Goal: Task Accomplishment & Management: Complete application form

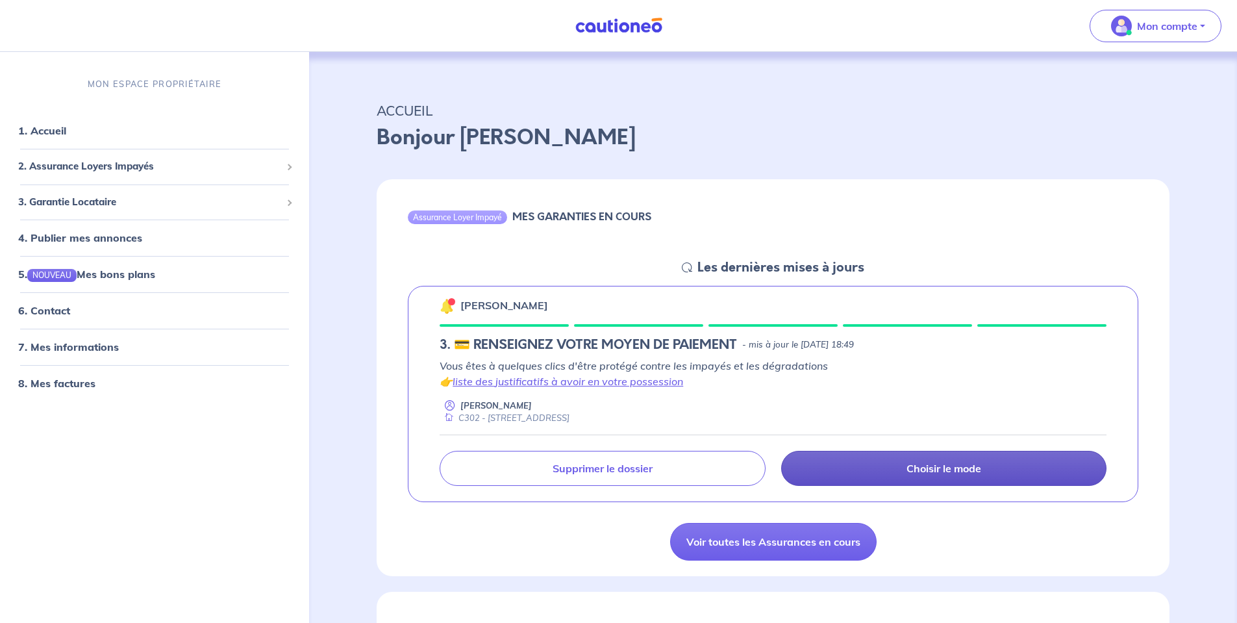
click at [879, 470] on link "Choisir le mode" at bounding box center [943, 468] width 325 height 35
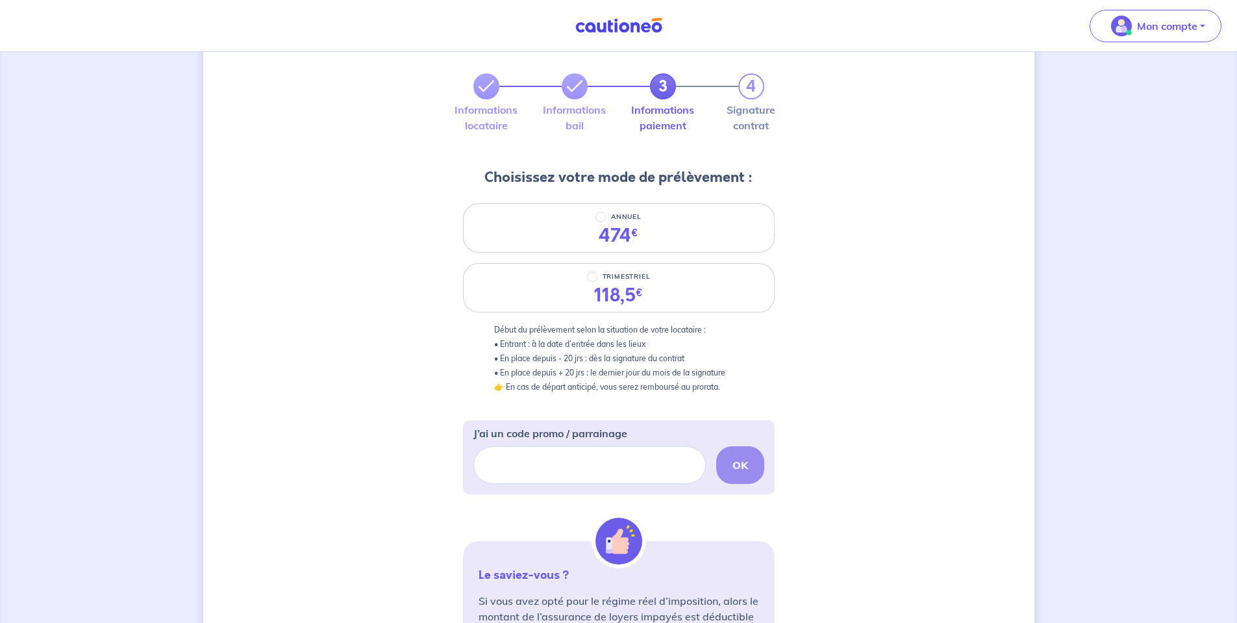
scroll to position [305, 0]
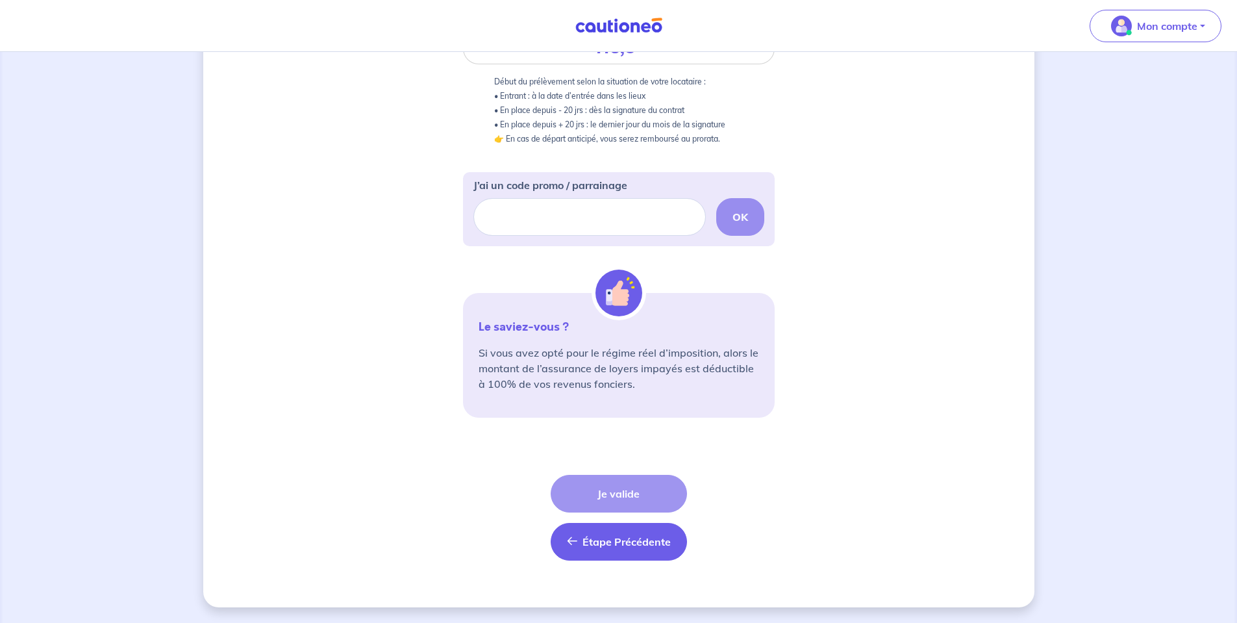
click at [601, 542] on span "Étape Précédente" at bounding box center [627, 541] width 88 height 13
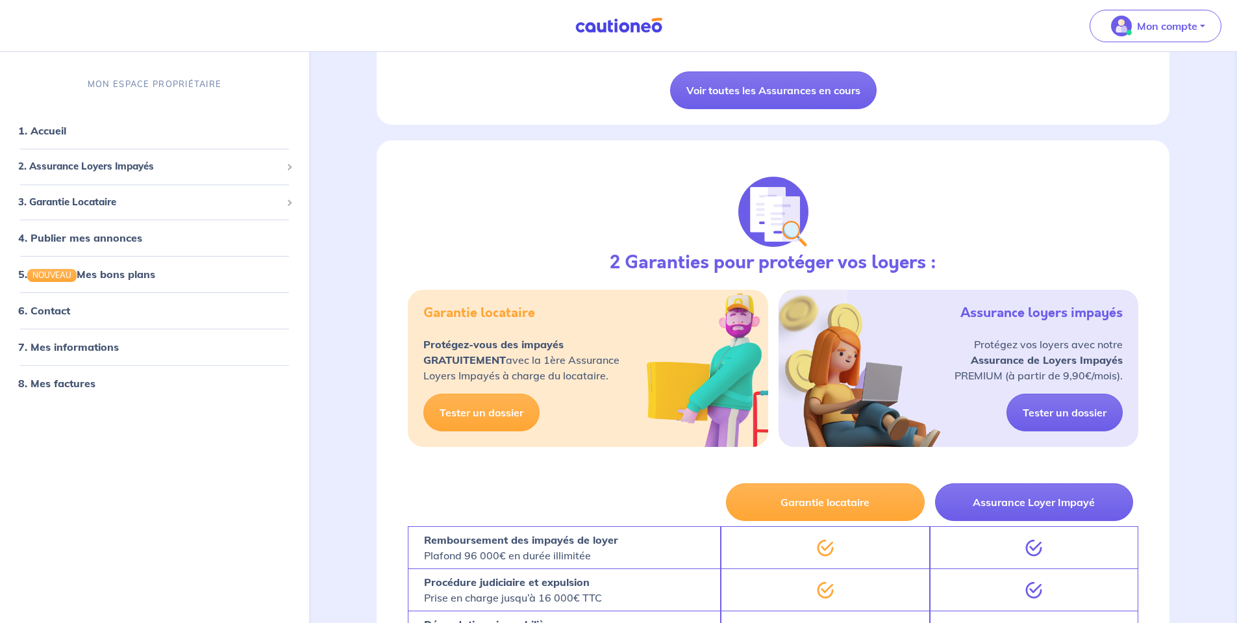
scroll to position [455, 0]
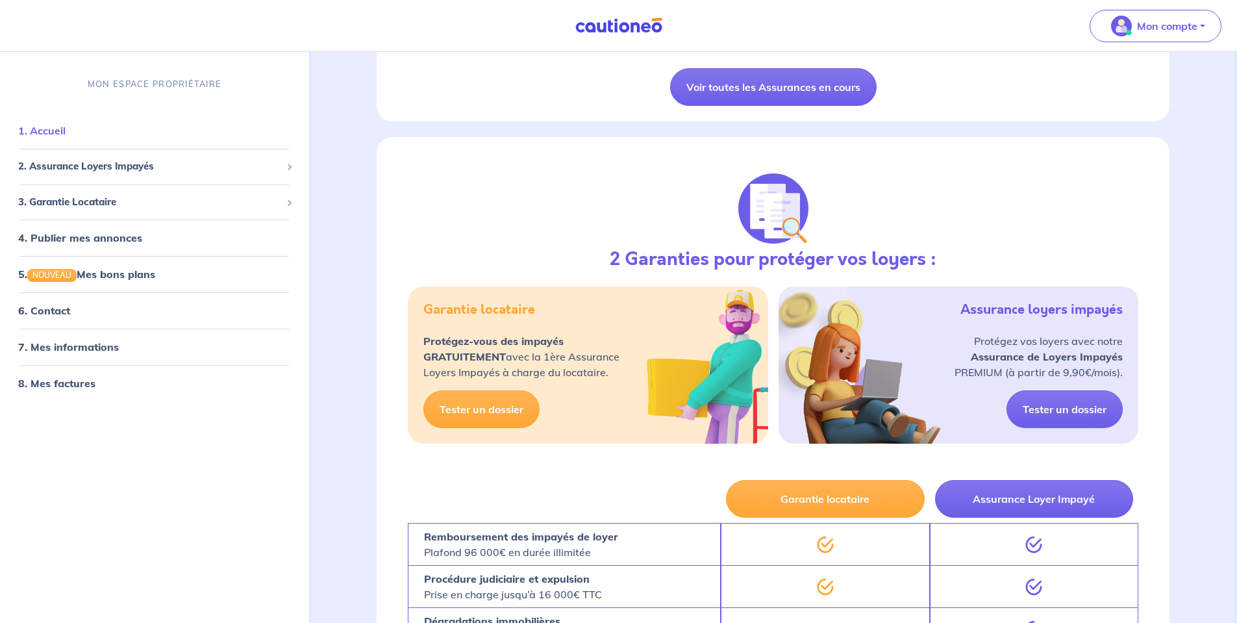
click at [66, 124] on link "1. Accueil" at bounding box center [41, 130] width 47 height 13
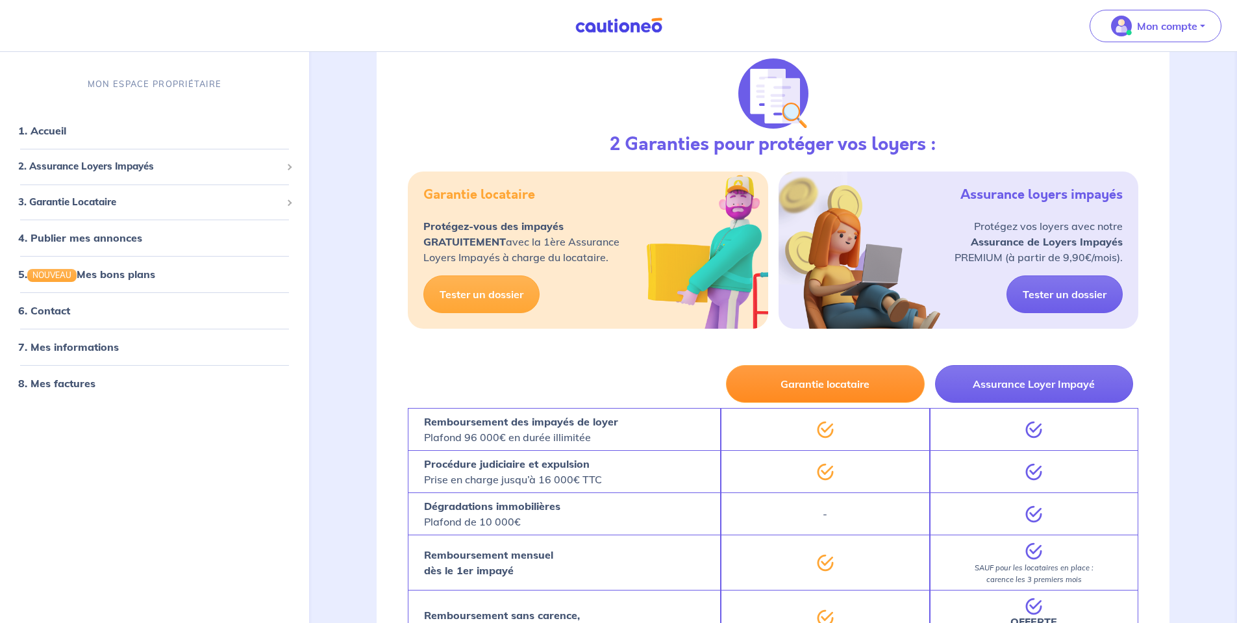
scroll to position [649, 0]
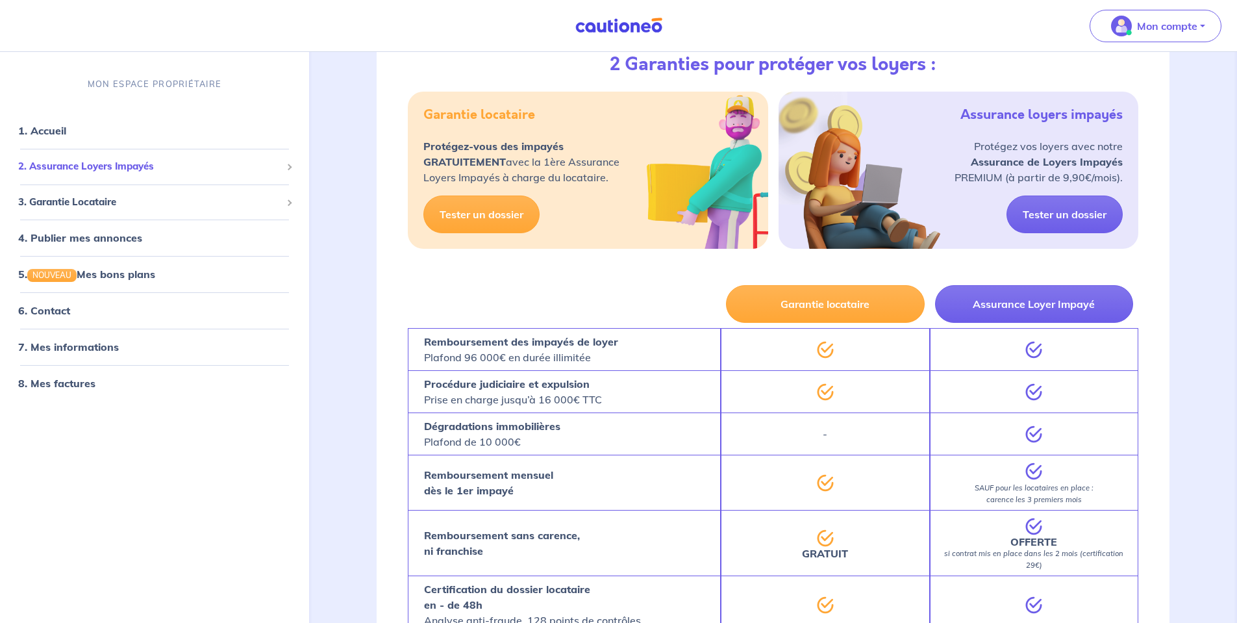
click at [100, 160] on span "2. Assurance Loyers Impayés" at bounding box center [149, 166] width 263 height 15
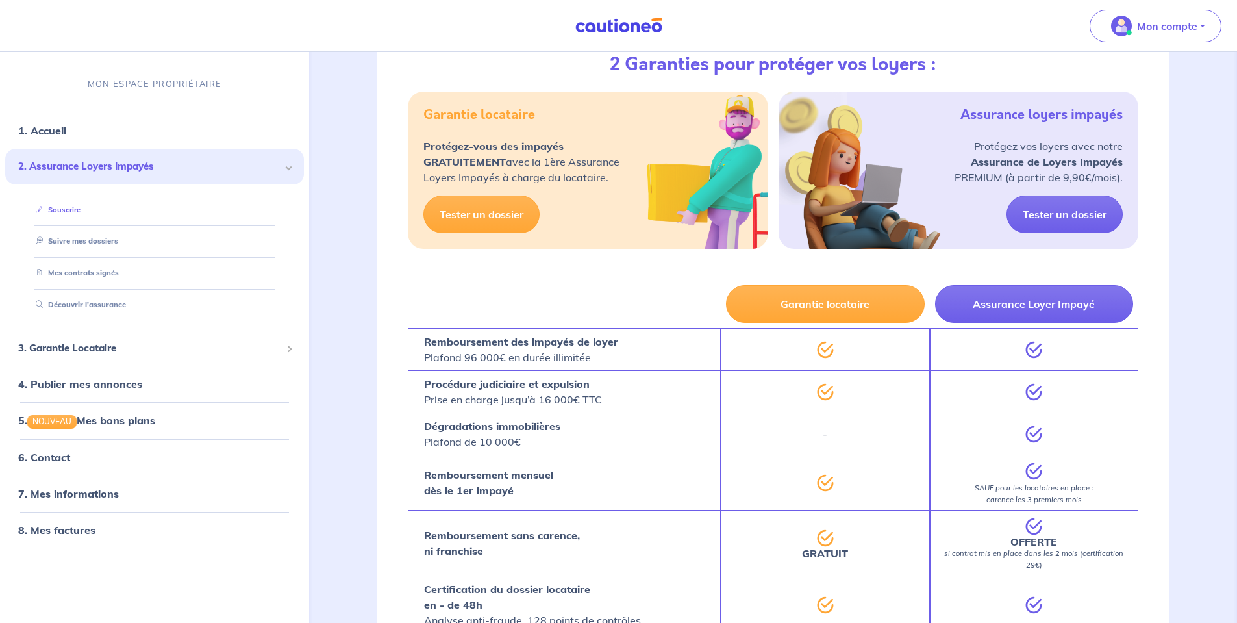
click at [81, 205] on link "Souscrire" at bounding box center [56, 209] width 50 height 9
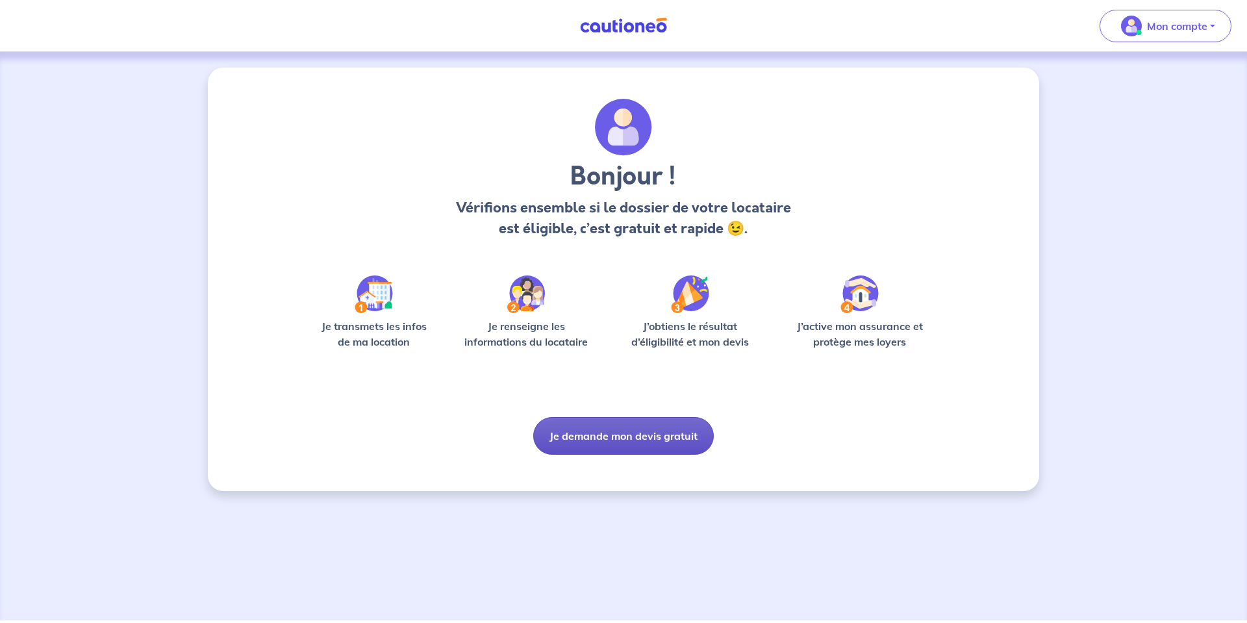
click at [574, 446] on button "Je demande mon devis gratuit" at bounding box center [623, 436] width 181 height 38
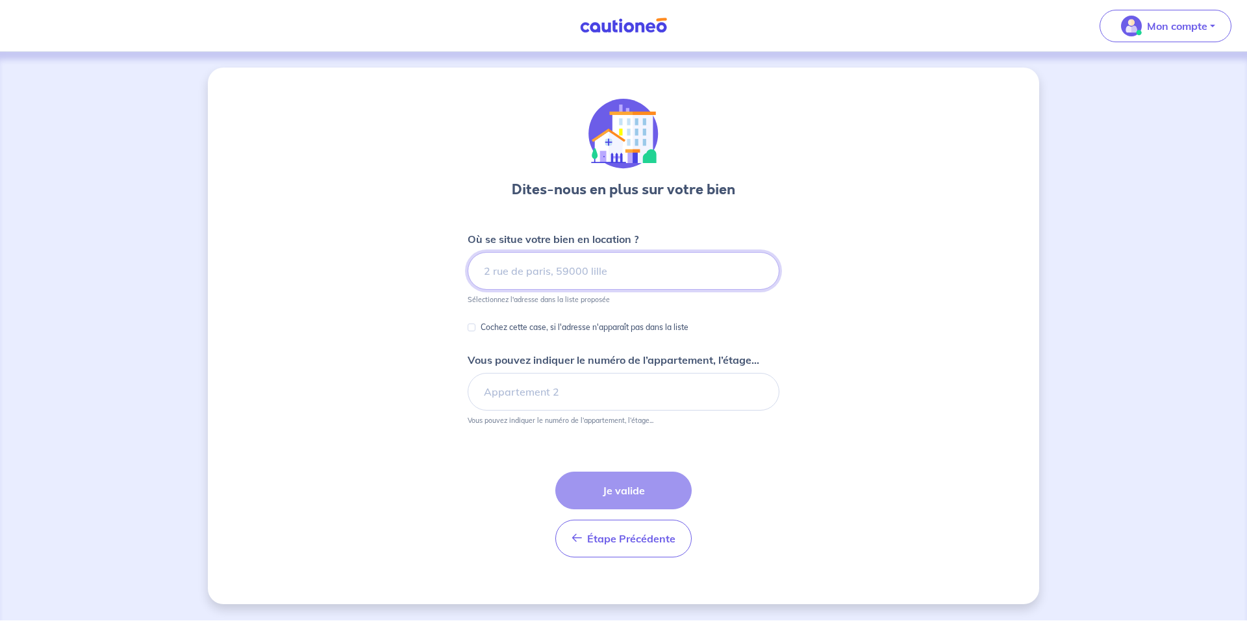
click at [586, 275] on input at bounding box center [624, 271] width 312 height 38
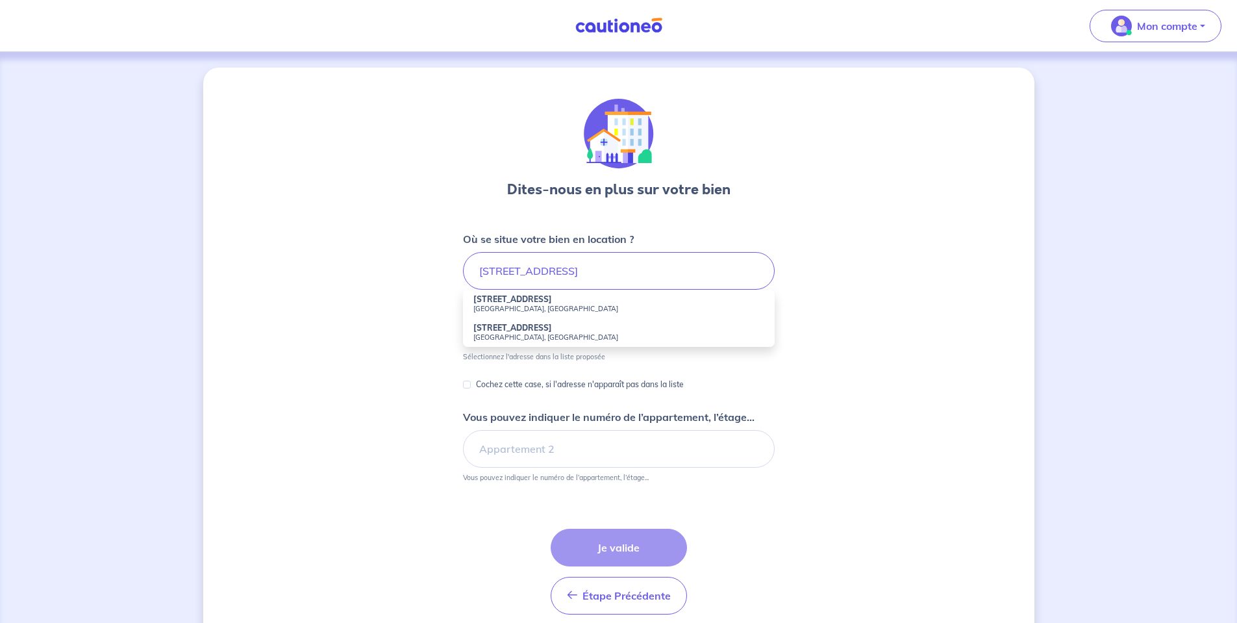
click at [538, 302] on strong "19 Route de Neuilly" at bounding box center [512, 299] width 79 height 10
type input "19 Route de Neuilly, Noisy-le-Grand, France"
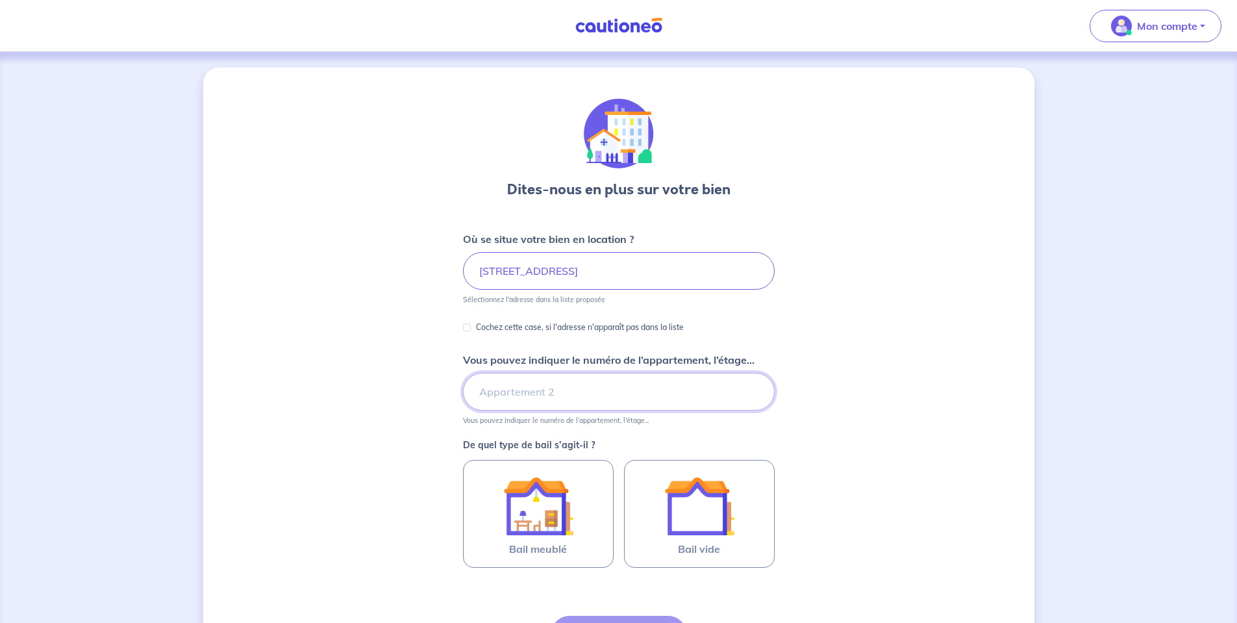
click at [508, 401] on input "Vous pouvez indiquer le numéro de l’appartement, l’étage..." at bounding box center [619, 392] width 312 height 38
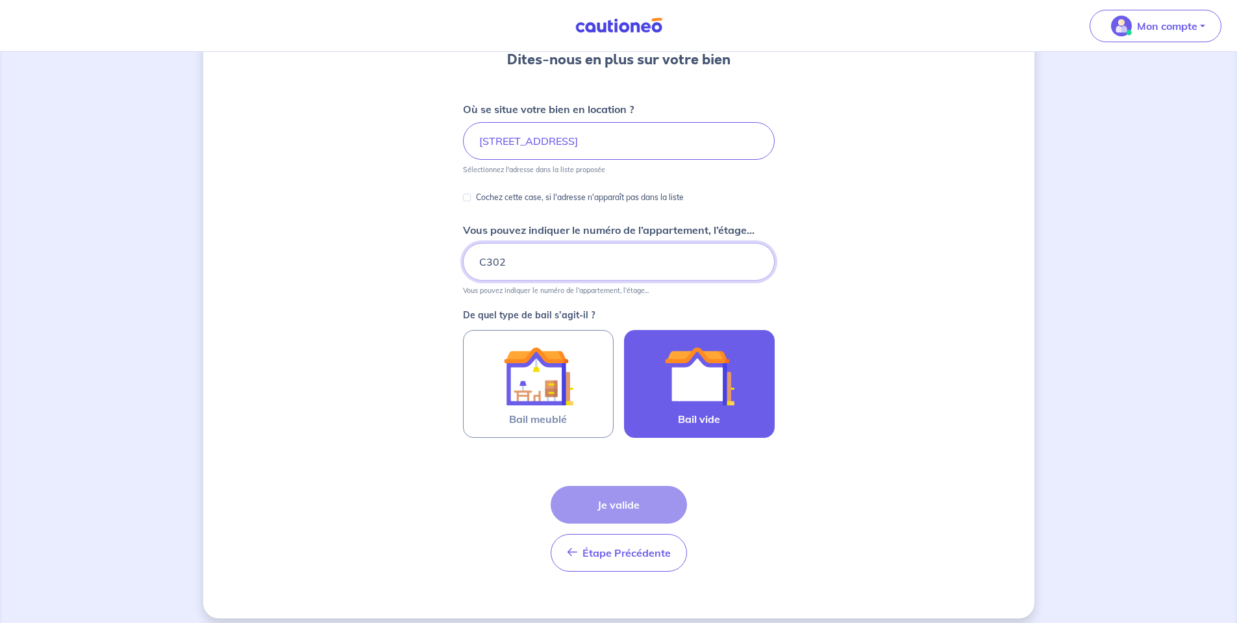
type input "C302"
click at [690, 409] on img at bounding box center [699, 376] width 70 height 70
click at [0, 0] on input "Bail vide" at bounding box center [0, 0] width 0 height 0
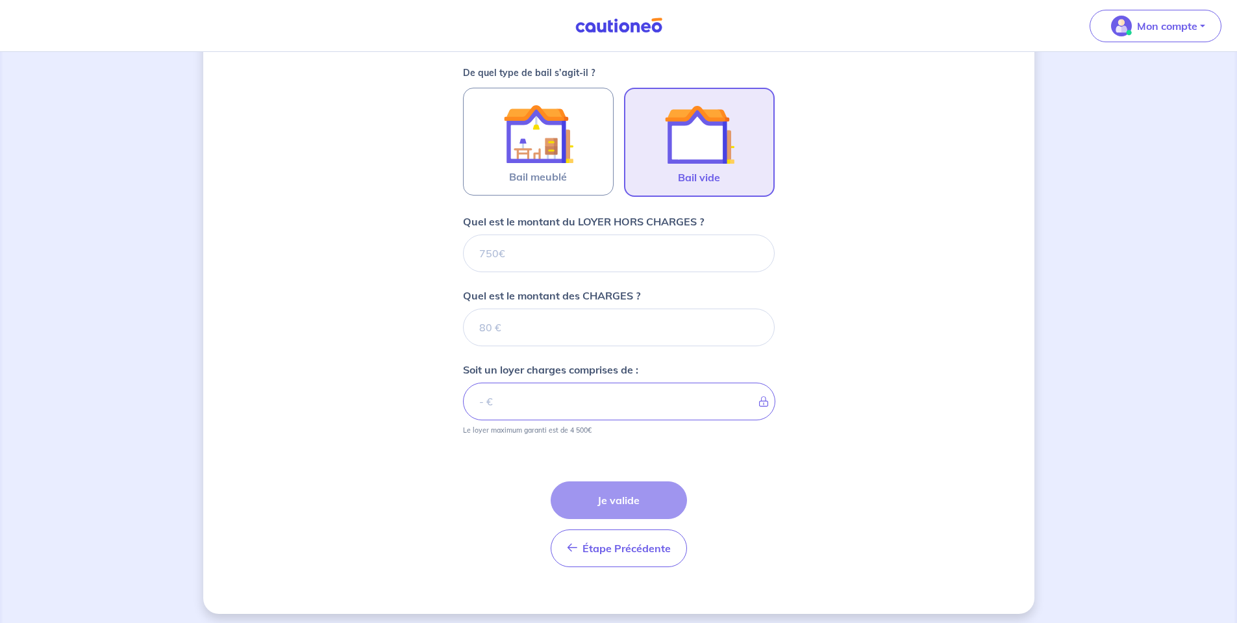
click at [516, 490] on div "Étape Précédente Précédent Je valide Je valide" at bounding box center [619, 508] width 312 height 117
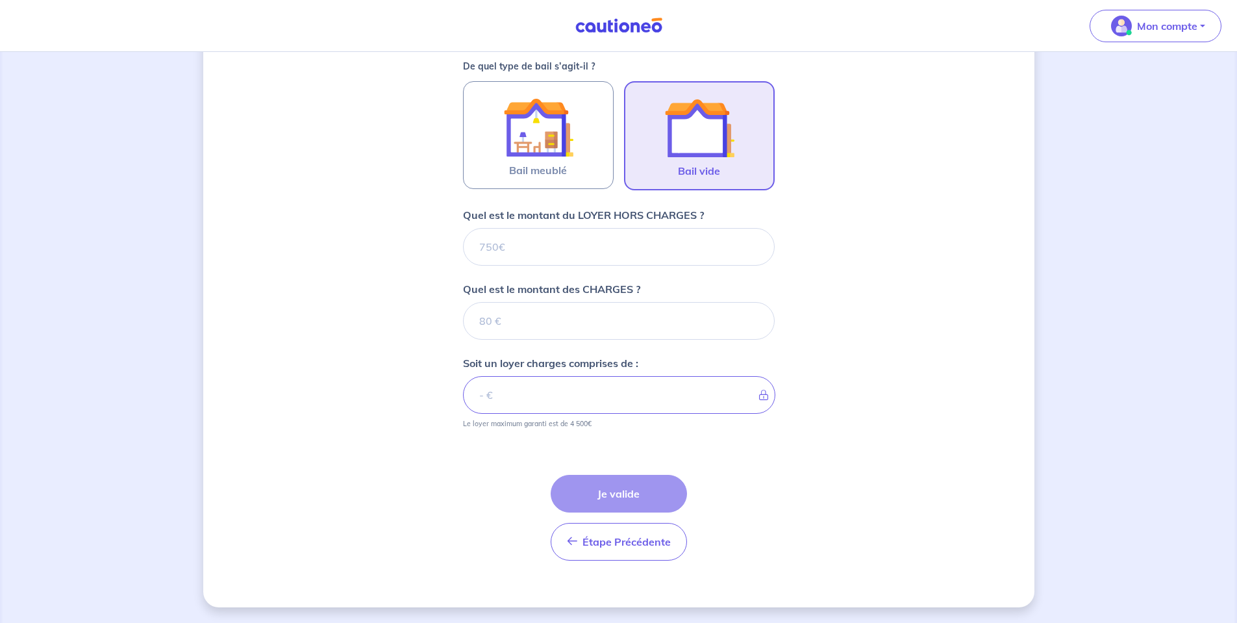
click at [514, 206] on form "Où se situe votre bien en location ? 19 Route de Neuilly, Noisy-le-Grand, Franc…" at bounding box center [619, 212] width 312 height 718
click at [457, 235] on div "Dites-nous en plus sur votre bien Où se situe votre bien en location ? 19 Route…" at bounding box center [618, 148] width 831 height 918
click at [512, 244] on input "Quel est le montant du LOYER HORS CHARGES ?" at bounding box center [619, 247] width 312 height 38
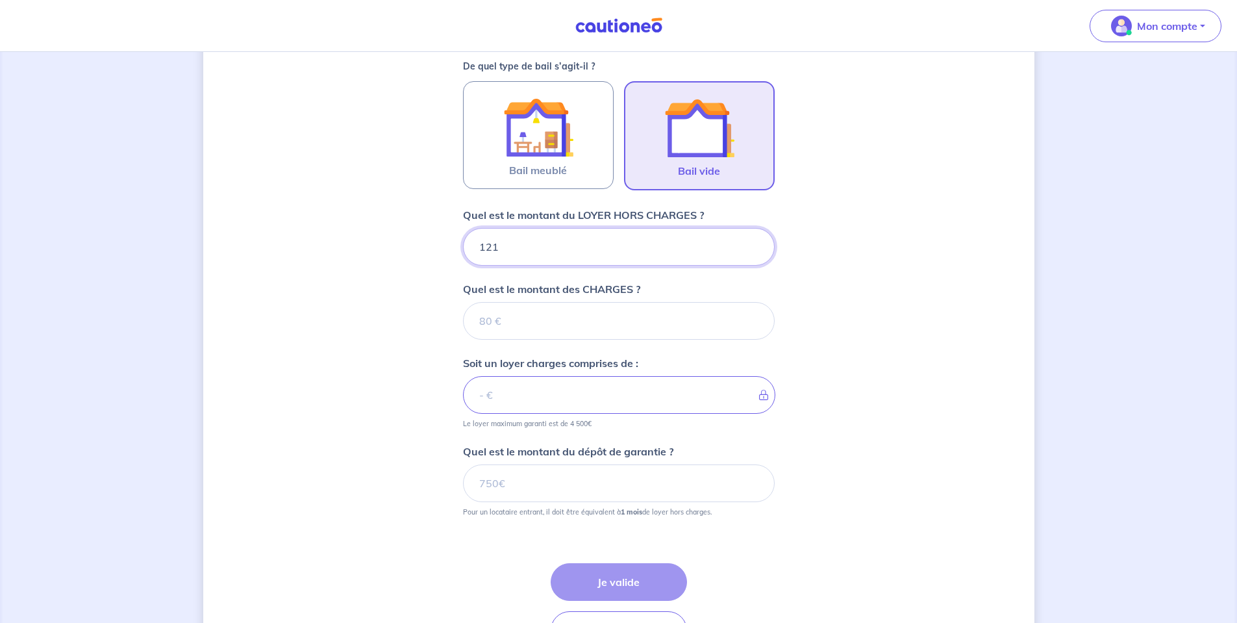
type input "1210"
type input "190"
type input "1400"
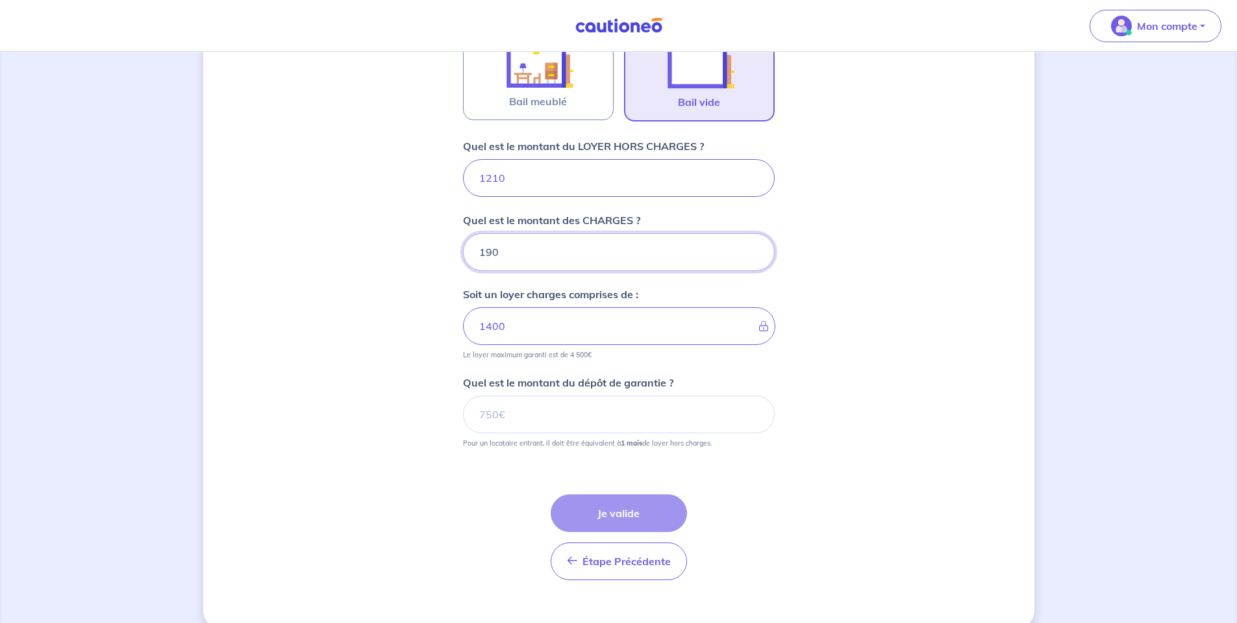
scroll to position [467, 0]
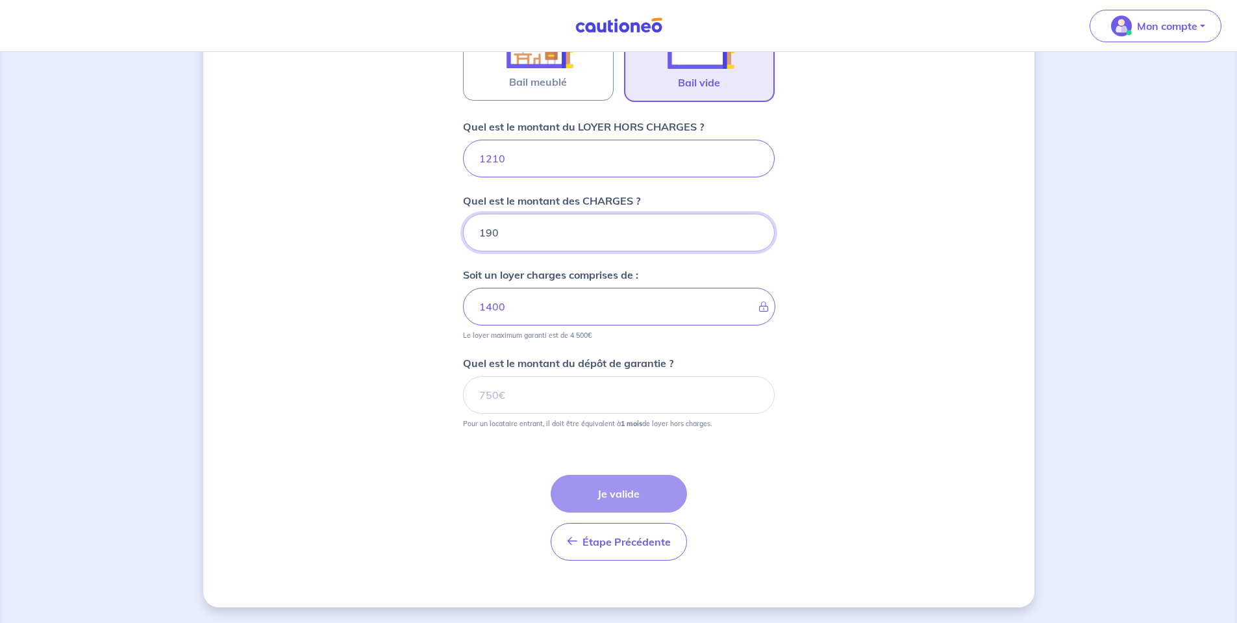
type input "190"
click at [507, 407] on input "Quel est le montant du dépôt de garantie ?" at bounding box center [619, 395] width 312 height 38
type input "1210"
click at [629, 518] on div "Étape Précédente Précédent Je valide Je valide" at bounding box center [619, 518] width 136 height 86
click at [623, 495] on button "Je valide" at bounding box center [619, 494] width 136 height 38
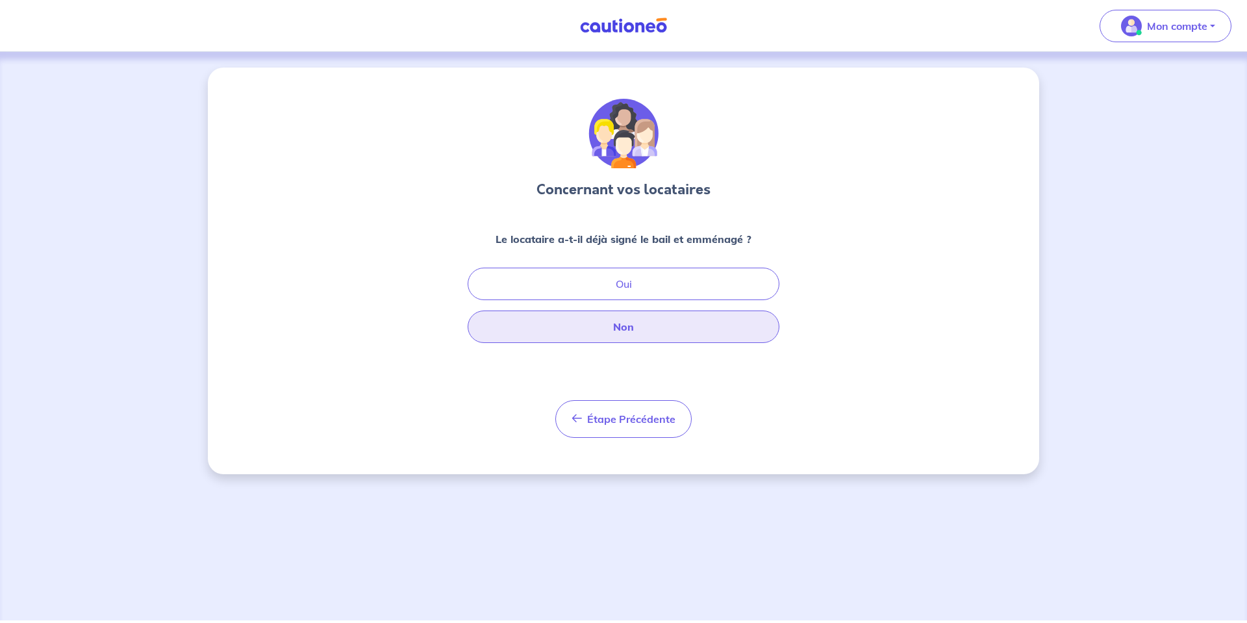
click at [633, 335] on button "Non" at bounding box center [624, 326] width 312 height 32
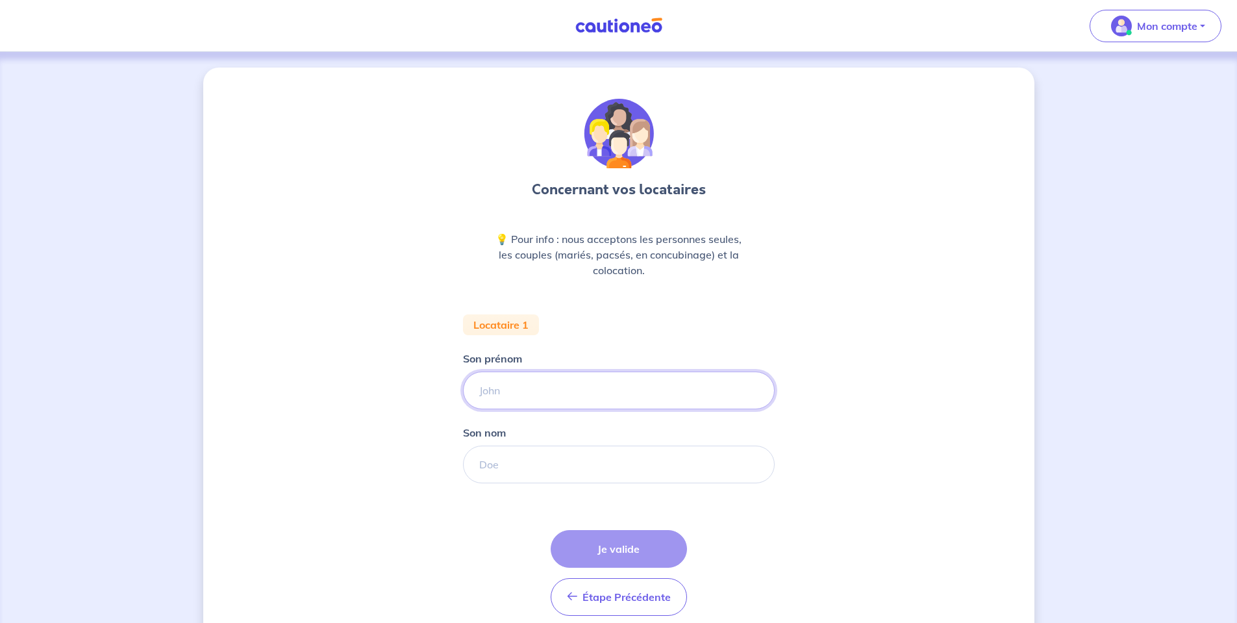
click at [601, 383] on input "Son prénom" at bounding box center [619, 390] width 312 height 38
type input "TEST futur marié"
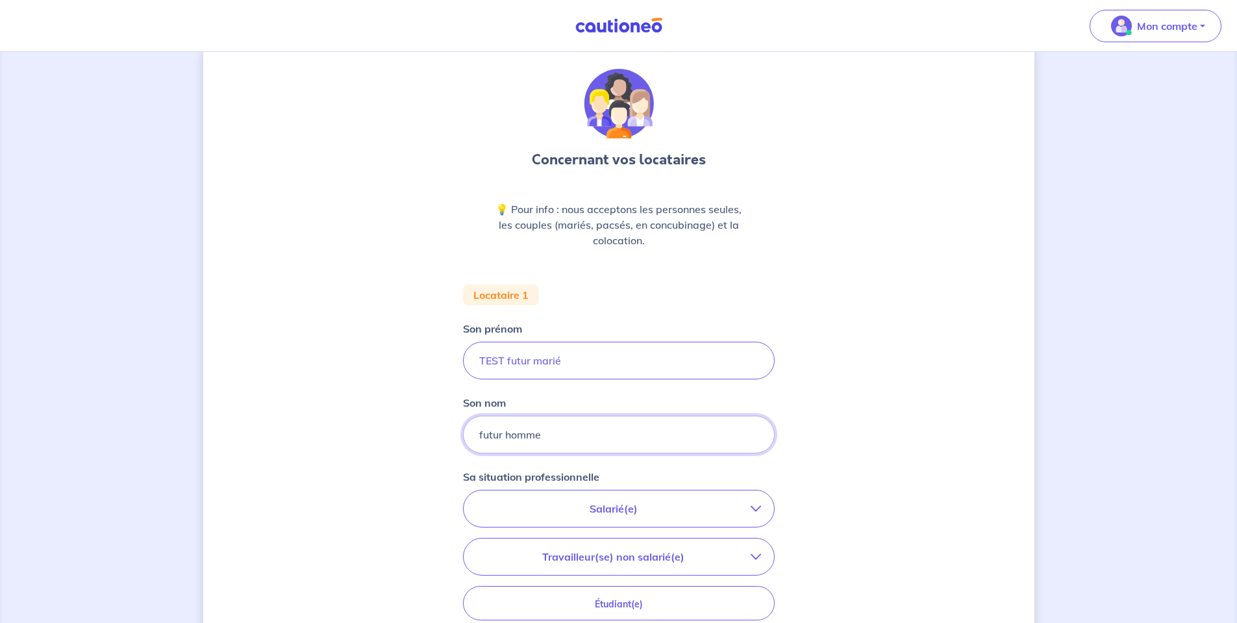
scroll to position [195, 0]
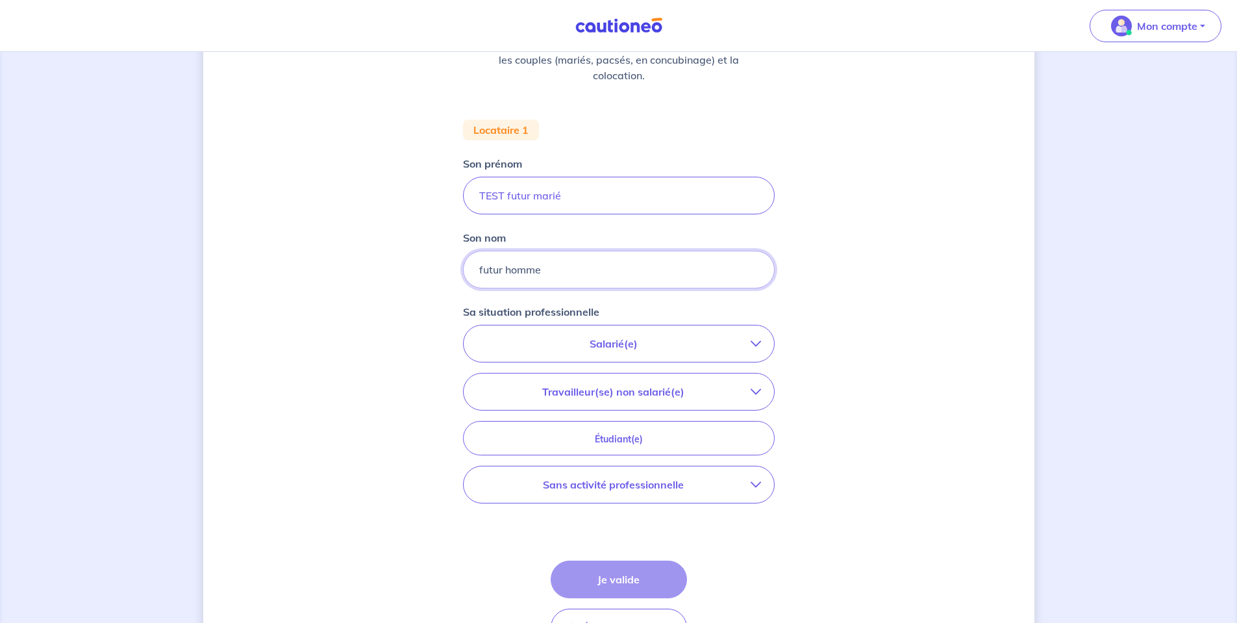
type input "futur homme"
click at [718, 353] on button "Salarié(e)" at bounding box center [619, 343] width 310 height 36
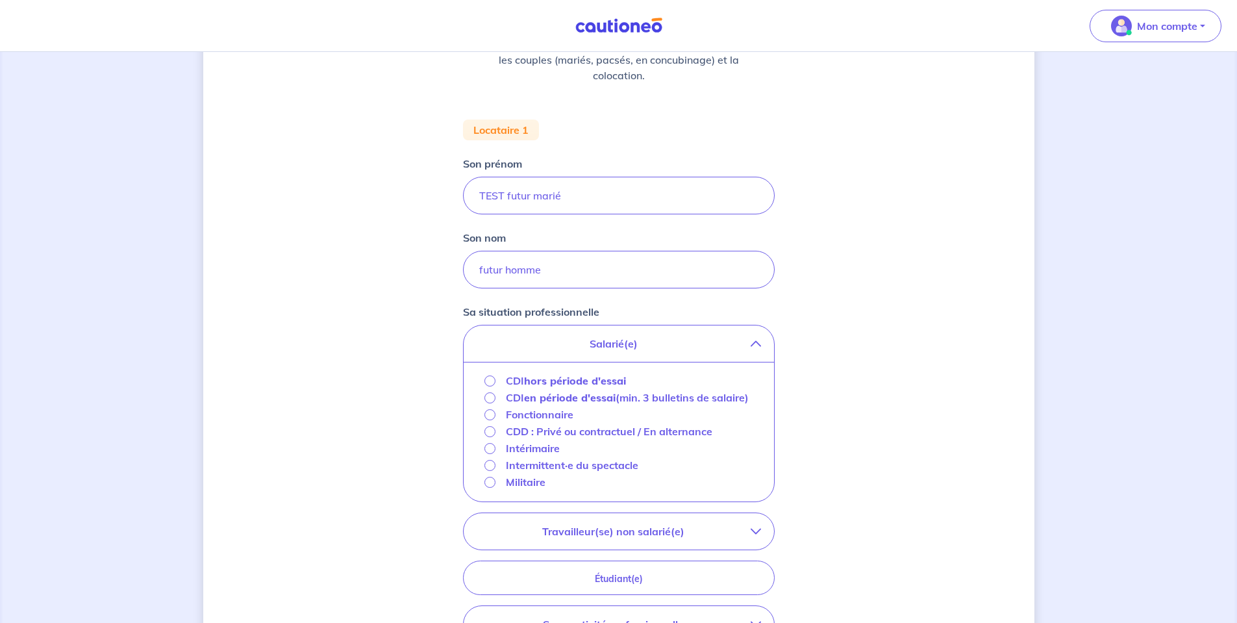
click at [557, 384] on strong "hors période d'essai" at bounding box center [575, 380] width 102 height 13
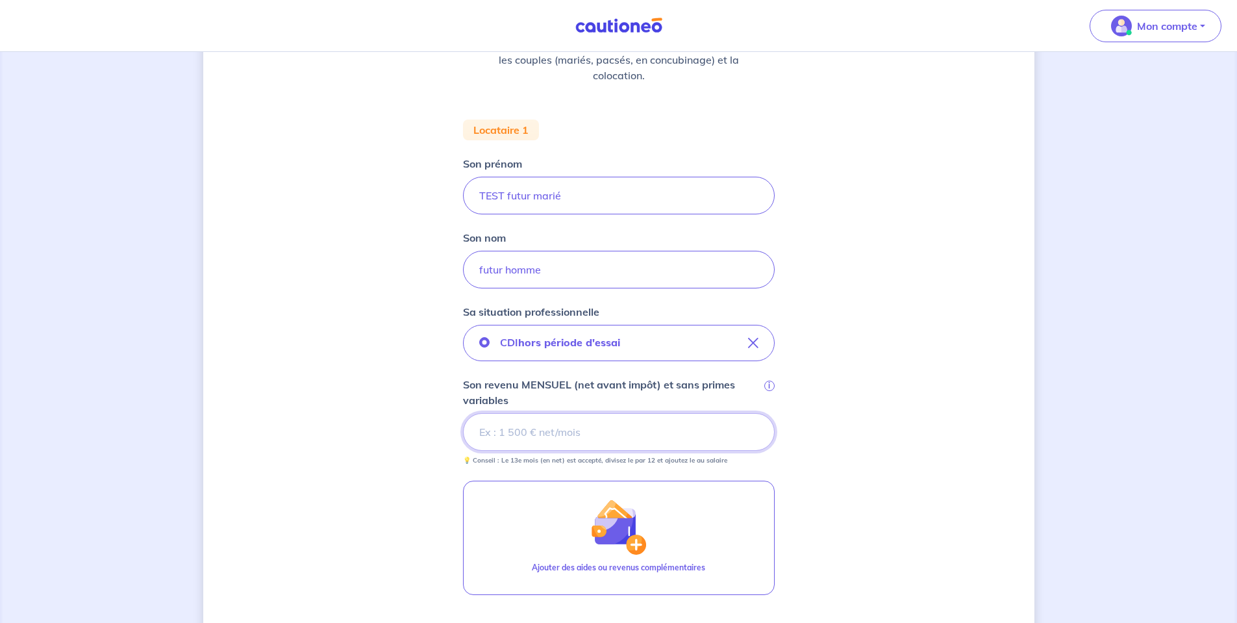
click at [566, 440] on input "Son revenu MENSUEL (net avant impôt) et sans primes variables i" at bounding box center [619, 432] width 312 height 38
click at [544, 429] on input "Son revenu MENSUEL (net avant impôt) et sans primes variables i" at bounding box center [619, 432] width 312 height 38
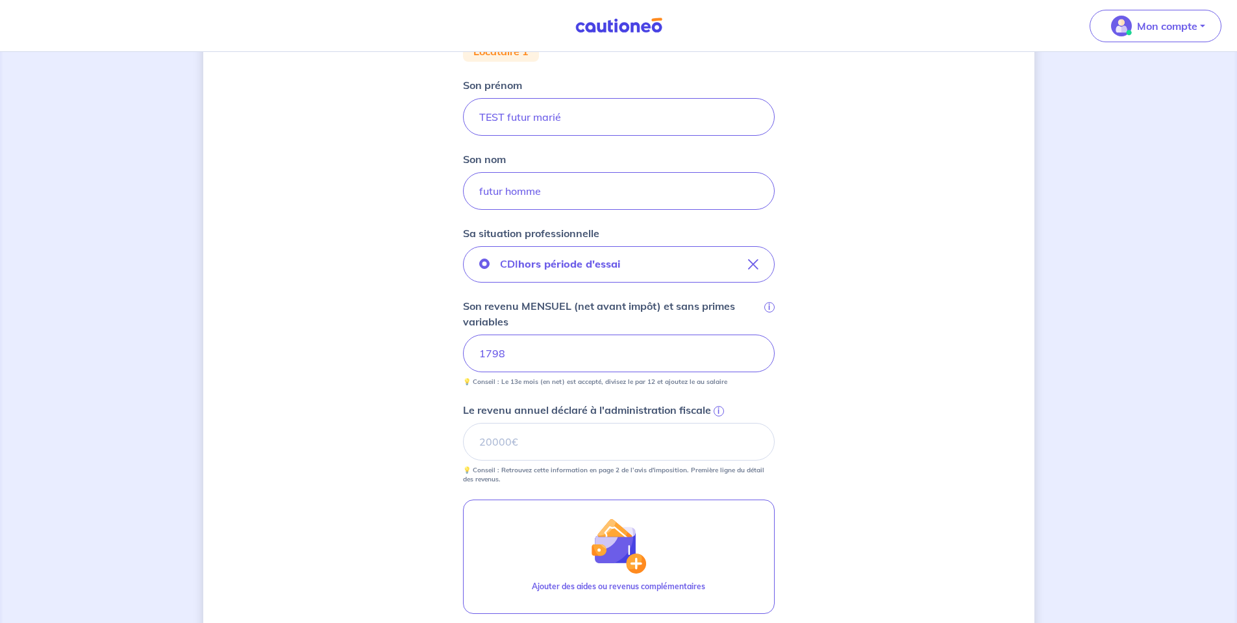
scroll to position [325, 0]
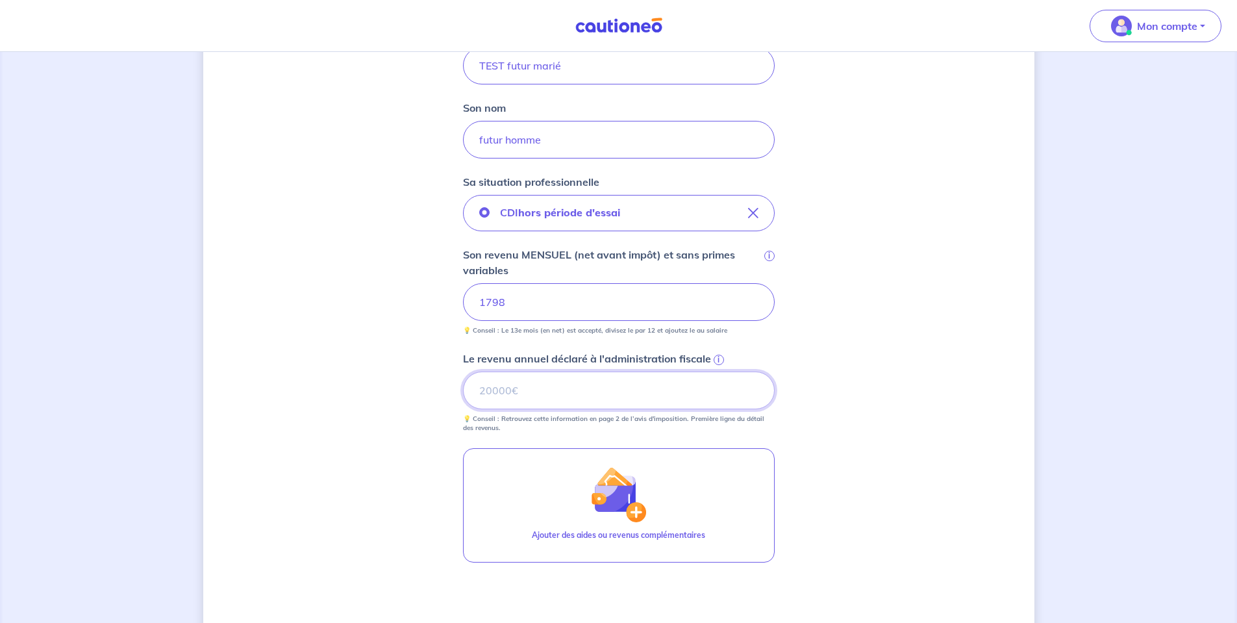
click at [563, 386] on input "Le revenu annuel déclaré à l'administration fiscale i" at bounding box center [619, 390] width 312 height 38
click at [509, 385] on input "Le revenu annuel déclaré à l'administration fiscale i" at bounding box center [619, 390] width 312 height 38
type input "35221"
click at [714, 354] on div "i" at bounding box center [717, 358] width 13 height 13
click at [714, 371] on input "35221" at bounding box center [619, 390] width 312 height 38
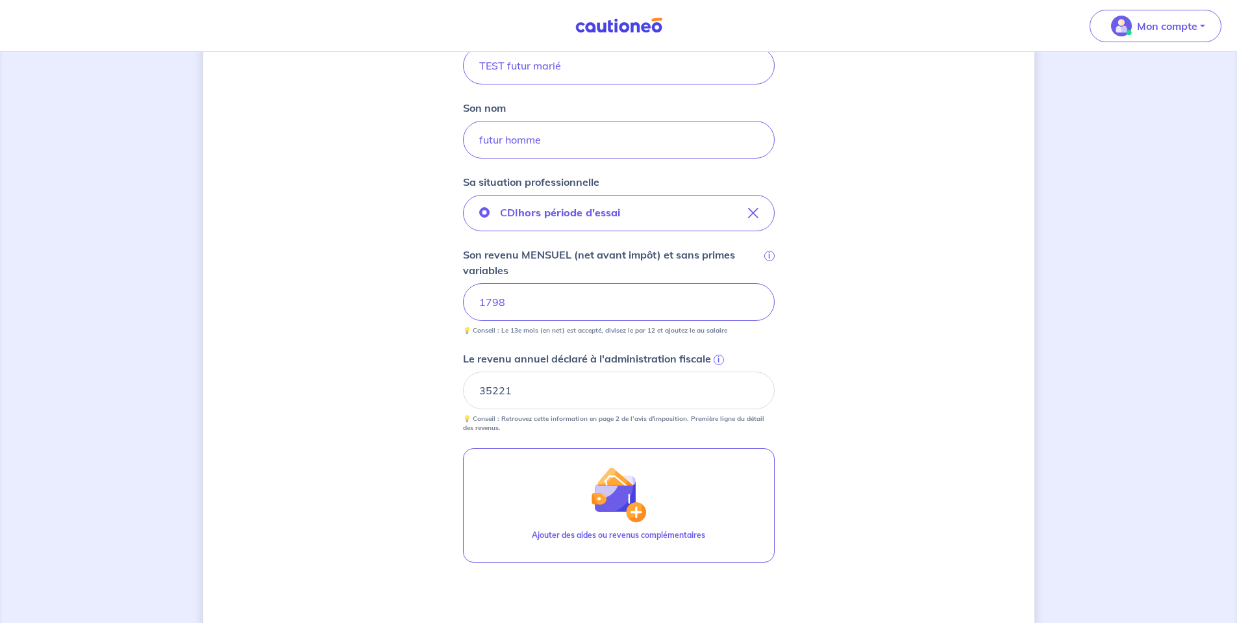
click at [720, 365] on label "Le revenu annuel déclaré à l'administration fiscale i" at bounding box center [619, 359] width 312 height 16
click at [720, 371] on input "35221" at bounding box center [619, 390] width 312 height 38
click at [716, 359] on span "i" at bounding box center [719, 360] width 10 height 10
click at [716, 371] on input "35221" at bounding box center [619, 390] width 312 height 38
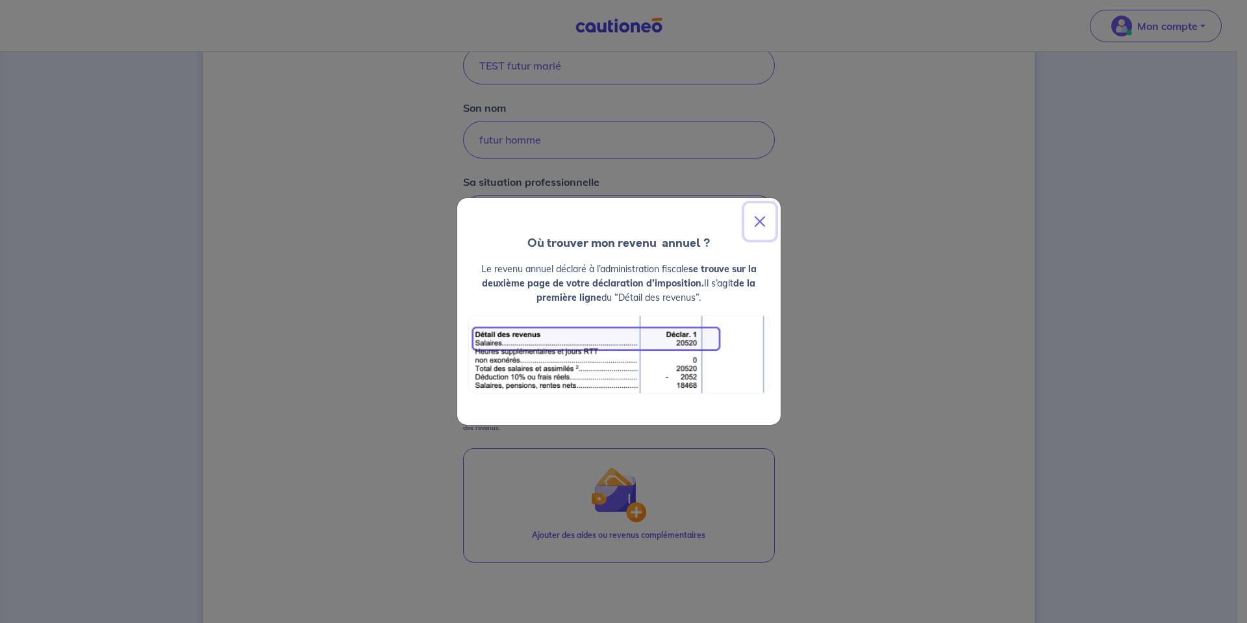
click at [757, 216] on button "Close" at bounding box center [759, 221] width 31 height 36
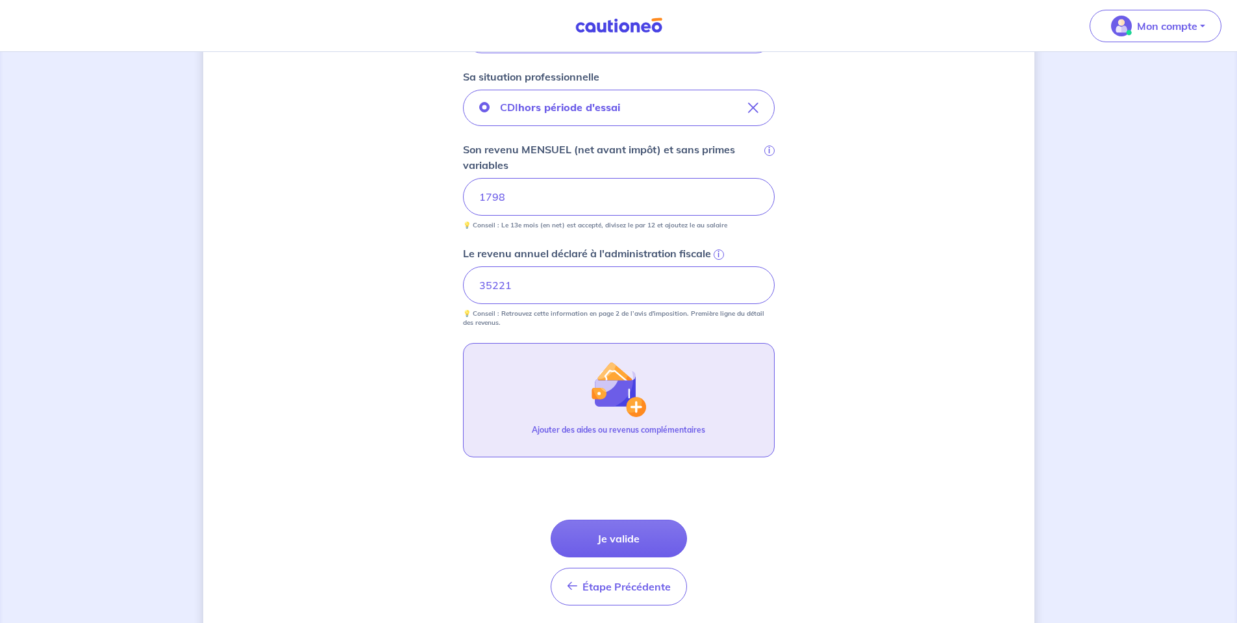
scroll to position [475, 0]
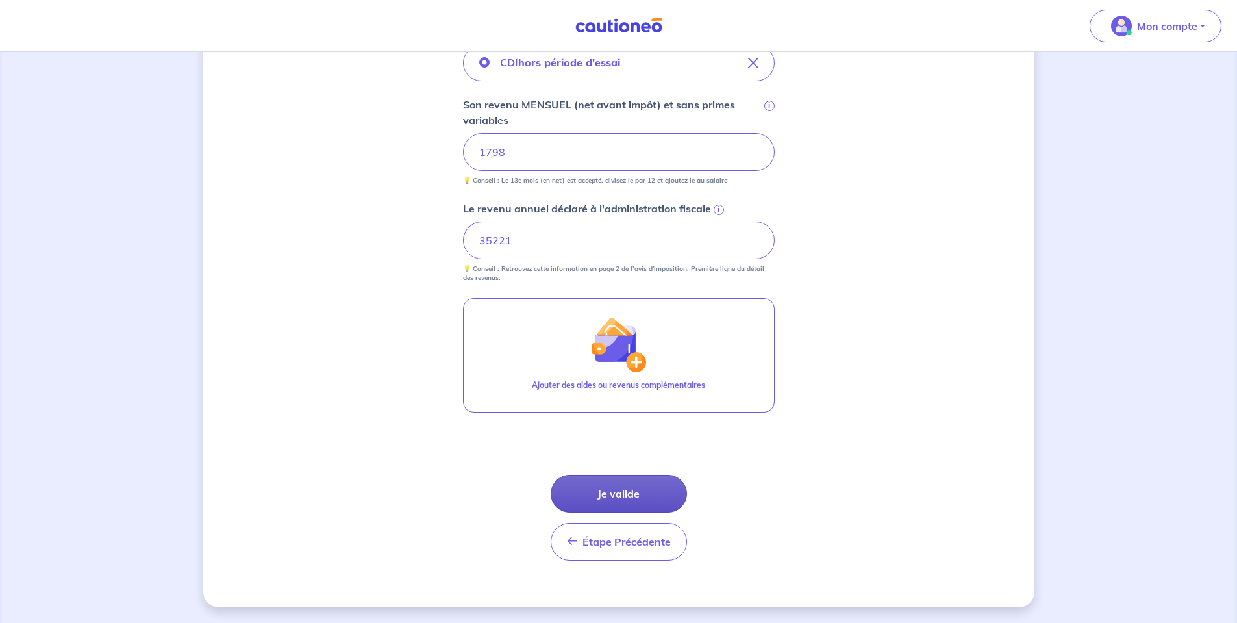
click at [615, 495] on button "Je valide" at bounding box center [619, 494] width 136 height 38
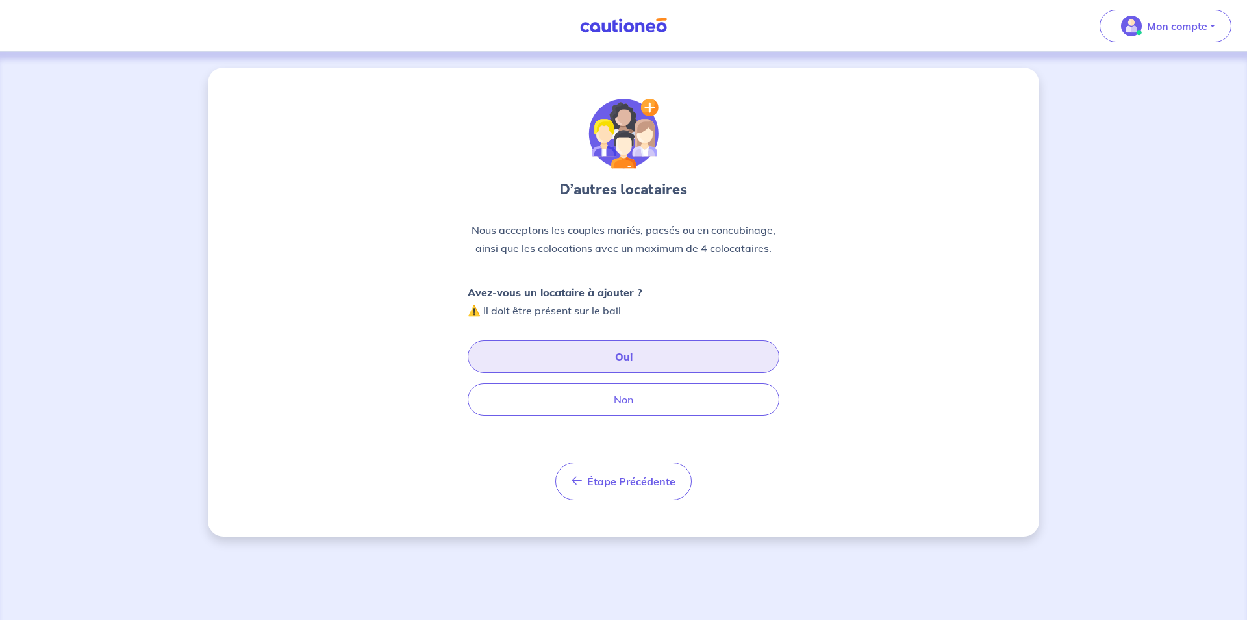
click at [605, 351] on button "Oui" at bounding box center [624, 356] width 312 height 32
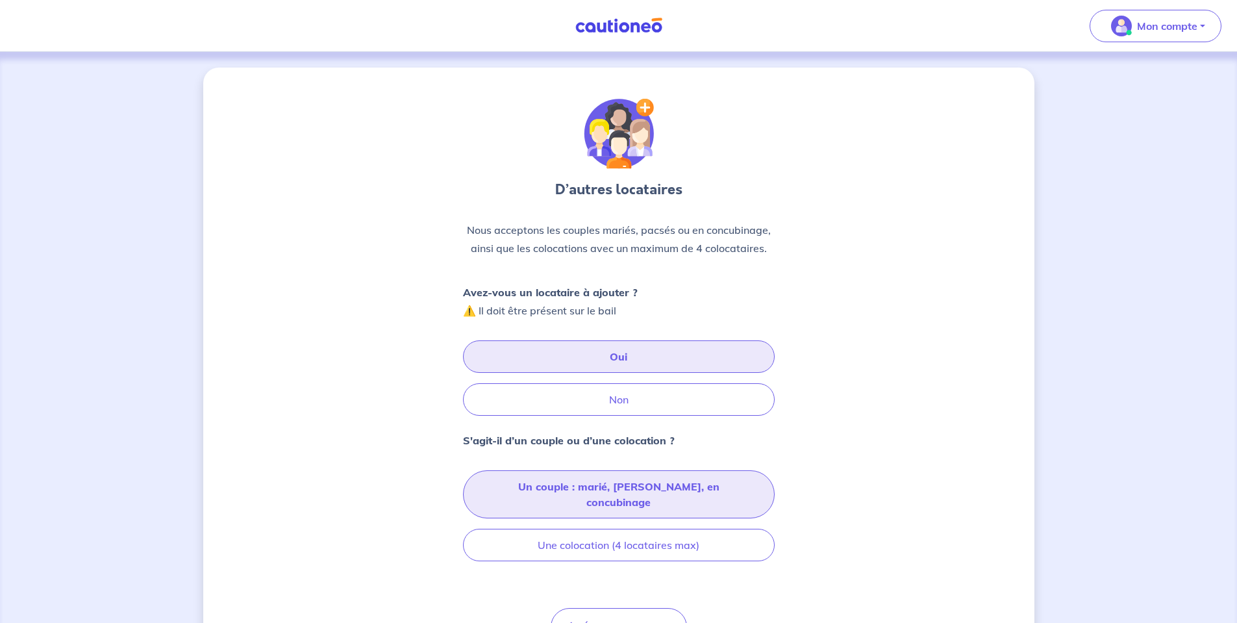
click at [560, 483] on button "Un couple : marié, pacsé, en concubinage" at bounding box center [619, 494] width 312 height 48
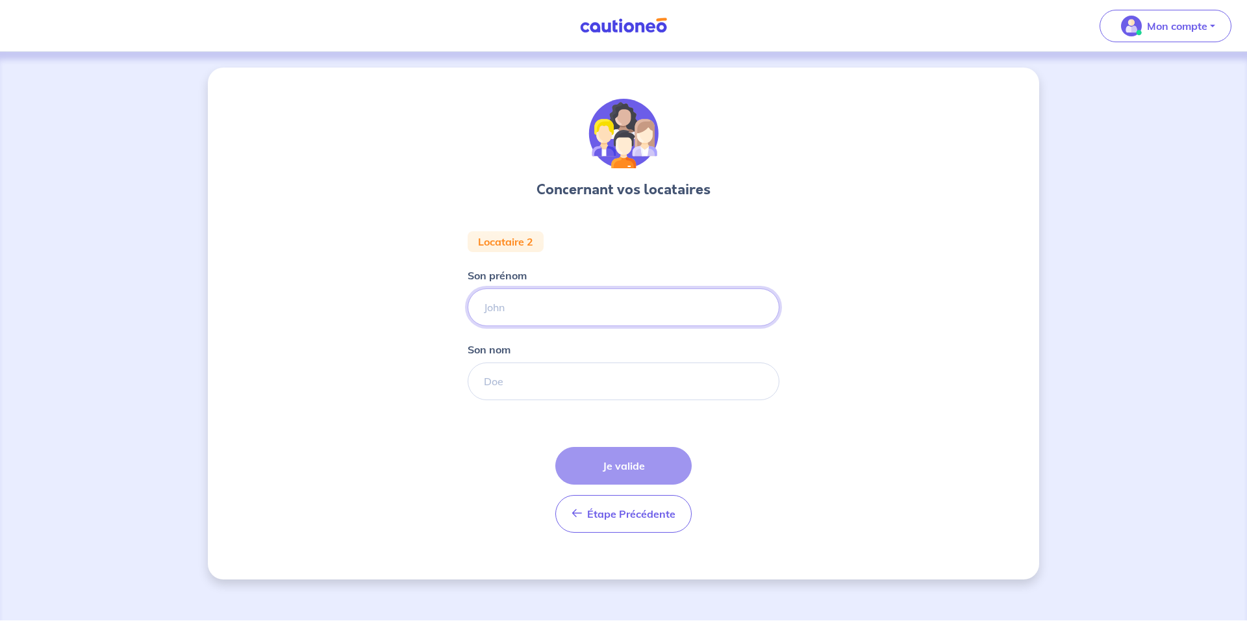
click at [581, 309] on input "Son prénom" at bounding box center [624, 307] width 312 height 38
type input "marié autre"
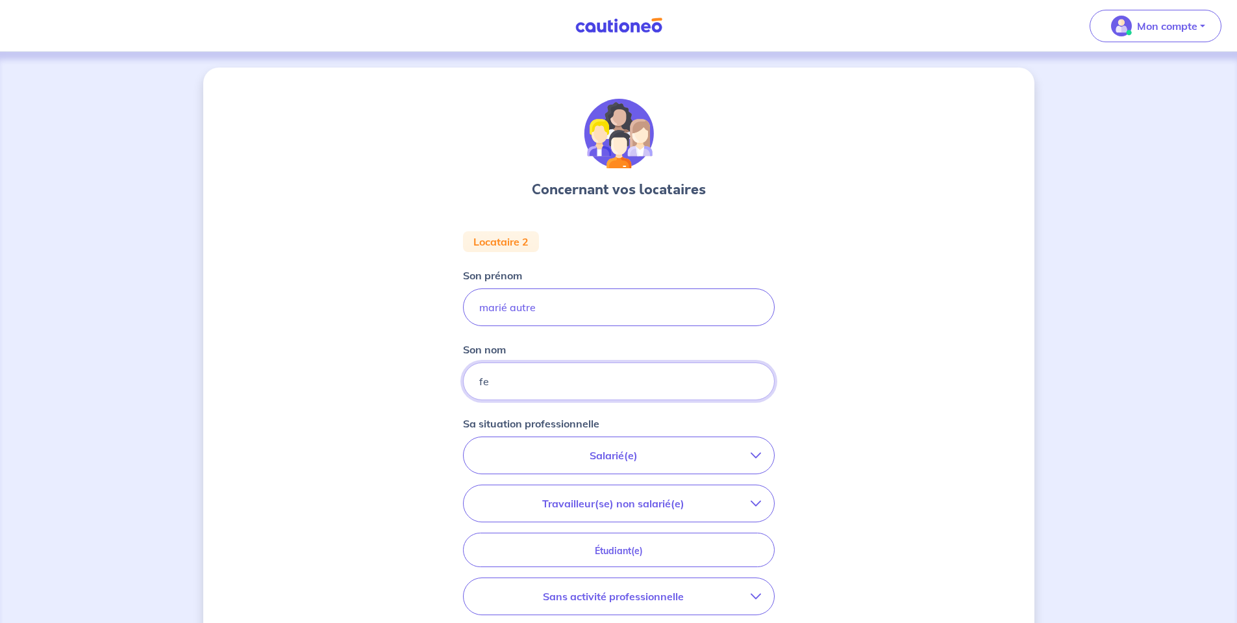
type input "f"
type input "marié femme"
click at [716, 460] on p "Salarié(e)" at bounding box center [614, 455] width 274 height 16
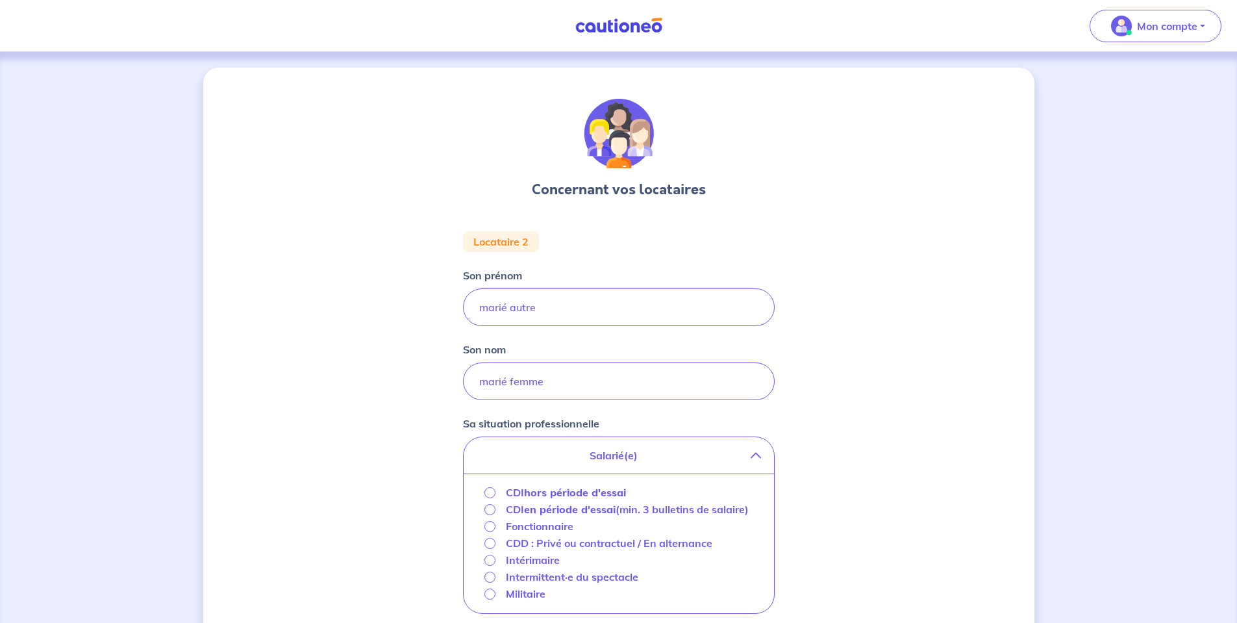
click at [560, 487] on strong "hors période d'essai" at bounding box center [575, 492] width 102 height 13
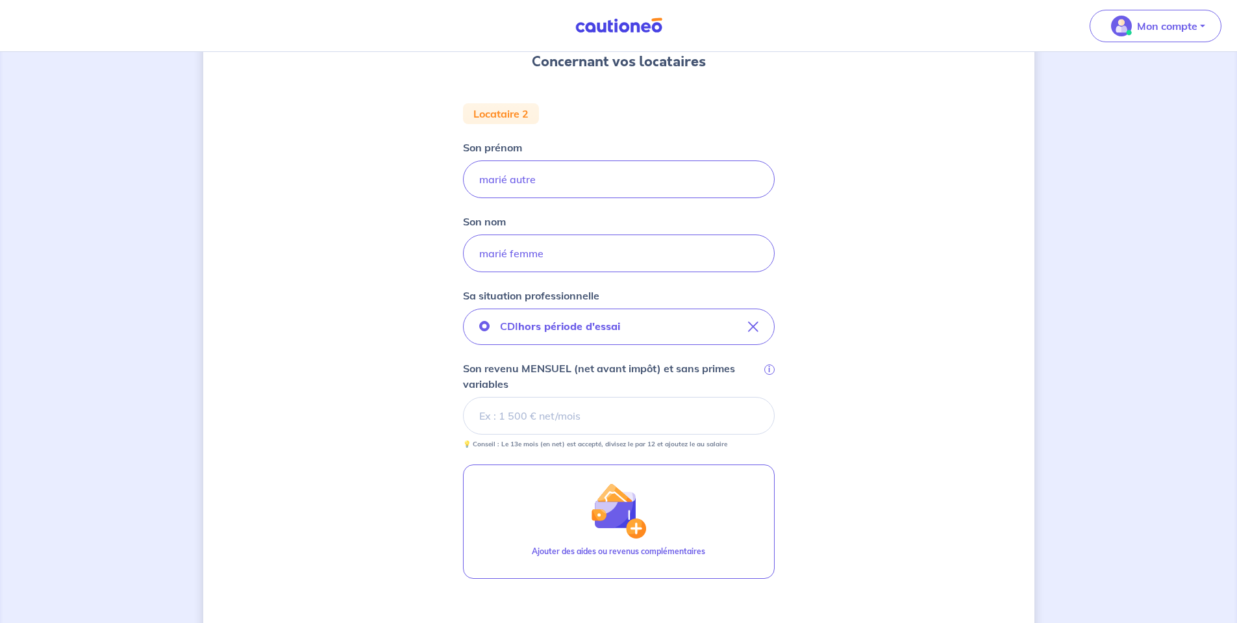
scroll to position [130, 0]
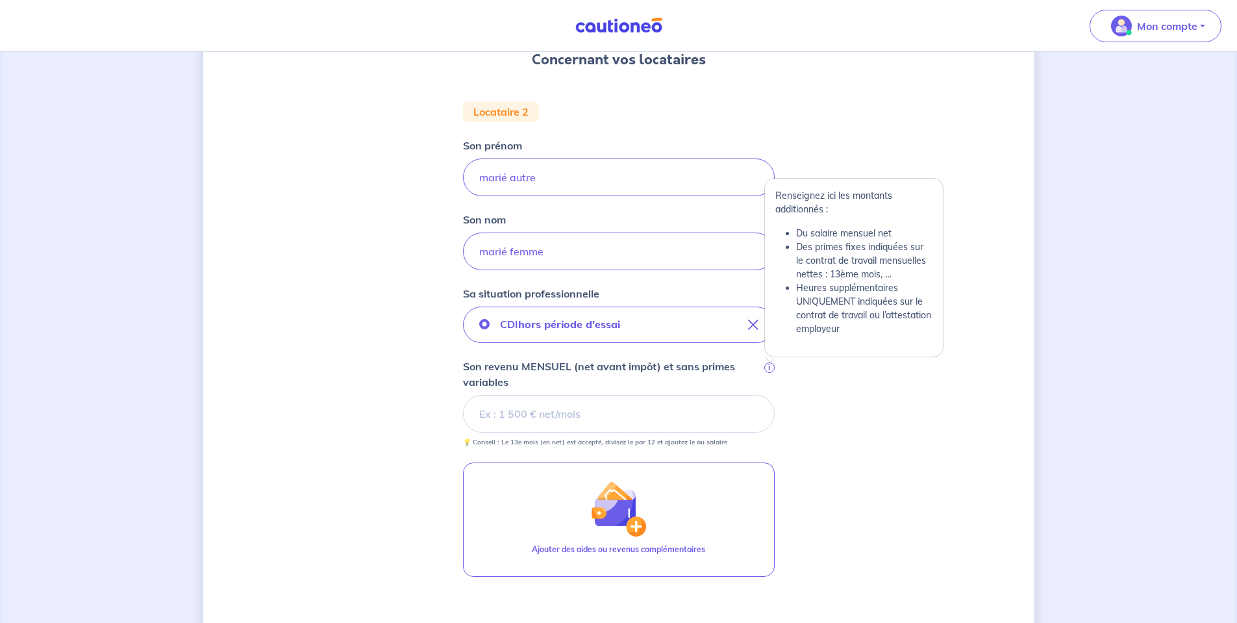
click at [772, 365] on span "i" at bounding box center [769, 367] width 10 height 10
click at [772, 395] on input "Son revenu MENSUEL (net avant impôt) et sans primes variables i" at bounding box center [619, 414] width 312 height 38
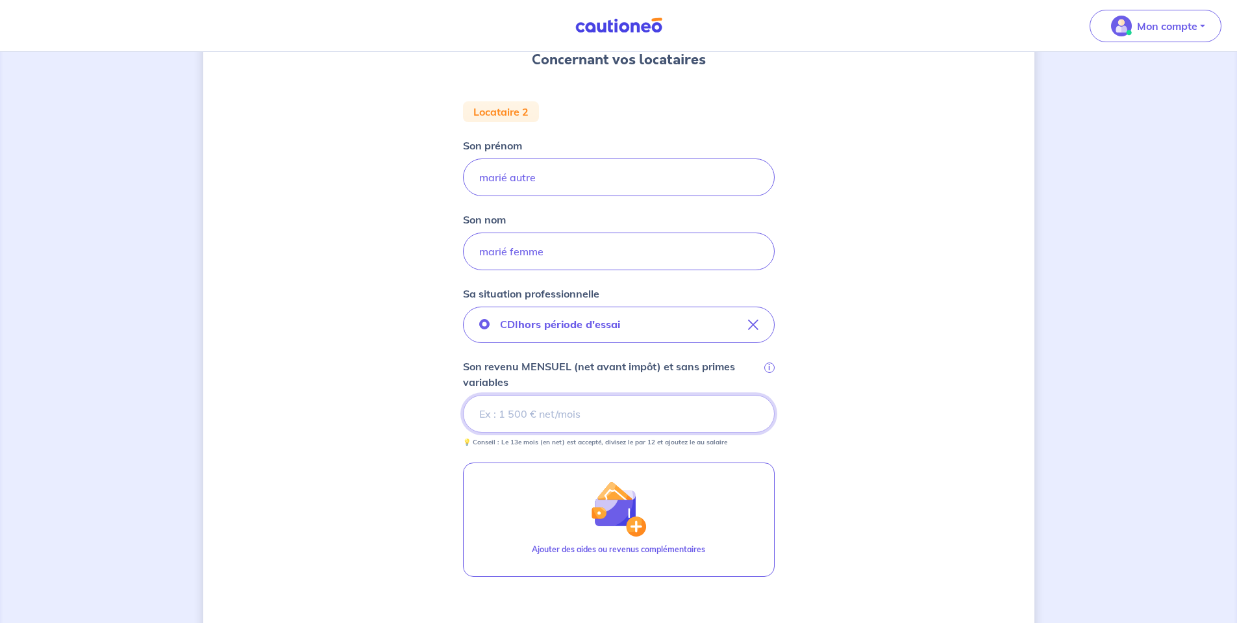
click at [601, 410] on input "Son revenu MENSUEL (net avant impôt) et sans primes variables i" at bounding box center [619, 414] width 312 height 38
click at [515, 418] on input "Son revenu MENSUEL (net avant impôt) et sans primes variables i" at bounding box center [619, 414] width 312 height 38
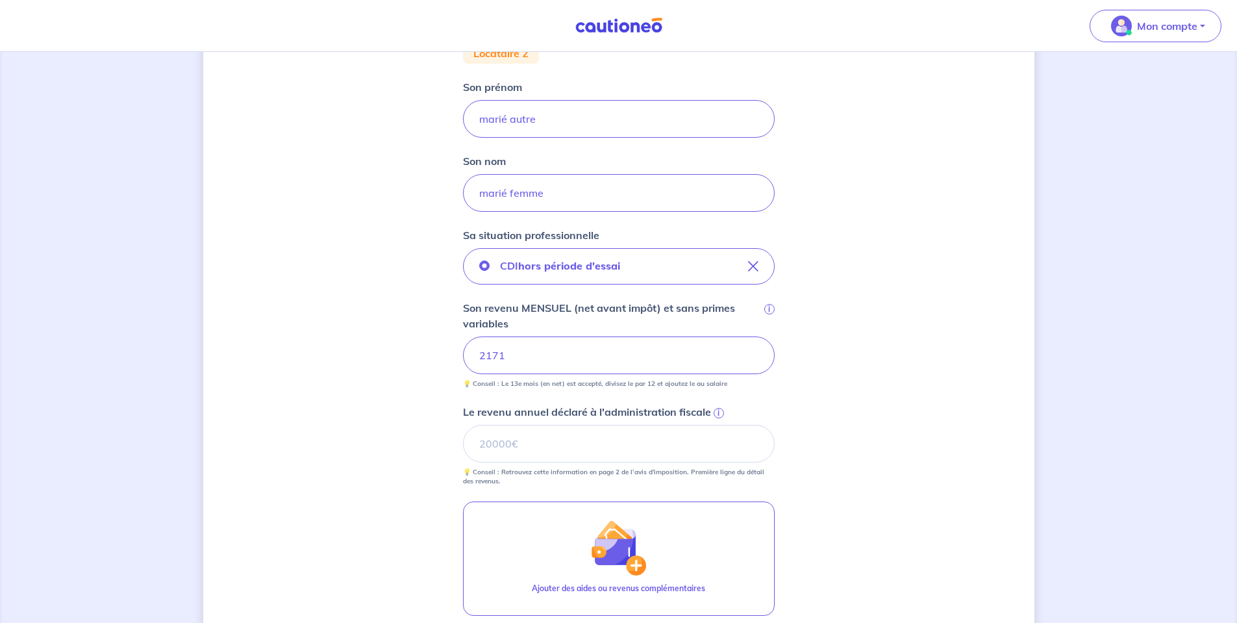
scroll to position [195, 0]
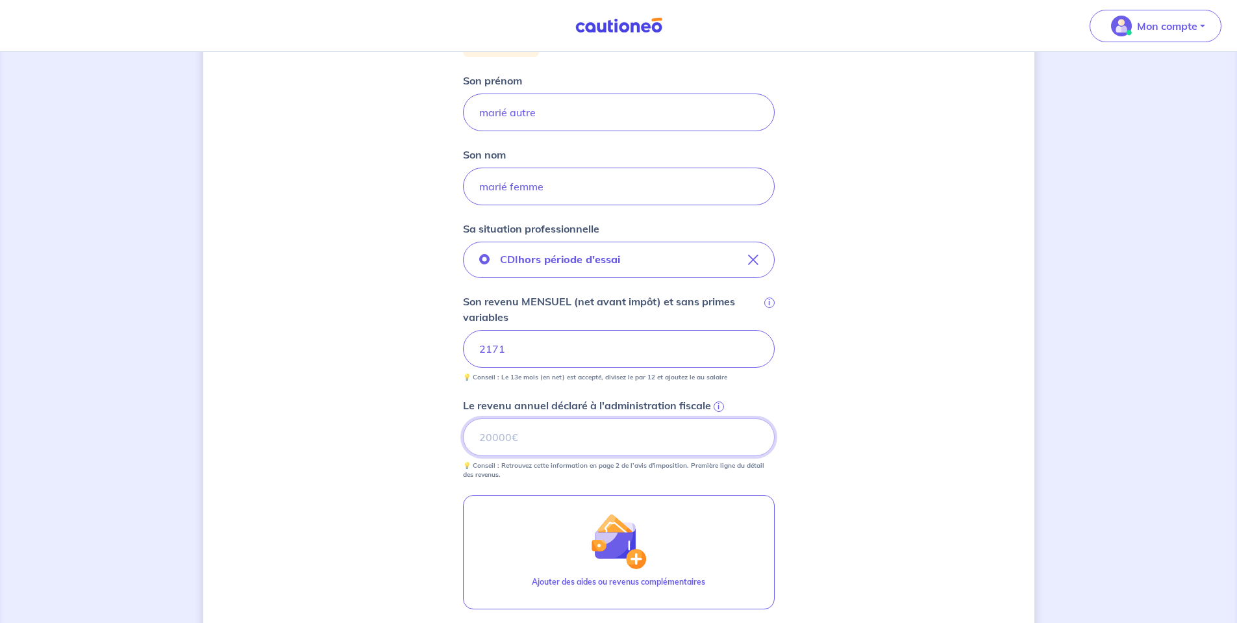
click at [598, 428] on input "Le revenu annuel déclaré à l'administration fiscale i" at bounding box center [619, 437] width 312 height 38
click at [596, 454] on input "Le revenu annuel déclaré à l'administration fiscale i" at bounding box center [619, 437] width 312 height 38
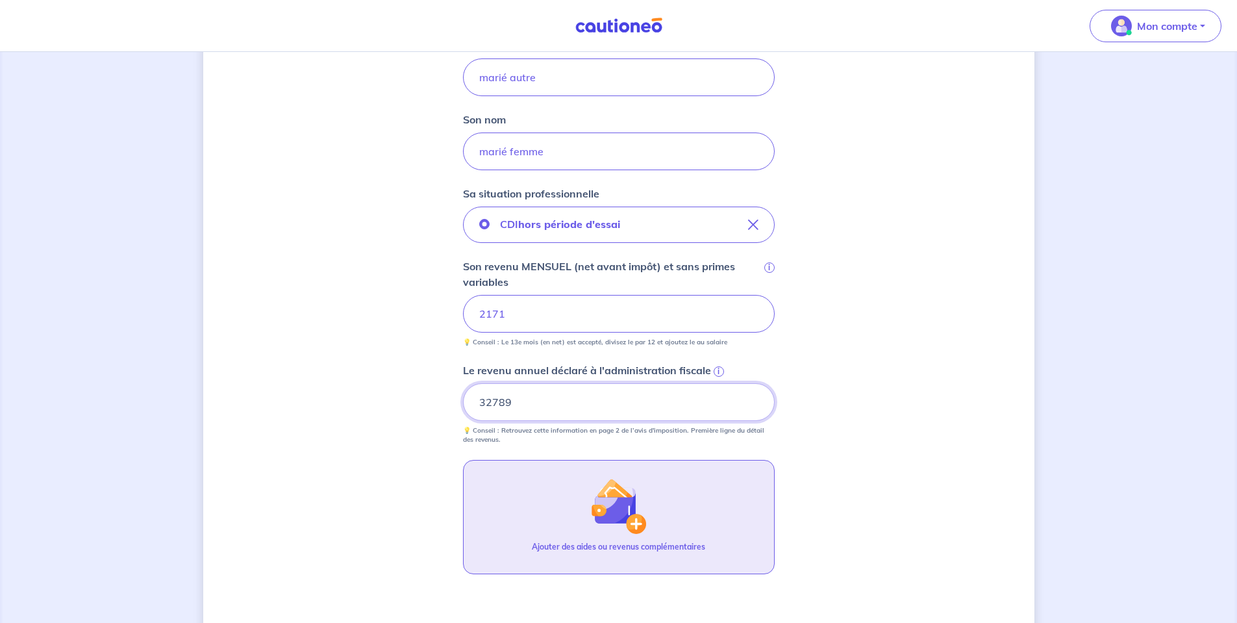
scroll to position [390, 0]
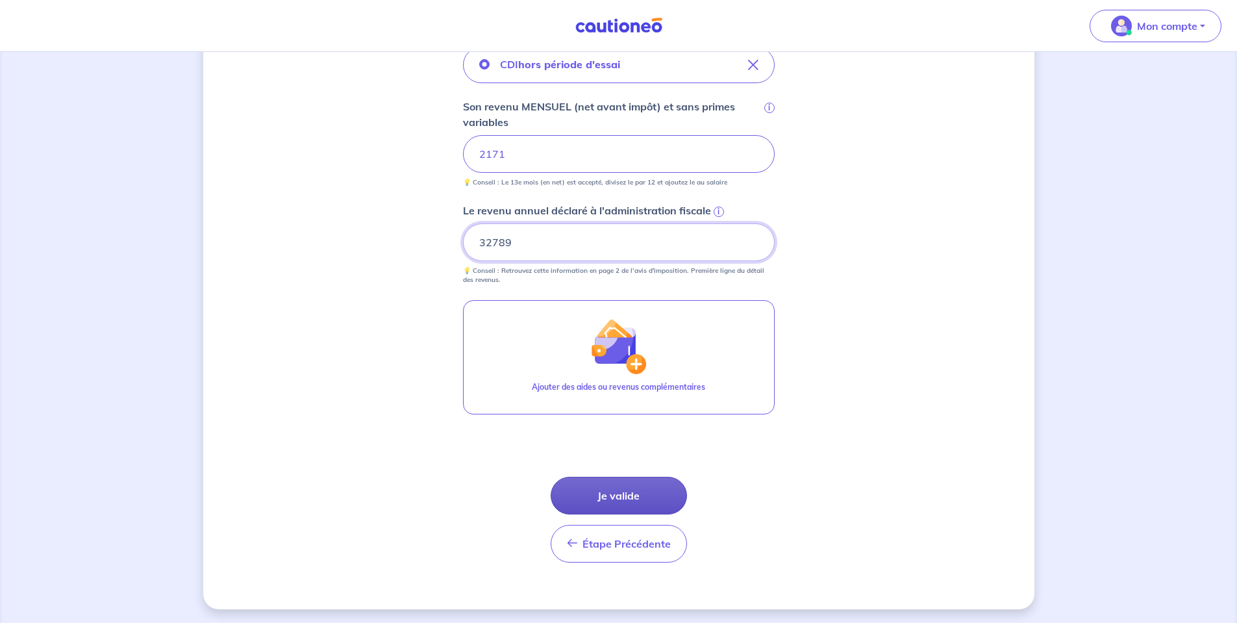
type input "32789"
click at [588, 484] on button "Je valide" at bounding box center [619, 496] width 136 height 38
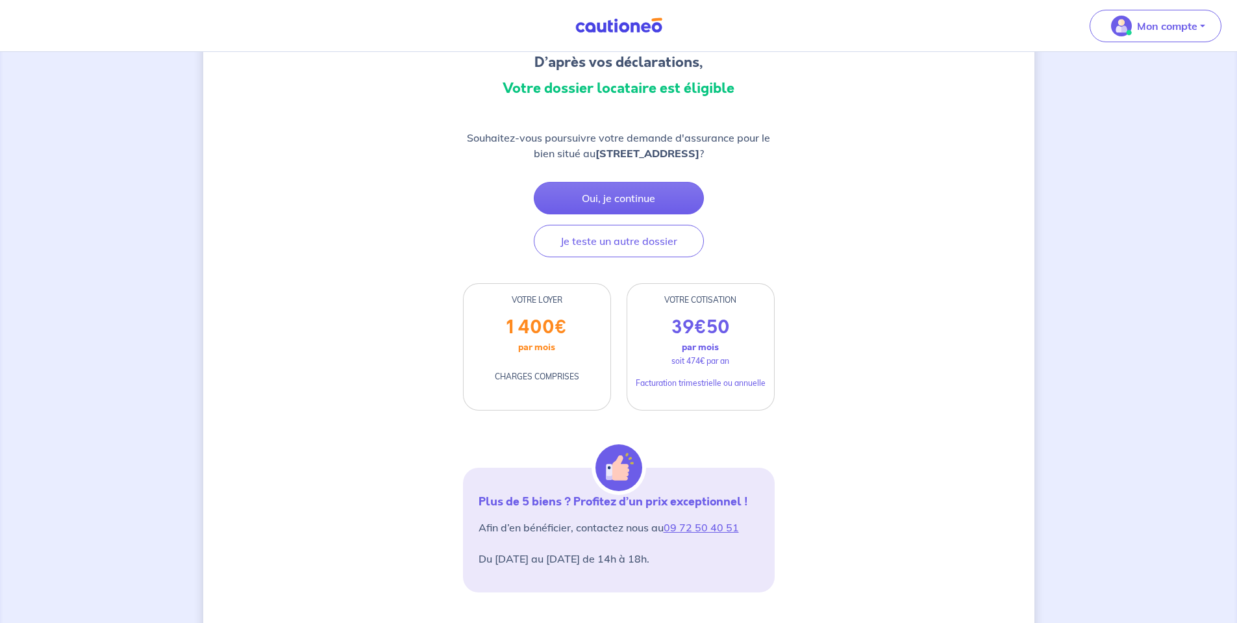
scroll to position [65, 0]
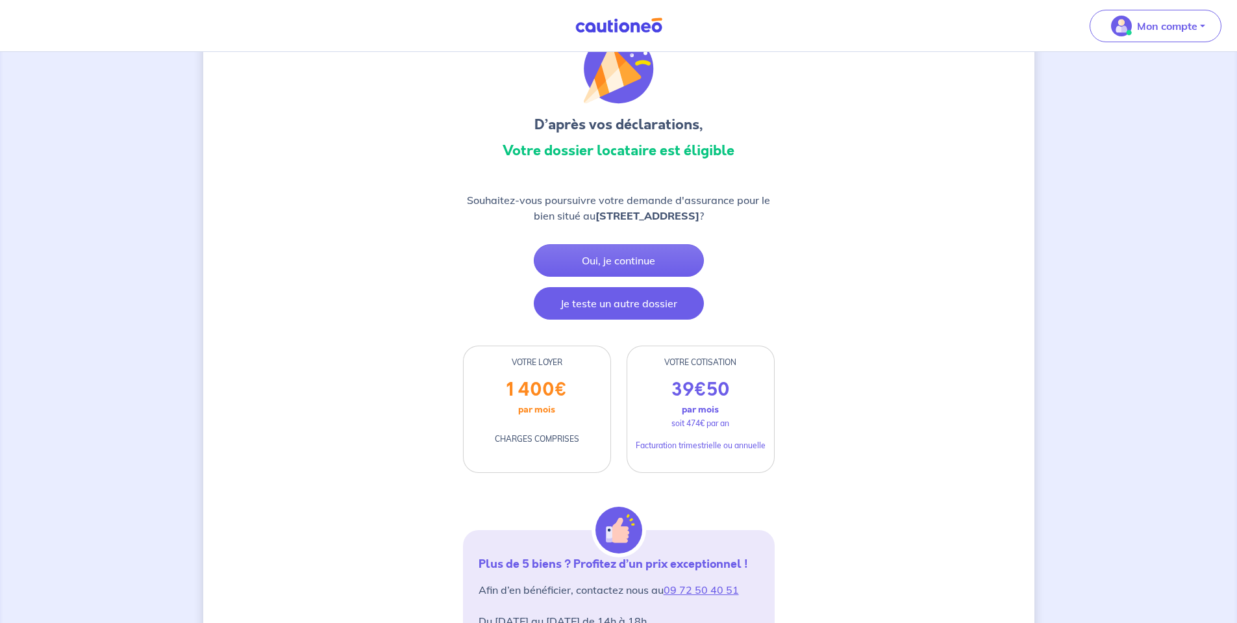
click at [629, 298] on button "Je teste un autre dossier" at bounding box center [619, 303] width 170 height 32
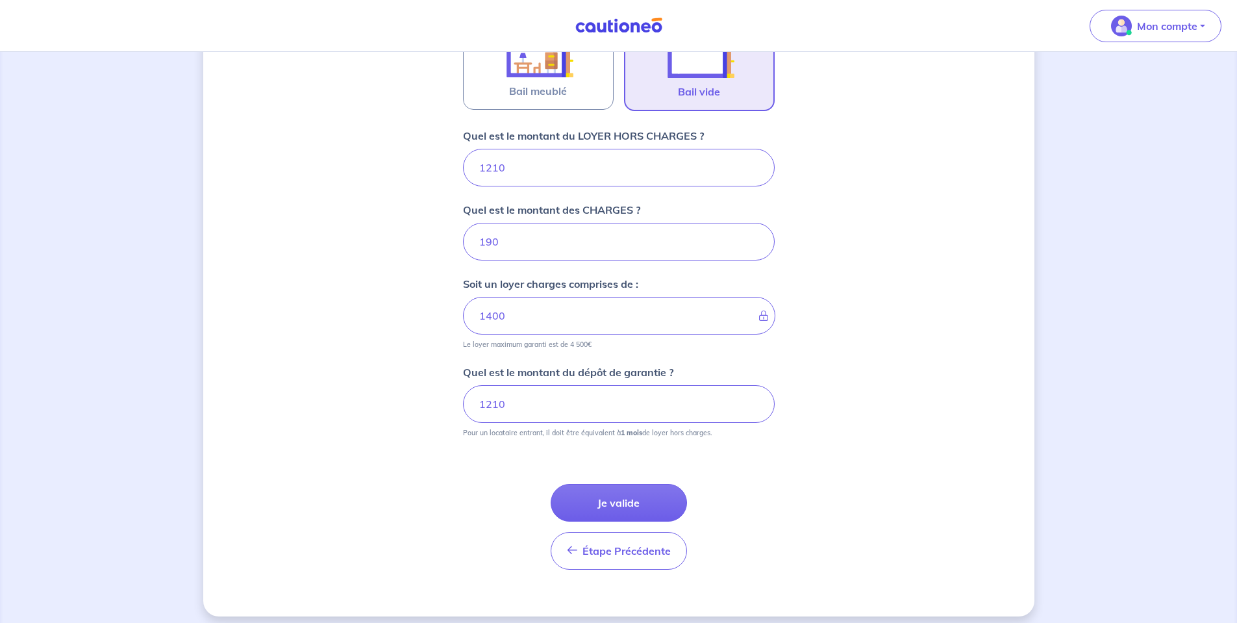
scroll to position [467, 0]
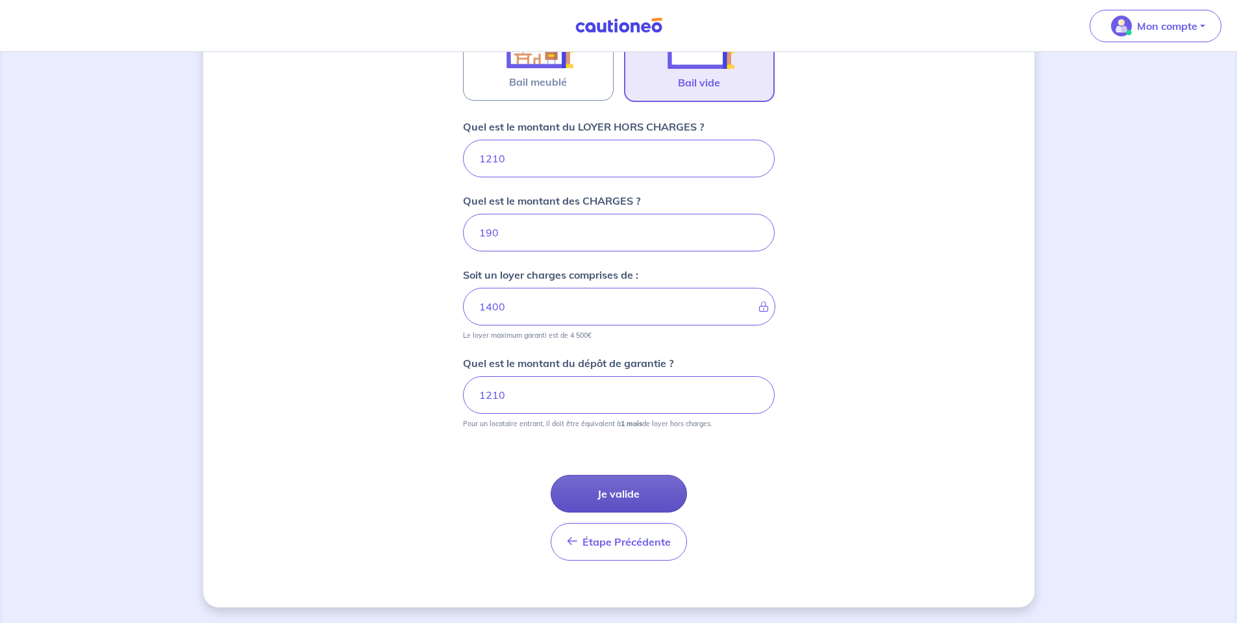
click at [622, 496] on button "Je valide" at bounding box center [619, 494] width 136 height 38
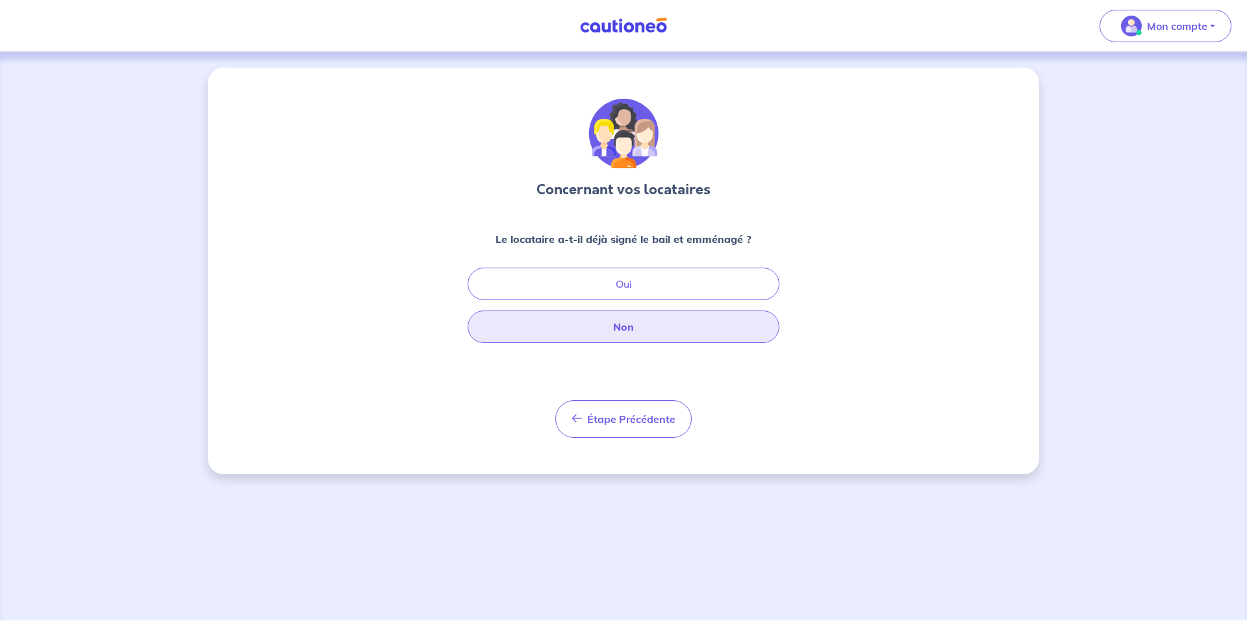
click at [564, 331] on button "Non" at bounding box center [624, 326] width 312 height 32
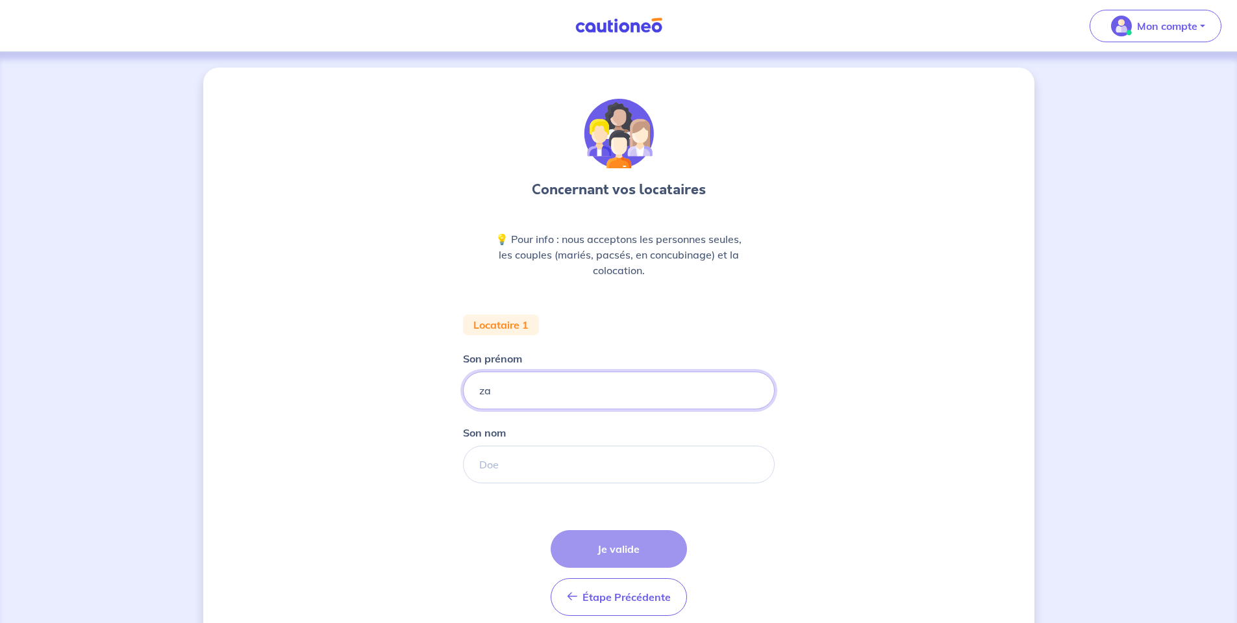
click at [529, 396] on input "za" at bounding box center [619, 390] width 312 height 38
type input "eza"
click at [592, 550] on div "Étape Précédente Précédent Je valide Je valide" at bounding box center [619, 573] width 136 height 86
click at [571, 462] on input "Son nom" at bounding box center [619, 465] width 312 height 38
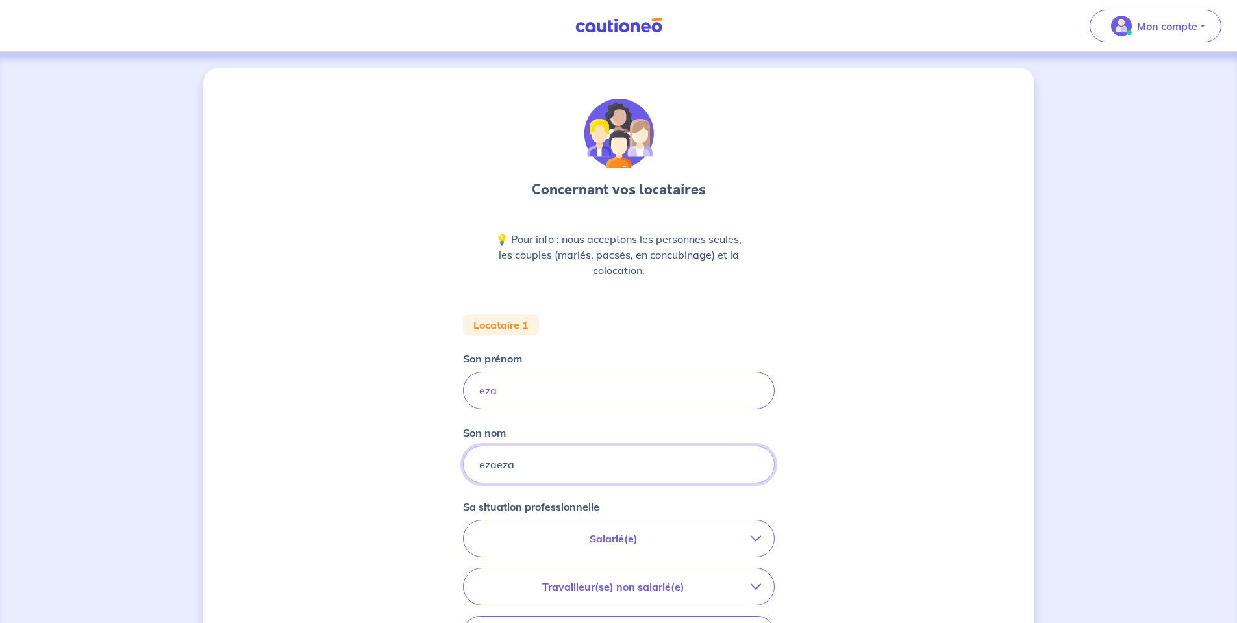
type input "ezaeza"
click at [642, 546] on p "Salarié(e)" at bounding box center [614, 539] width 274 height 16
click at [623, 575] on strong "hors période d'essai" at bounding box center [575, 575] width 102 height 13
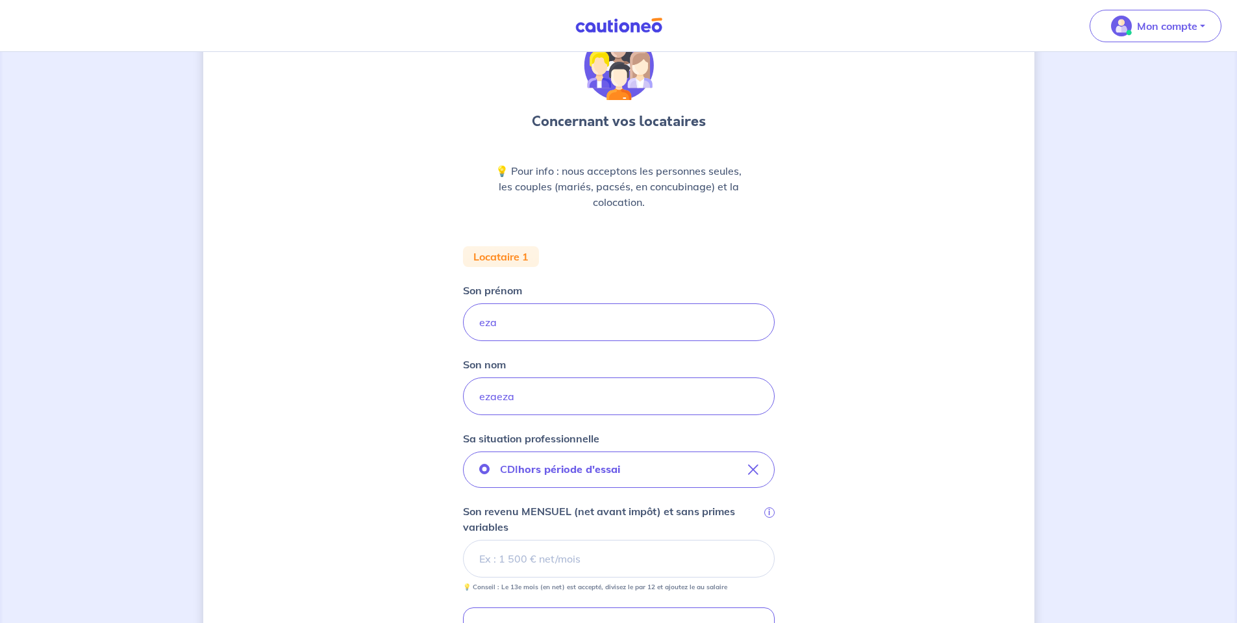
scroll to position [260, 0]
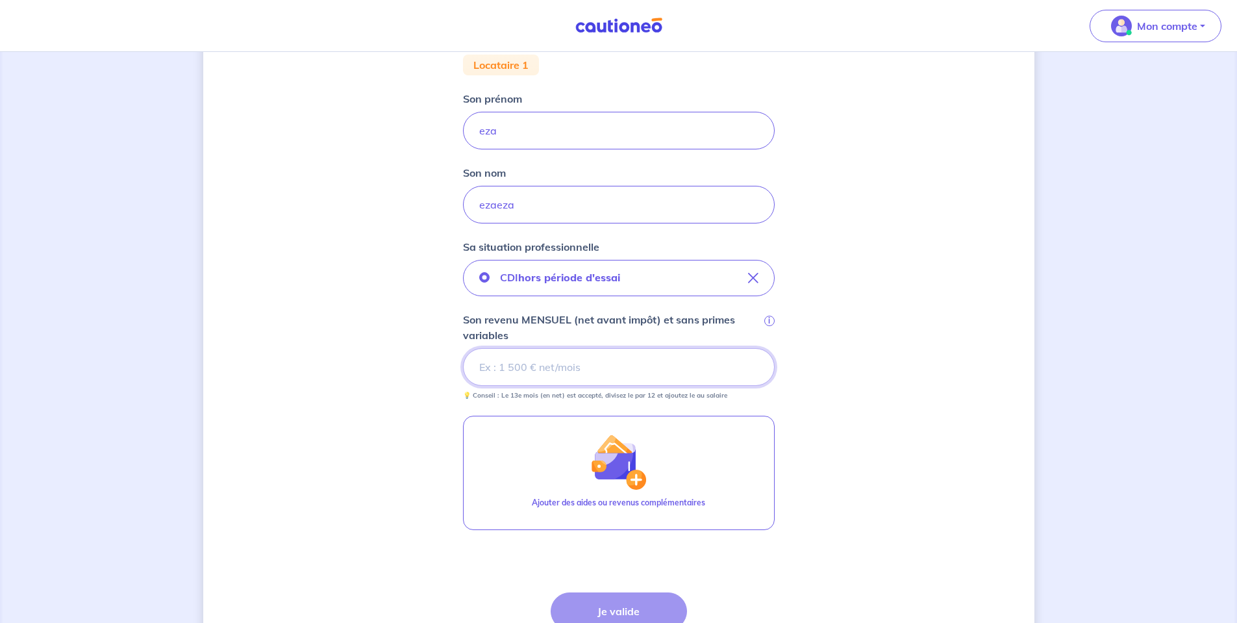
click at [581, 375] on input "Son revenu MENSUEL (net avant impôt) et sans primes variables i" at bounding box center [619, 367] width 312 height 38
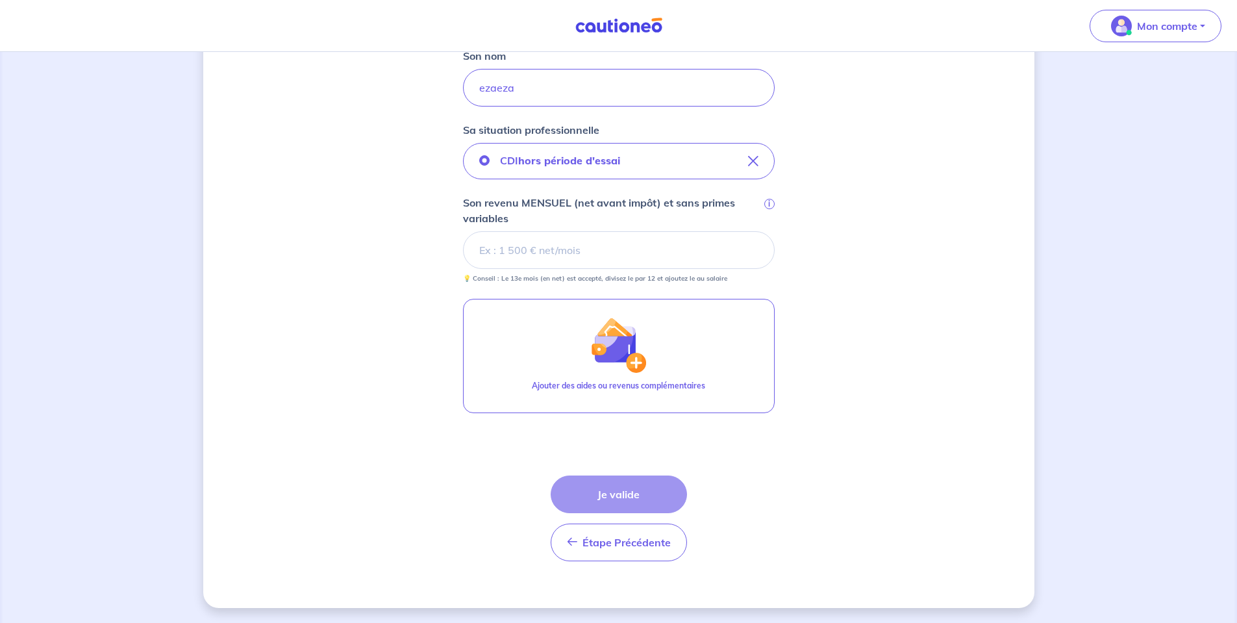
scroll to position [0, 0]
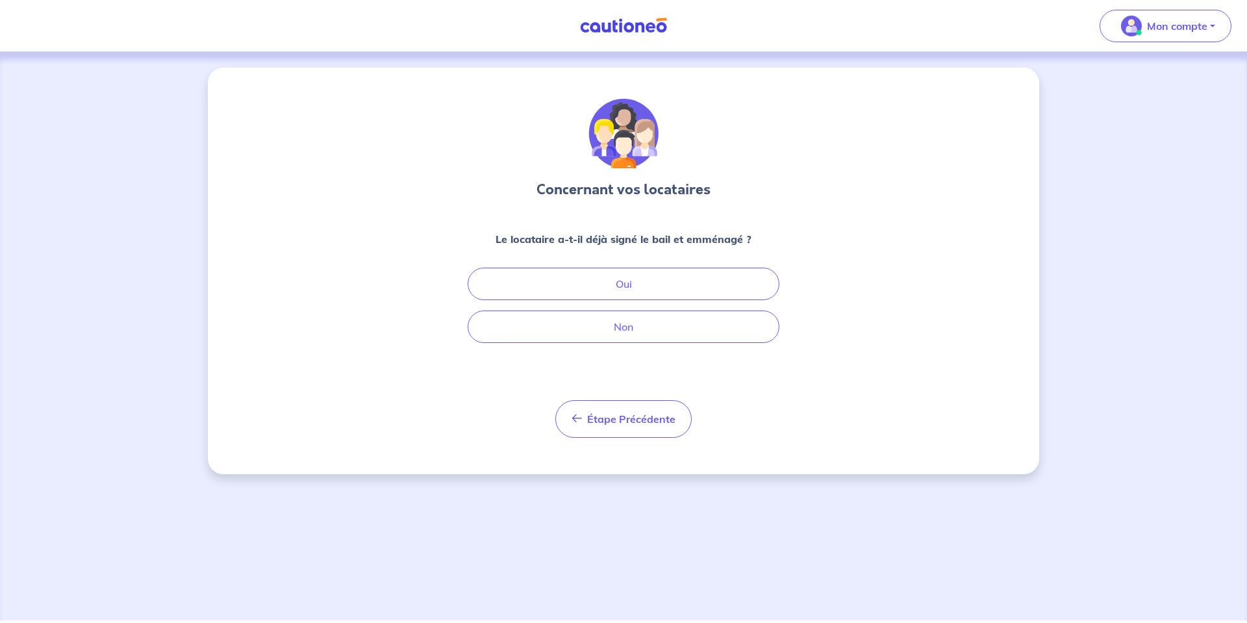
click at [589, 28] on img at bounding box center [623, 26] width 97 height 16
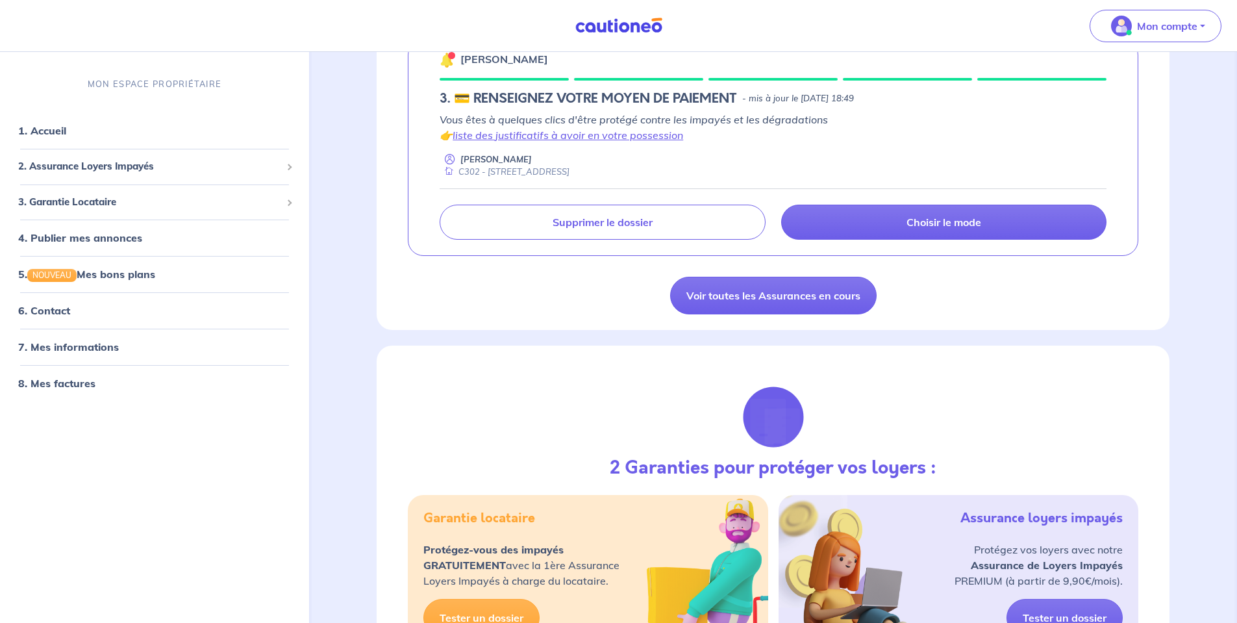
scroll to position [195, 0]
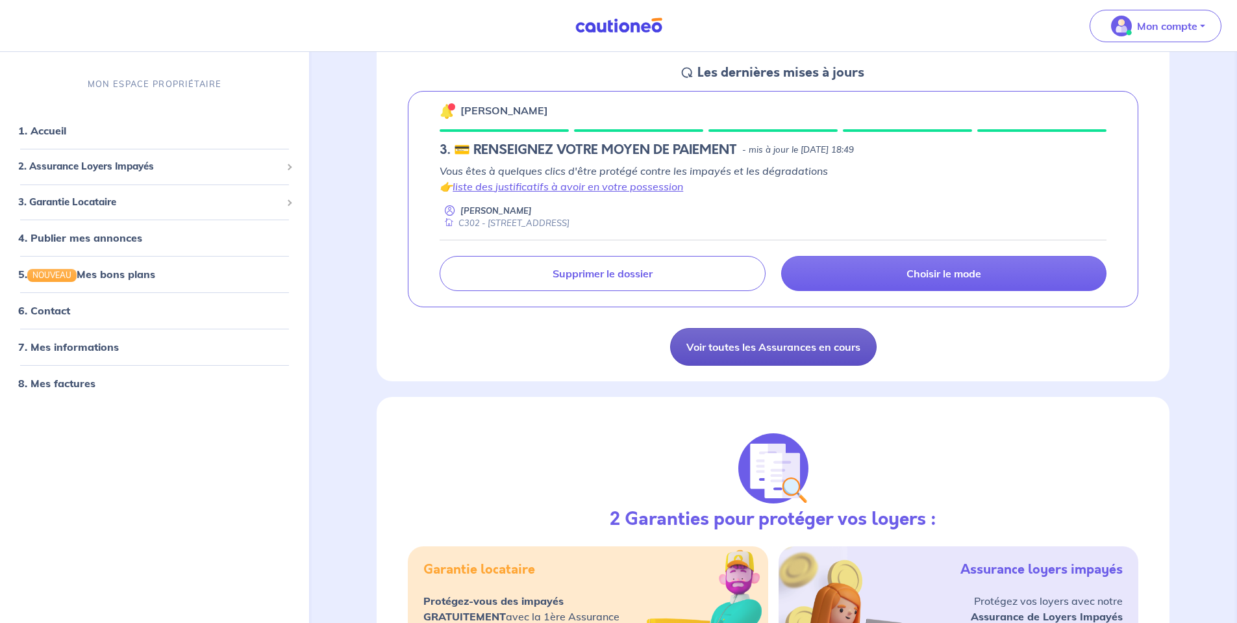
click at [820, 352] on link "Voir toutes les Assurances en cours" at bounding box center [773, 347] width 207 height 38
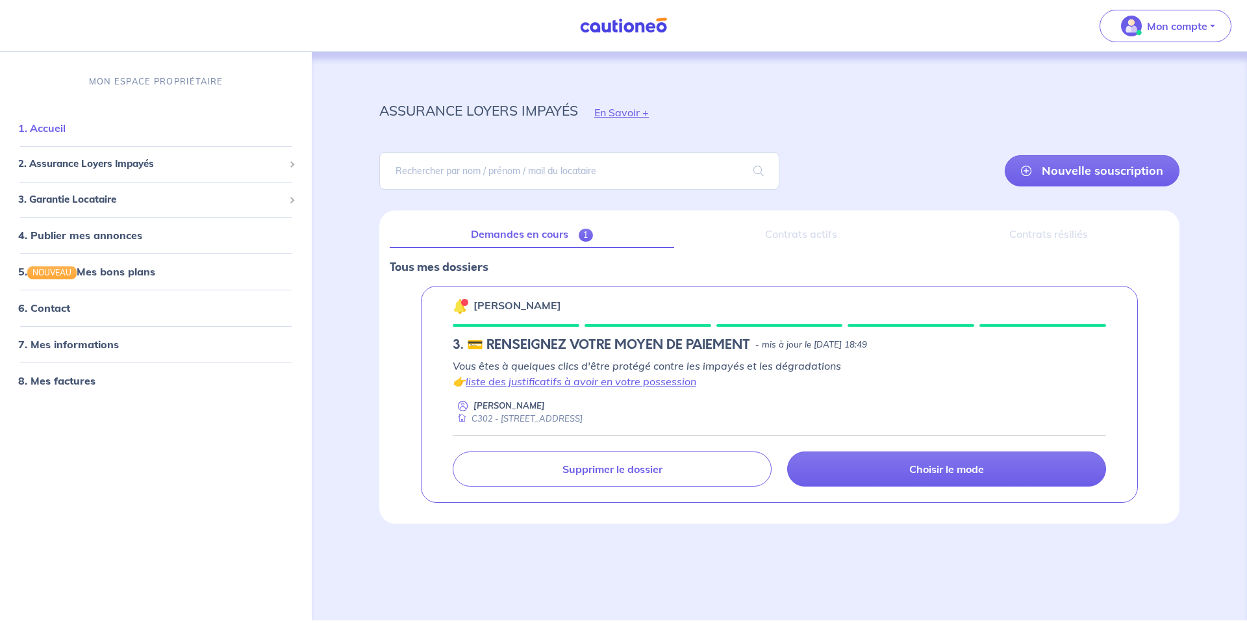
click at [66, 134] on link "1. Accueil" at bounding box center [41, 127] width 47 height 13
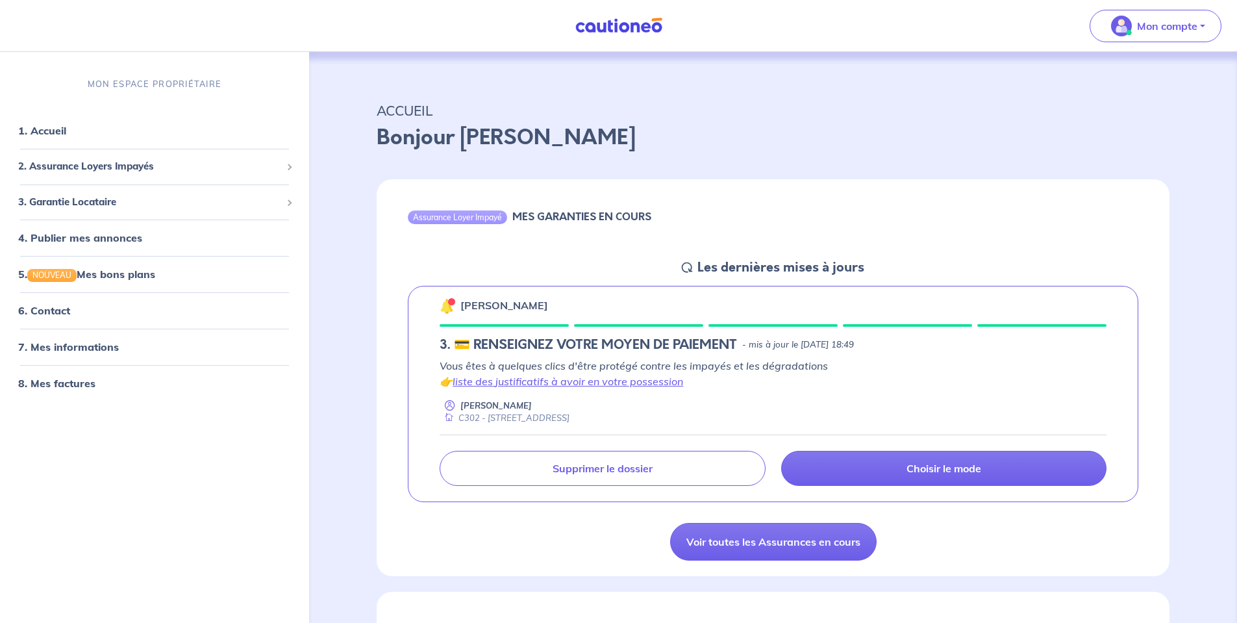
click at [755, 271] on h5 "Les dernières mises à jours" at bounding box center [781, 268] width 167 height 16
click at [173, 175] on div "2. Assurance Loyers Impayés" at bounding box center [154, 166] width 299 height 25
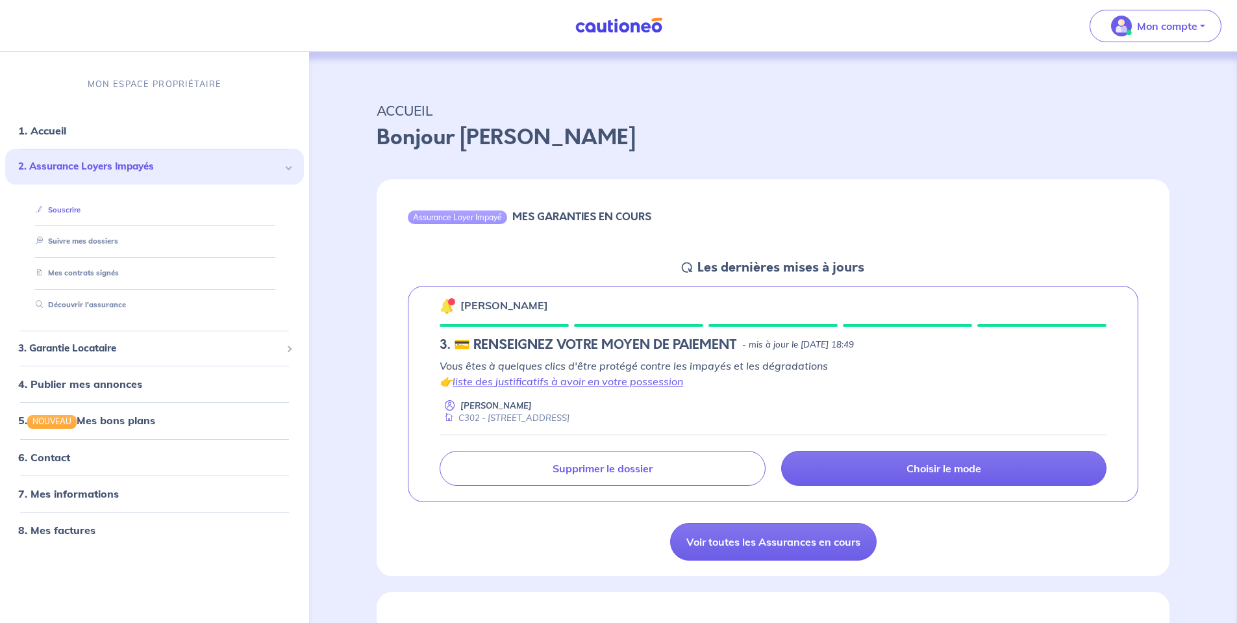
click at [81, 214] on link "Souscrire" at bounding box center [56, 209] width 50 height 9
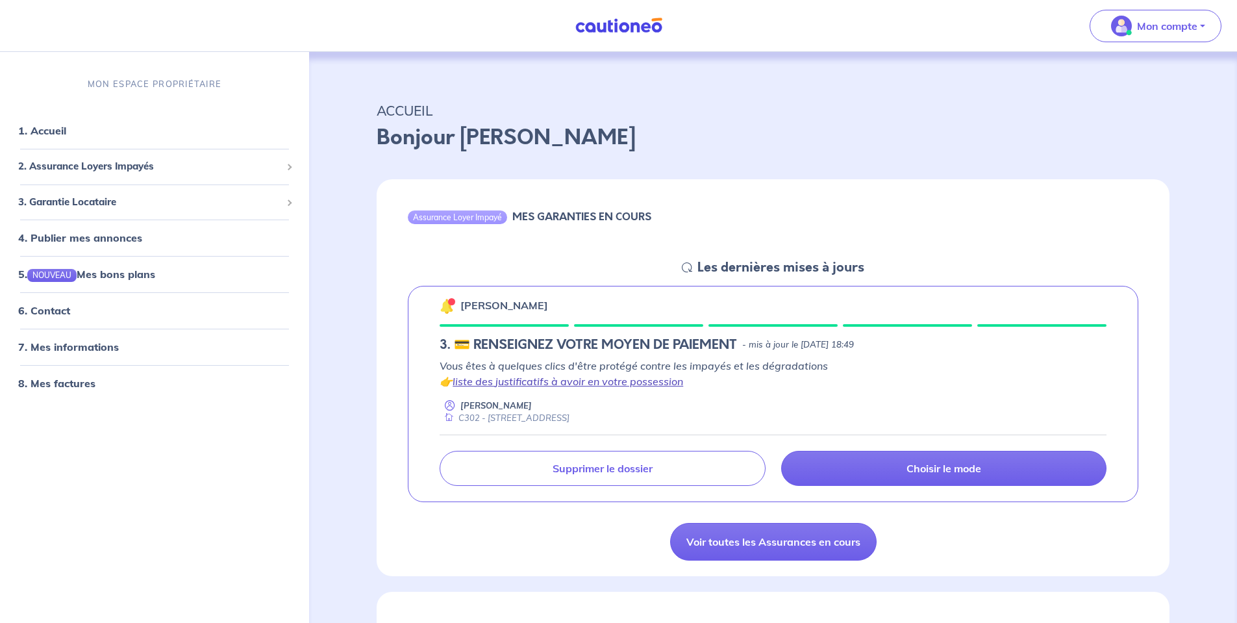
click at [617, 379] on link "liste des justificatifs à avoir en votre possession" at bounding box center [568, 381] width 231 height 13
click at [512, 381] on link "liste des justificatifs à avoir en votre possession" at bounding box center [568, 381] width 231 height 13
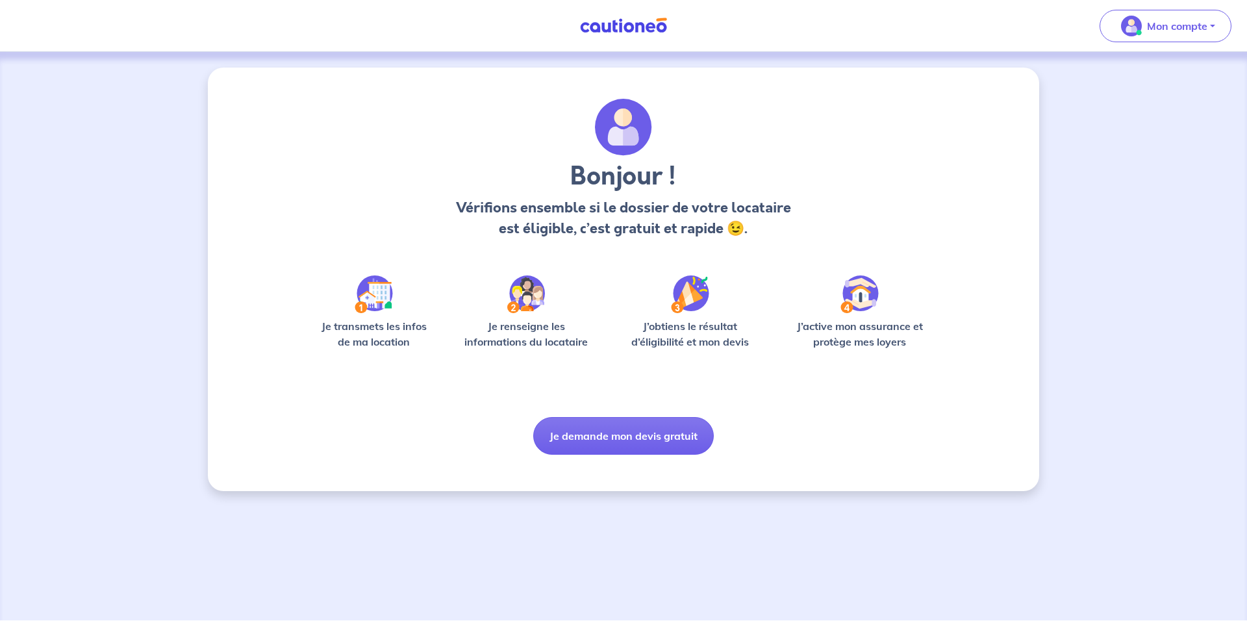
click at [631, 454] on button "Je demande mon devis gratuit" at bounding box center [623, 436] width 181 height 38
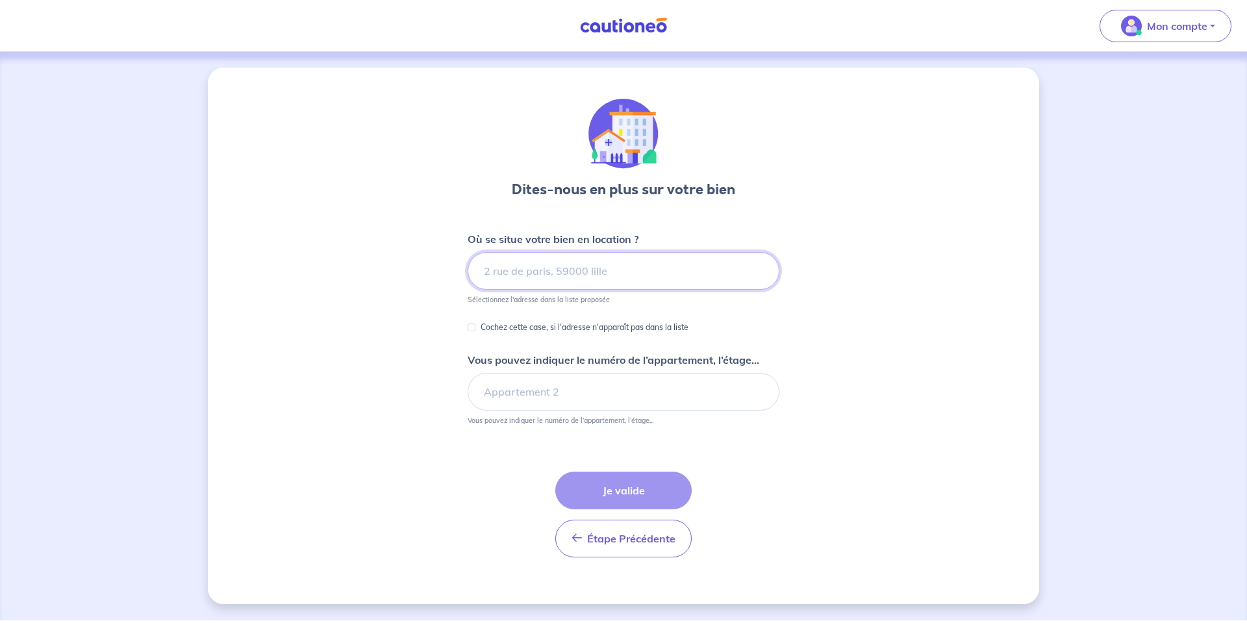
click at [559, 268] on input at bounding box center [624, 271] width 312 height 38
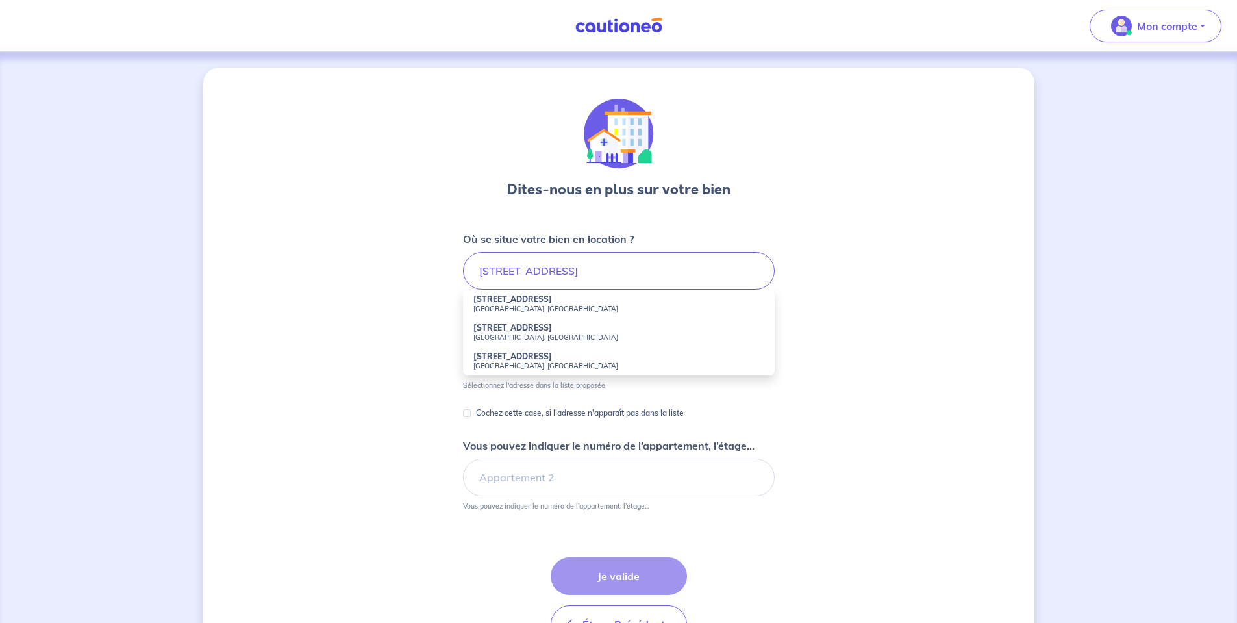
click at [565, 307] on small "Noisy-le-Grand, France" at bounding box center [618, 308] width 291 height 9
type input "19 Route de Neuilly, Noisy-le-Grand, France"
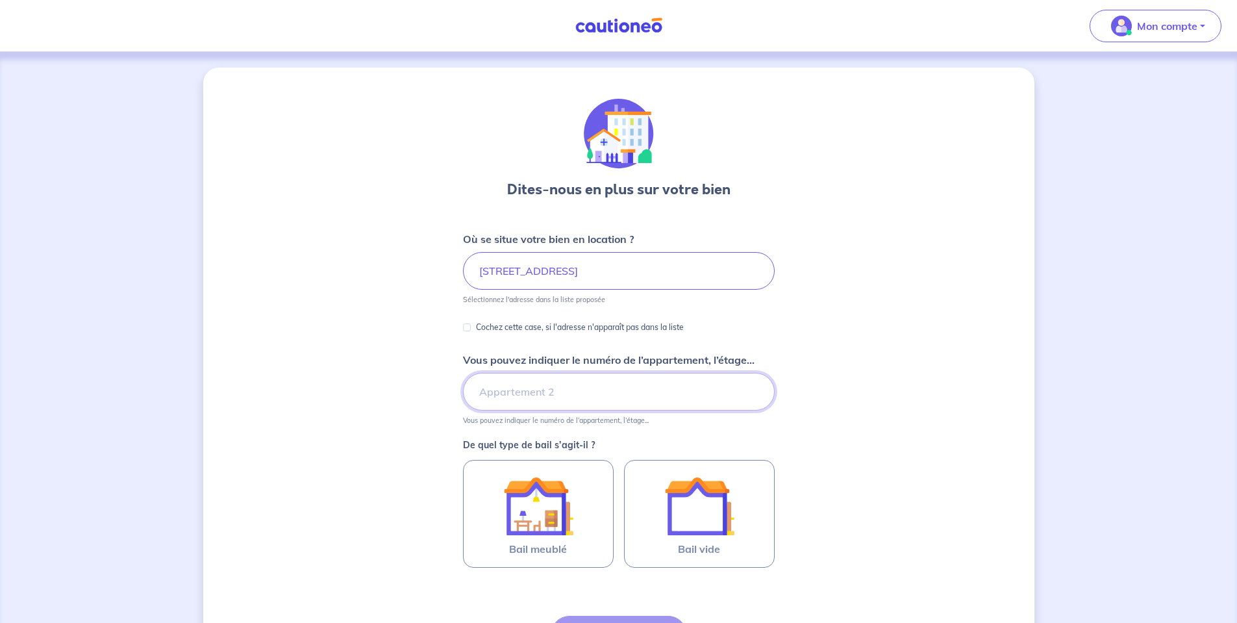
click at [533, 399] on input "Vous pouvez indiquer le numéro de l’appartement, l’étage..." at bounding box center [619, 392] width 312 height 38
type input "C302"
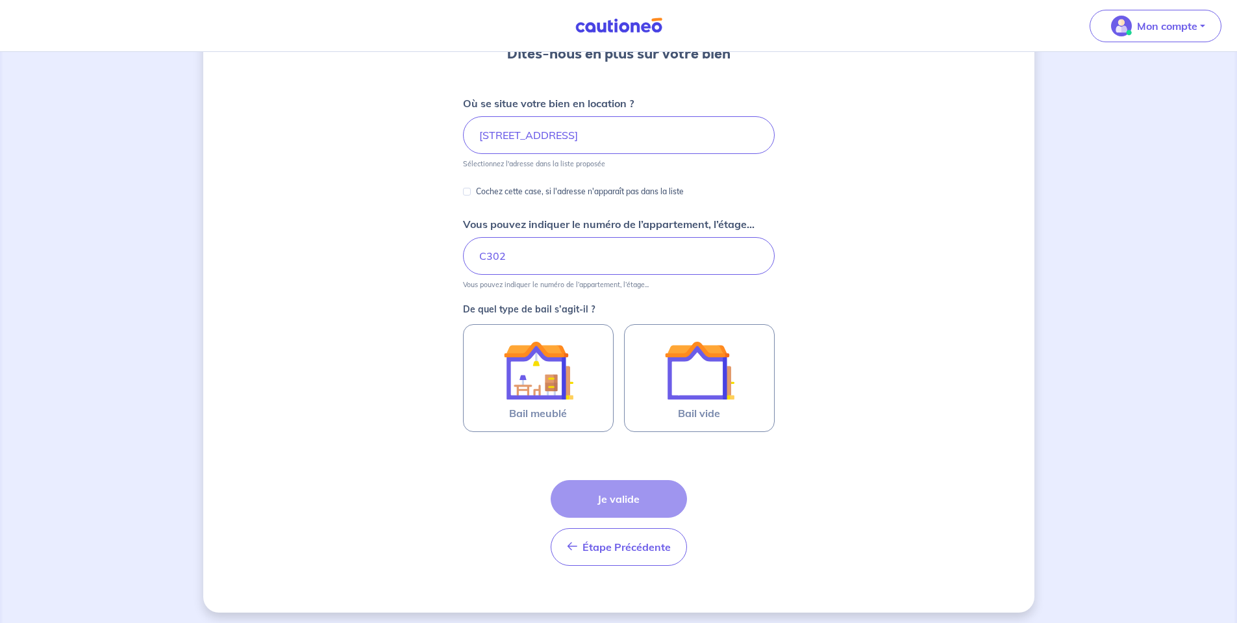
scroll to position [141, 0]
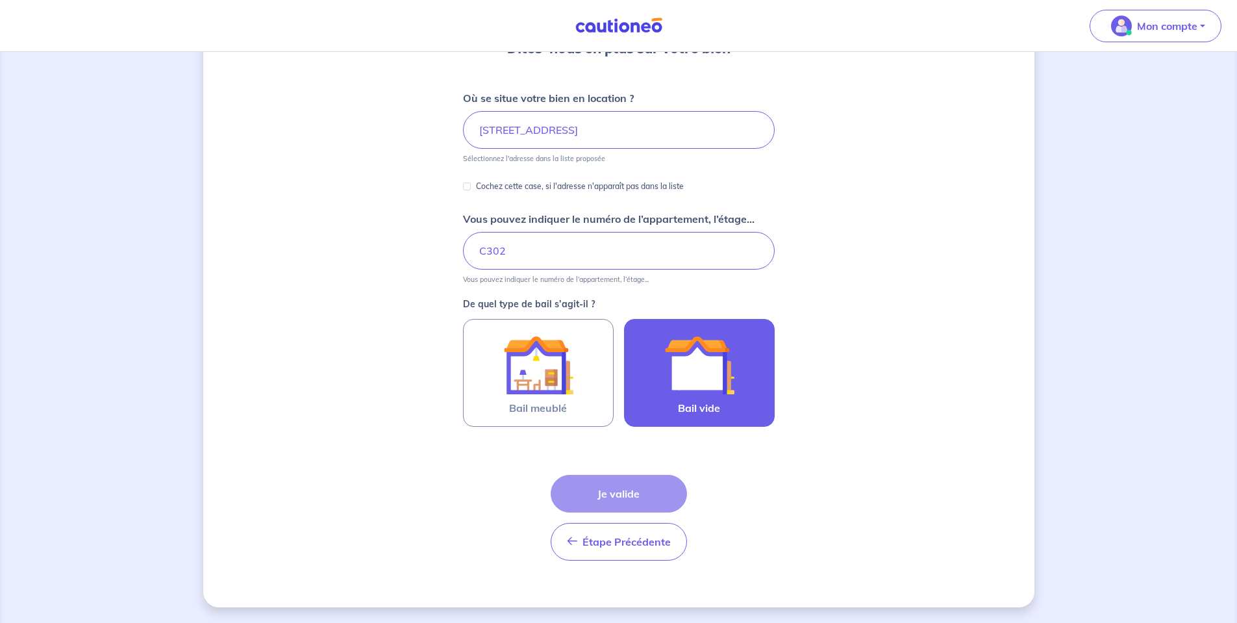
click at [686, 420] on label "Bail vide" at bounding box center [699, 373] width 151 height 108
click at [0, 0] on input "Bail vide" at bounding box center [0, 0] width 0 height 0
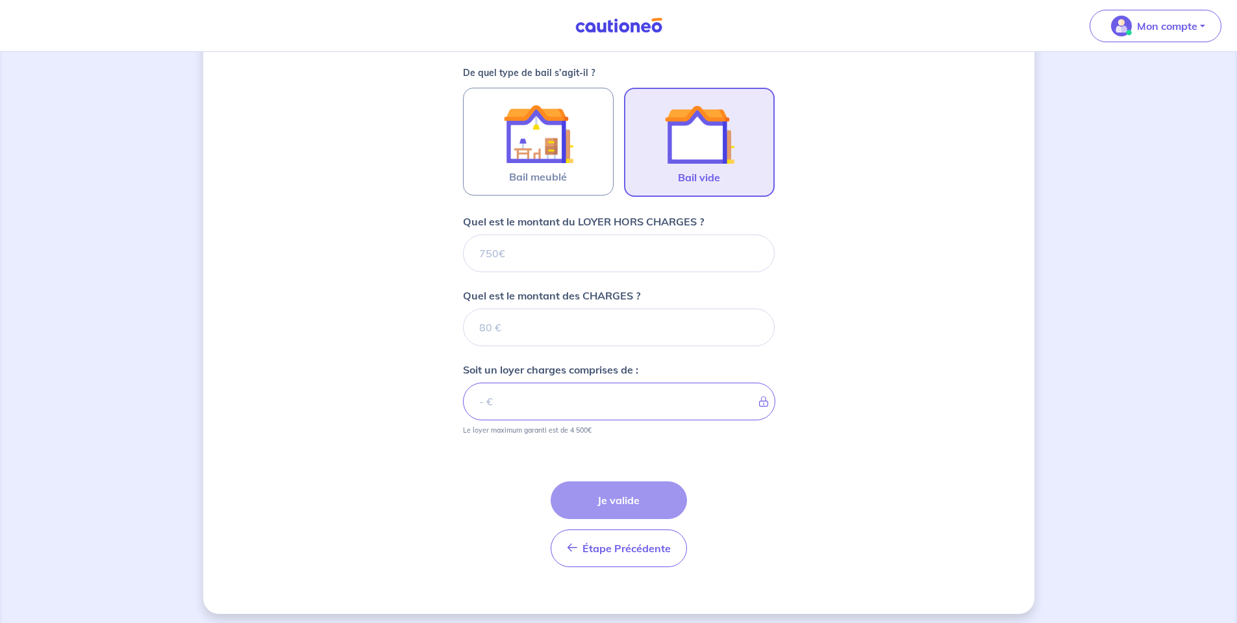
scroll to position [379, 0]
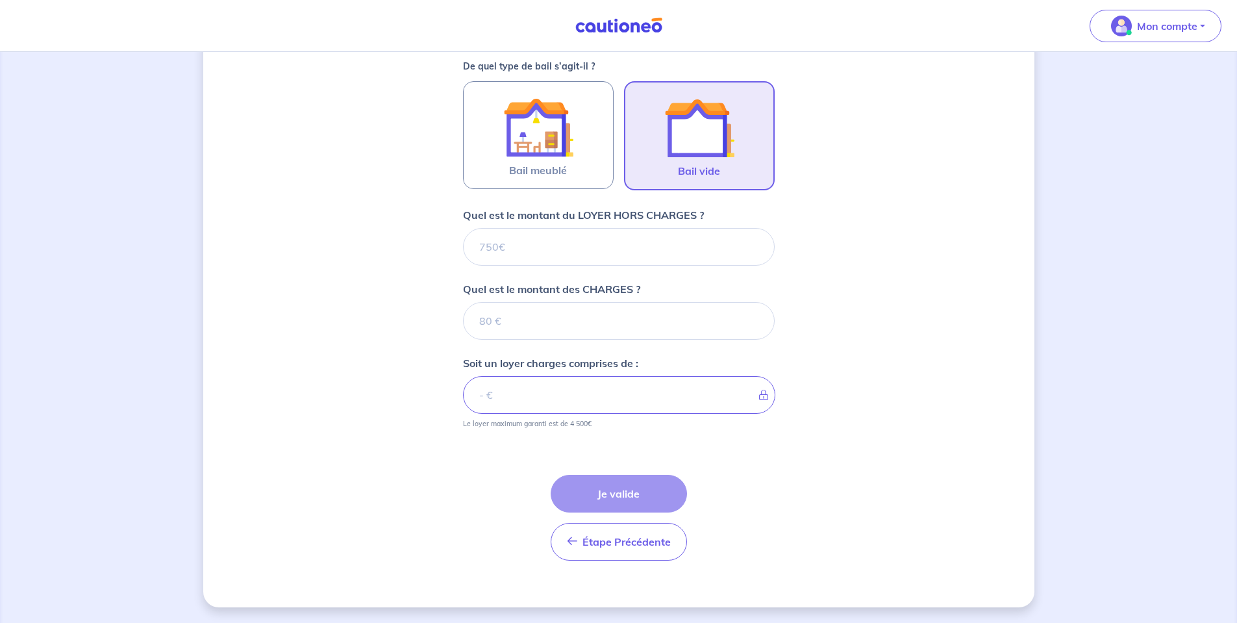
click at [531, 216] on p "Quel est le montant du LOYER HORS CHARGES ?" at bounding box center [583, 215] width 241 height 16
click at [531, 228] on input "Quel est le montant du LOYER HORS CHARGES ?" at bounding box center [619, 247] width 312 height 38
click at [514, 250] on input "Quel est le montant du LOYER HORS CHARGES ?" at bounding box center [619, 247] width 312 height 38
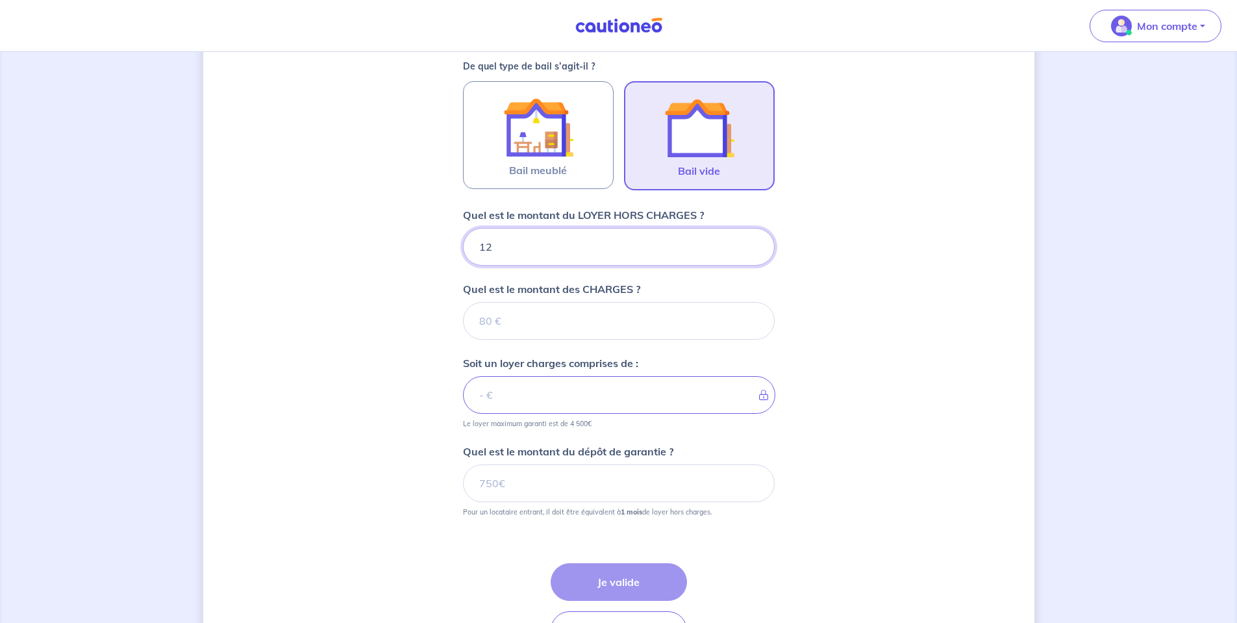
type input "121"
type input "1210"
type input "190"
type input "1400"
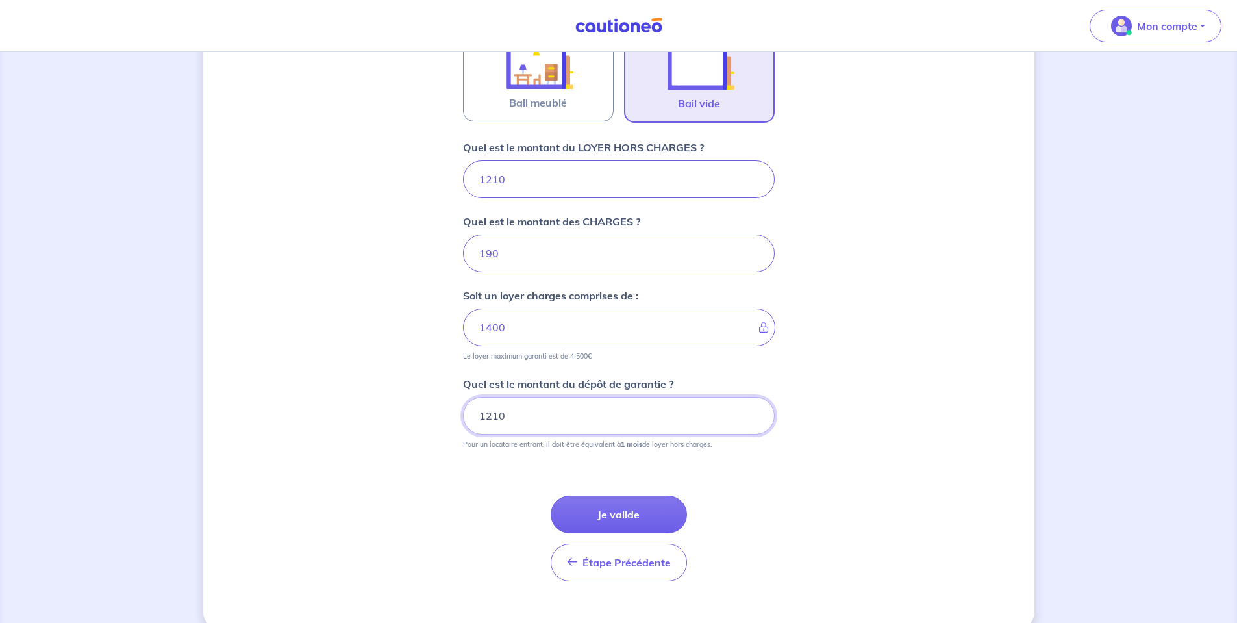
scroll to position [467, 0]
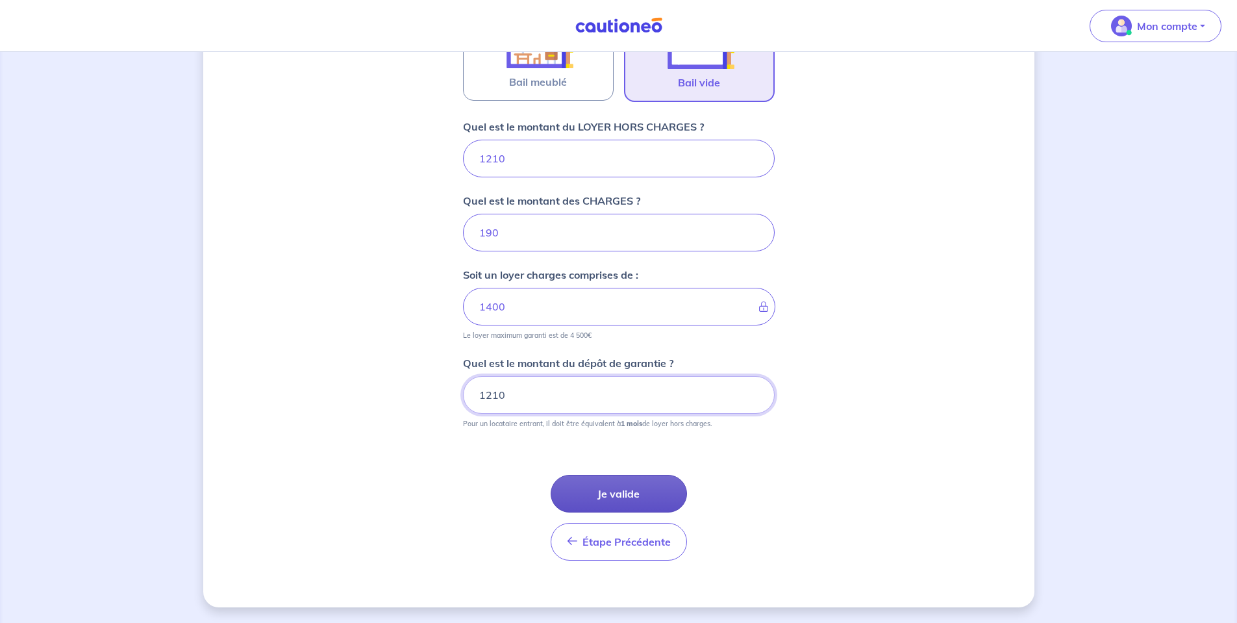
type input "1210"
click at [629, 486] on button "Je valide" at bounding box center [619, 494] width 136 height 38
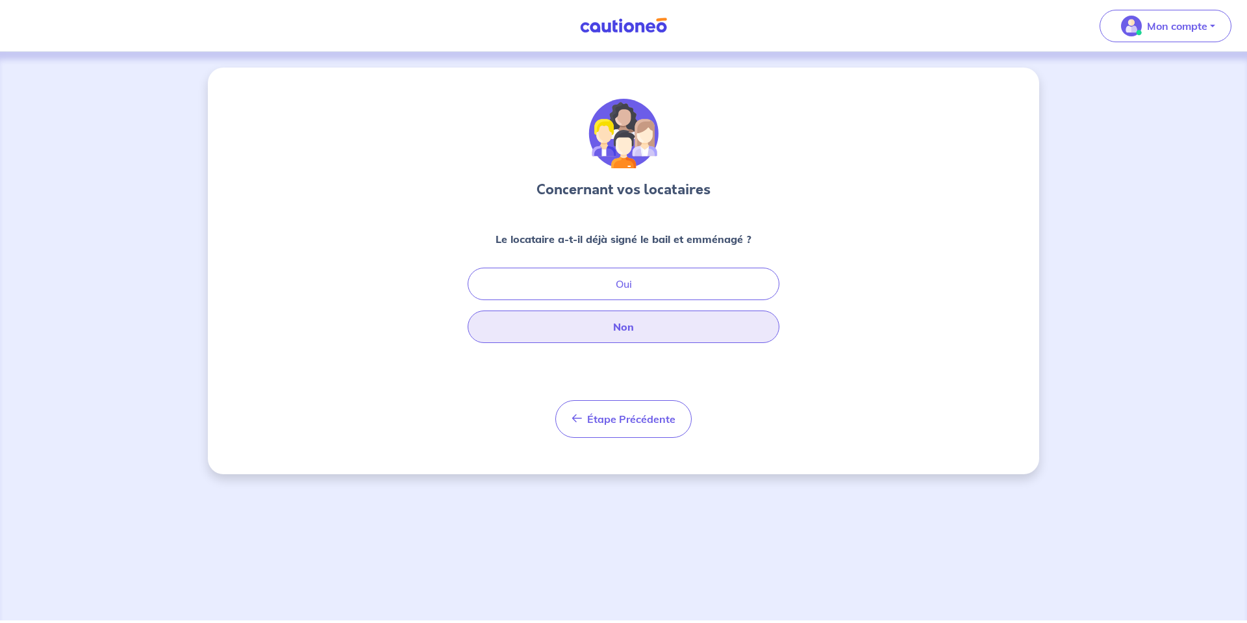
click at [635, 318] on button "Non" at bounding box center [624, 326] width 312 height 32
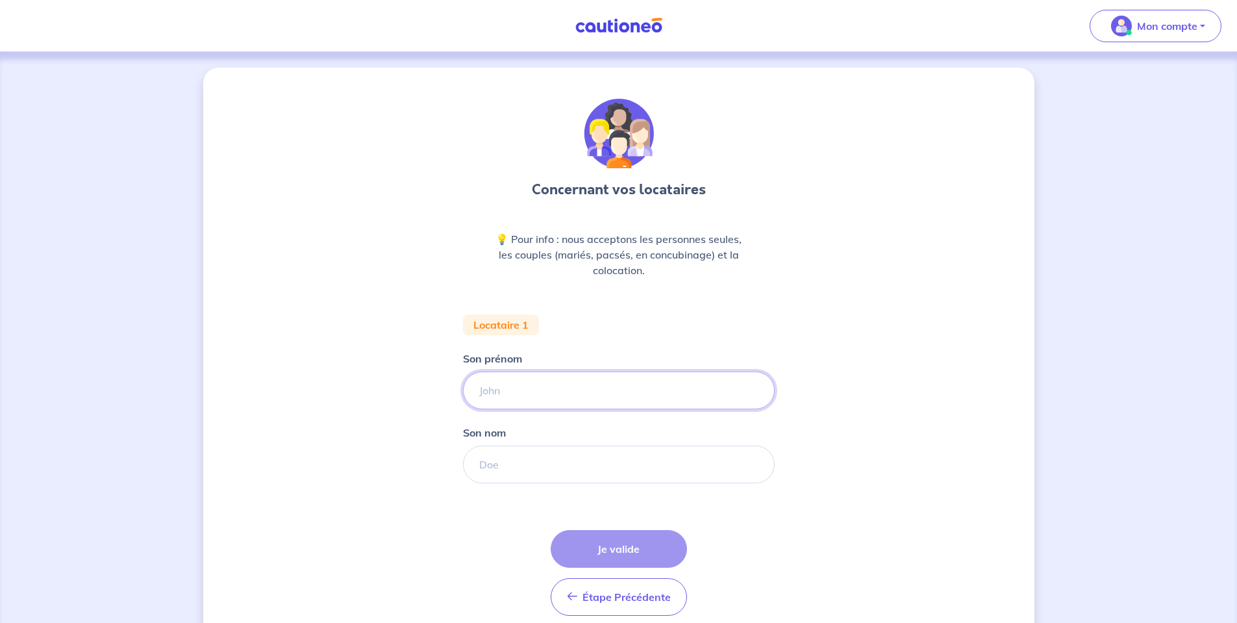
click at [516, 403] on input "Son prénom" at bounding box center [619, 390] width 312 height 38
type input "TEST"
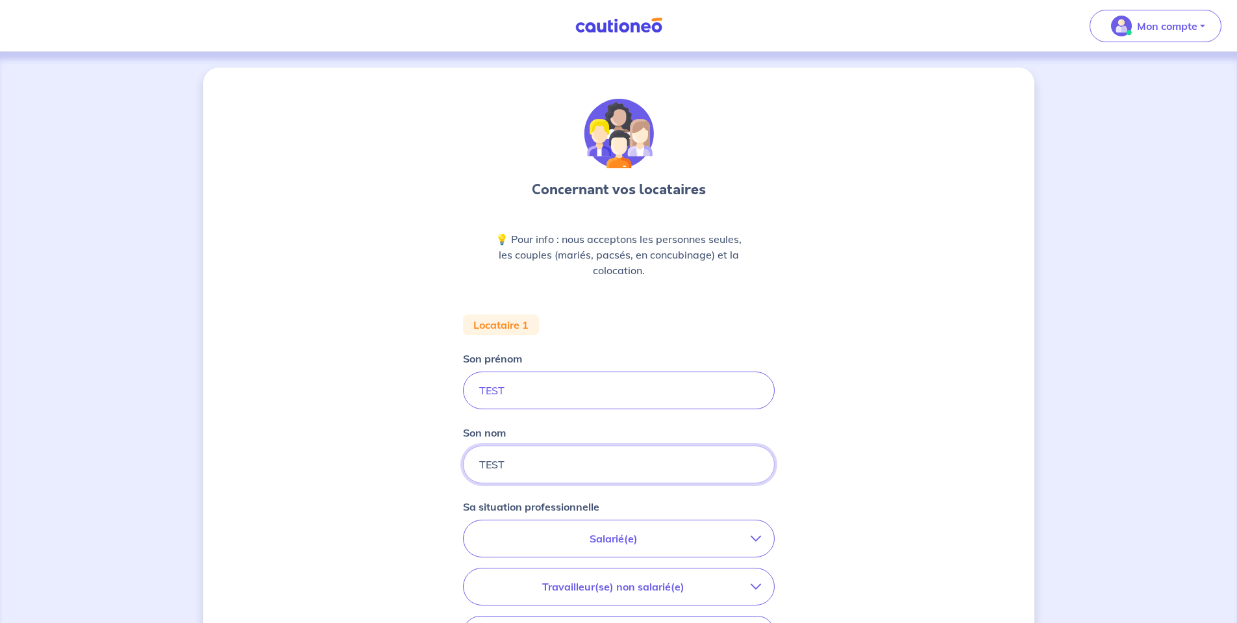
type input "TEST"
click at [671, 543] on p "Salarié(e)" at bounding box center [614, 539] width 274 height 16
click at [565, 573] on strong "hors période d'essai" at bounding box center [575, 575] width 102 height 13
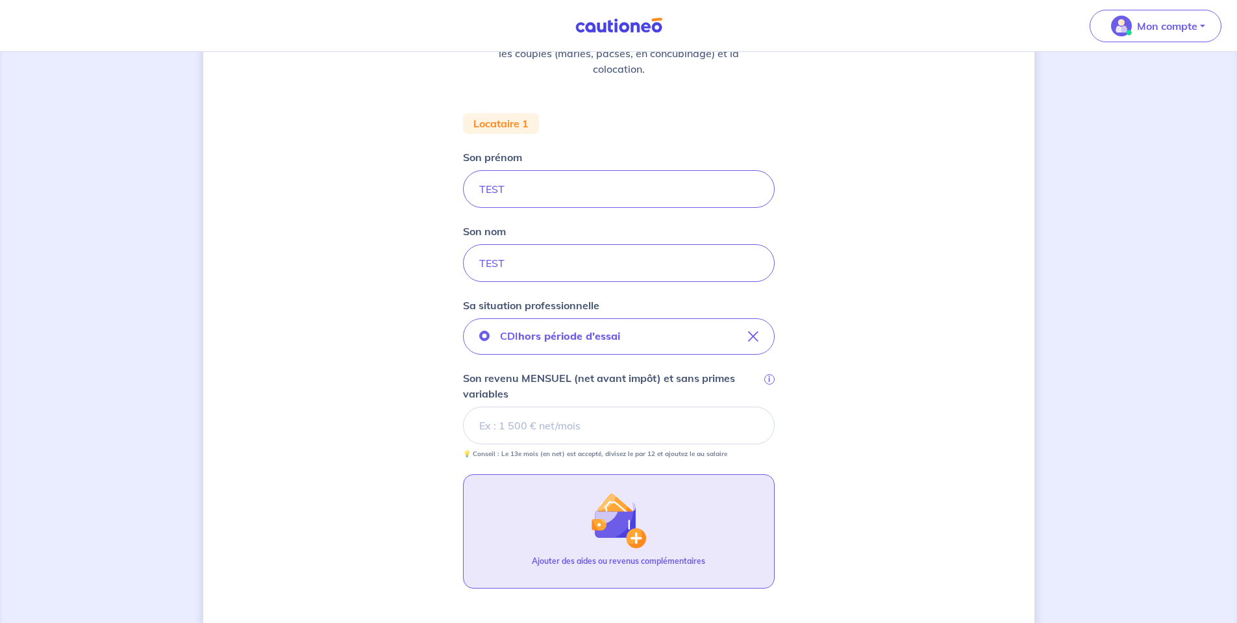
scroll to position [205, 0]
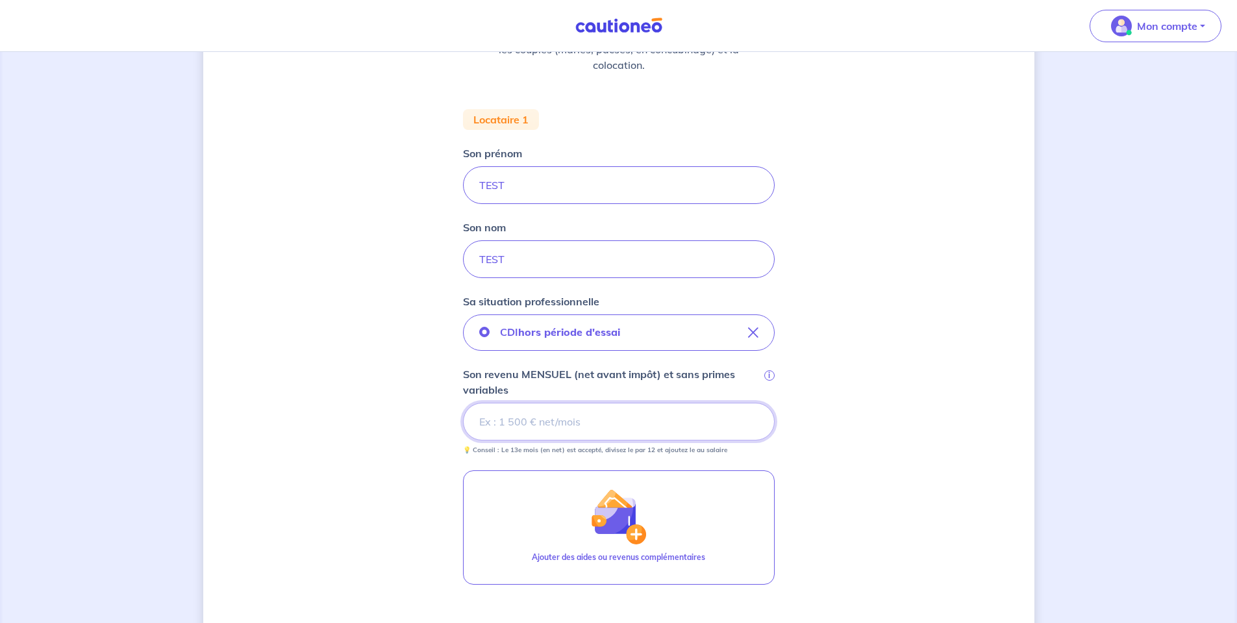
click at [545, 421] on input "Son revenu MENSUEL (net avant impôt) et sans primes variables i" at bounding box center [619, 422] width 312 height 38
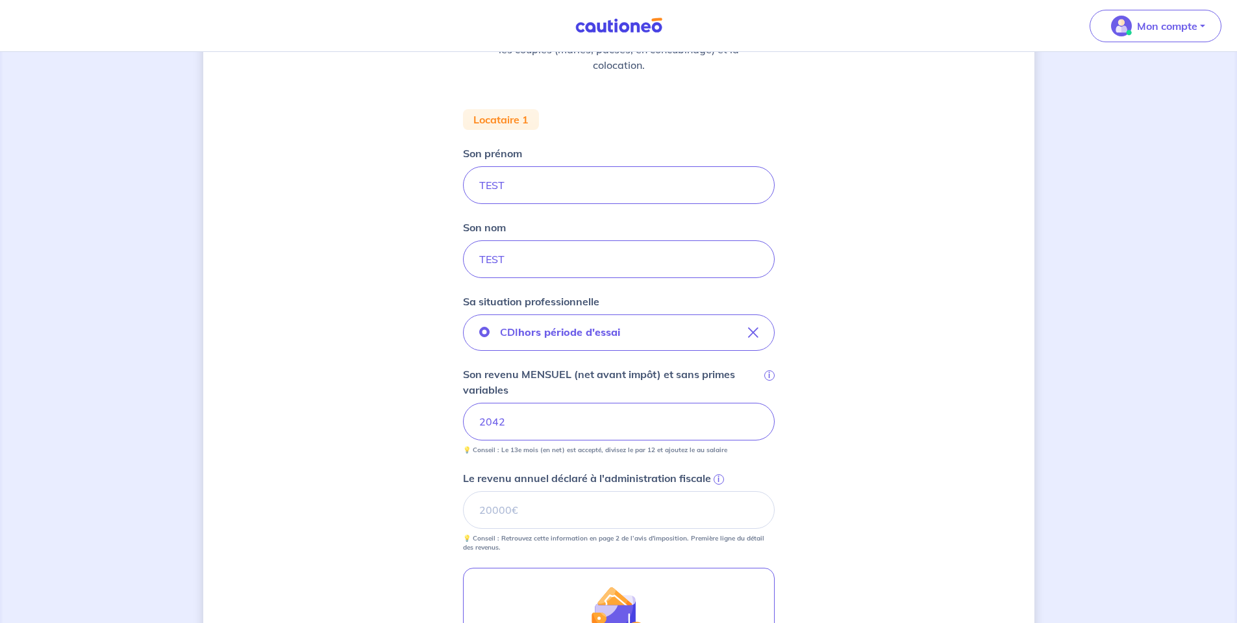
drag, startPoint x: 545, startPoint y: 421, endPoint x: 135, endPoint y: 399, distance: 410.4
click at [135, 399] on div "Concernant vos locataires 💡 Pour info : nous acceptons les personnes seules, le…" at bounding box center [618, 370] width 1237 height 1046
click at [529, 516] on input "Le revenu annuel déclaré à l'administration fiscale i" at bounding box center [619, 510] width 312 height 38
paste input "32789"
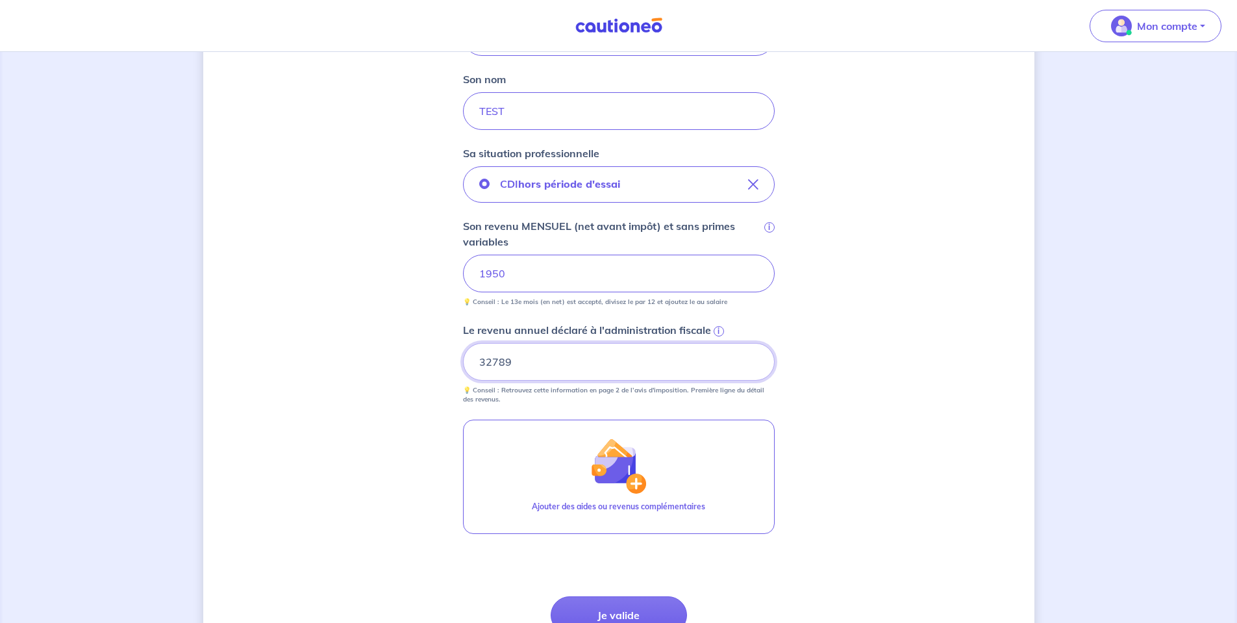
scroll to position [400, 0]
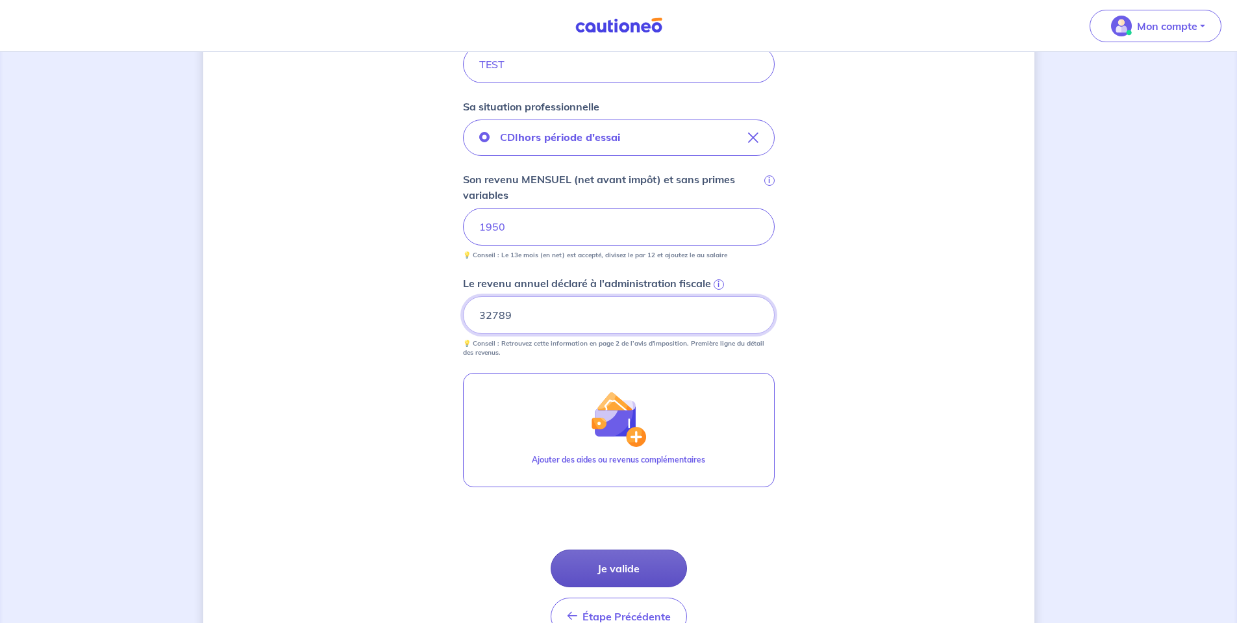
type input "32789"
click at [648, 570] on button "Je valide" at bounding box center [619, 568] width 136 height 38
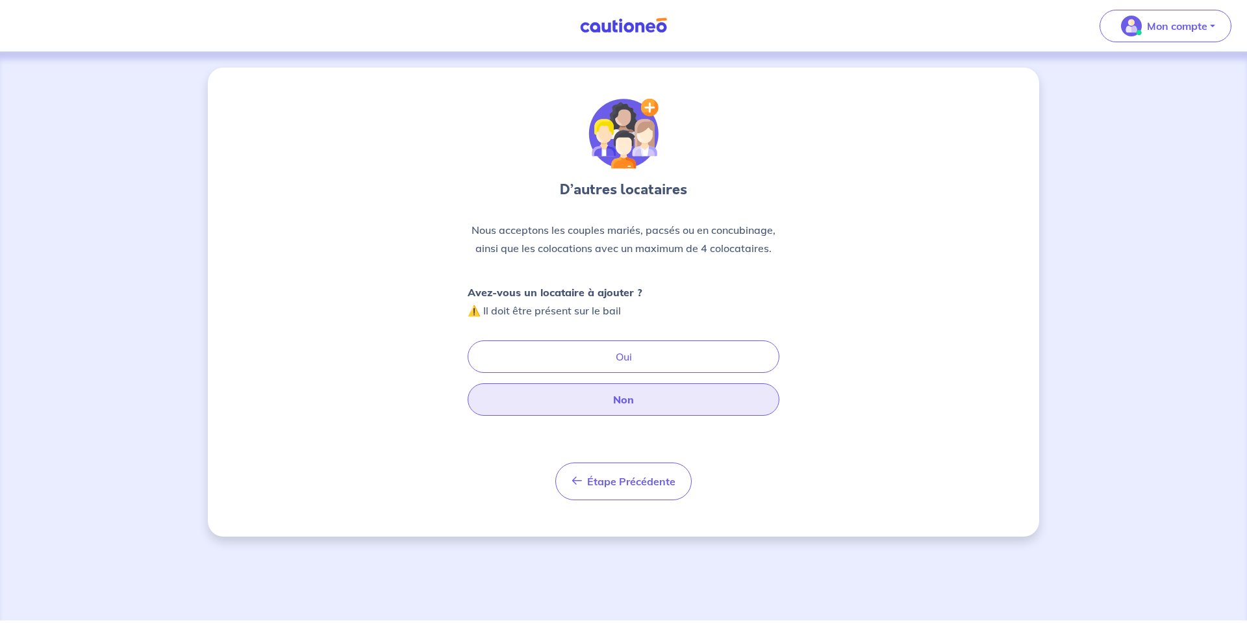
click at [569, 405] on button "Non" at bounding box center [624, 399] width 312 height 32
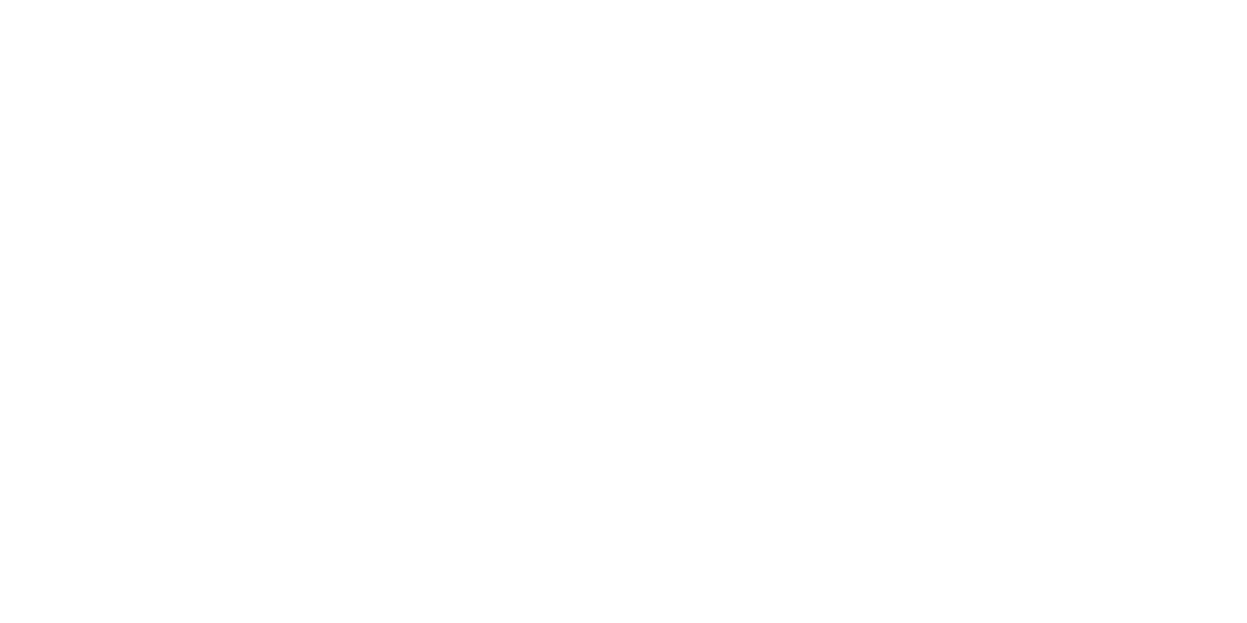
click at [564, 0] on html "Navigated to Cautioneo | Trouver un garant pour un meilleur dossier locatif" at bounding box center [623, 0] width 1247 height 0
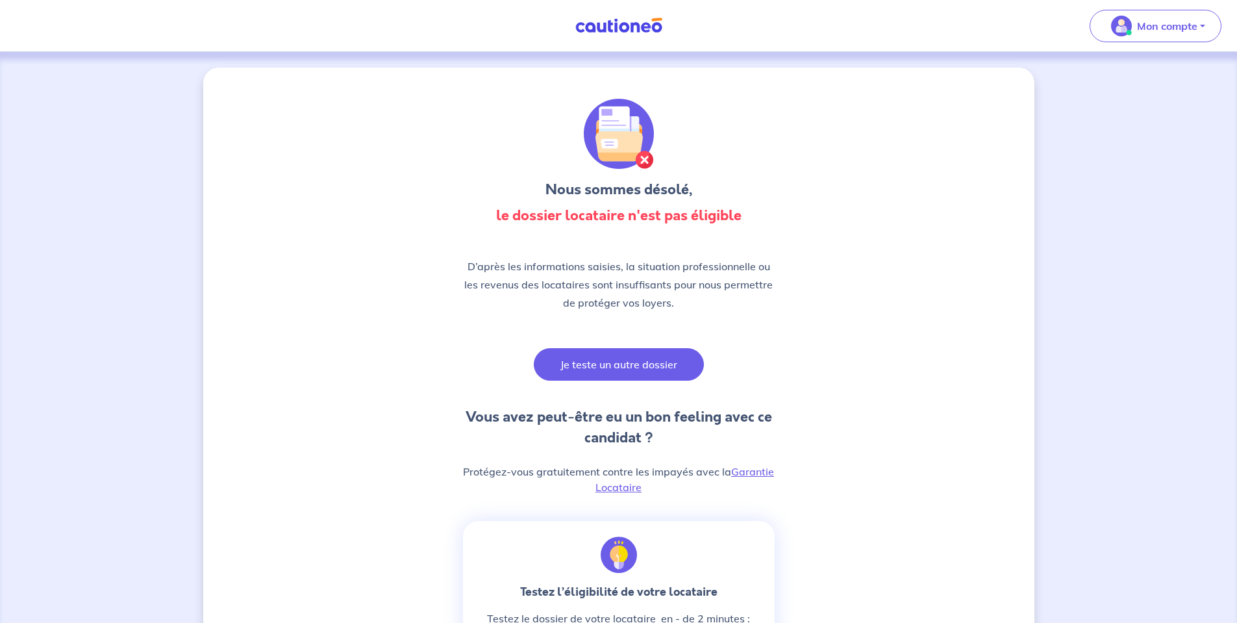
click at [603, 361] on button "Je teste un autre dossier" at bounding box center [619, 364] width 170 height 32
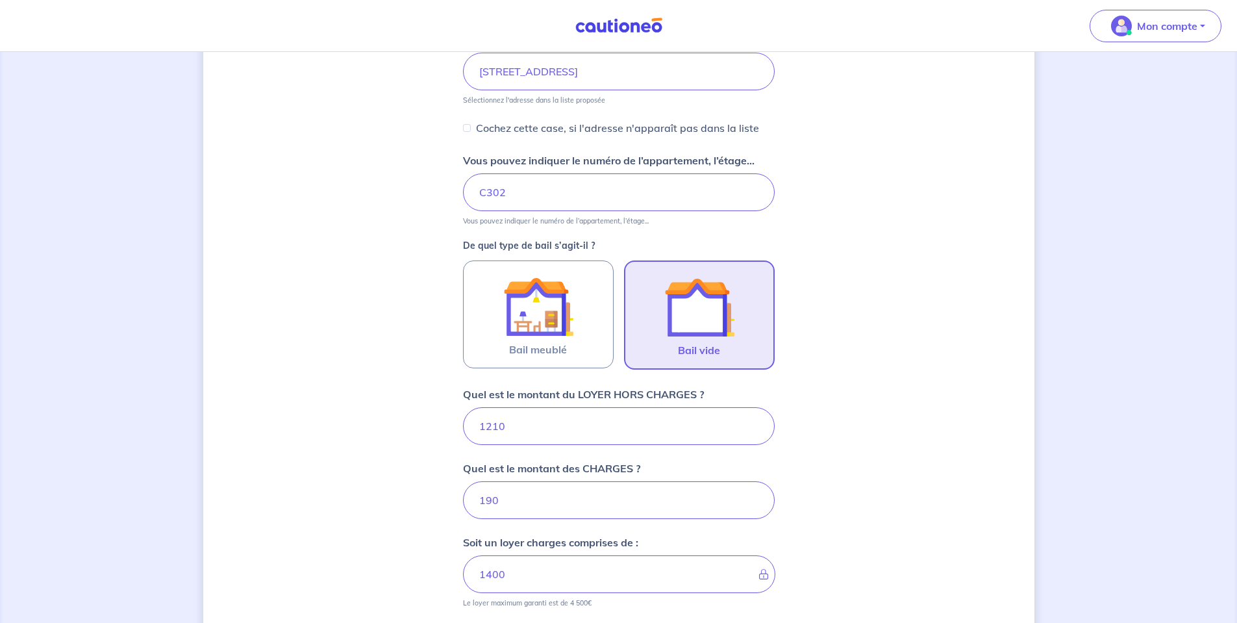
scroll to position [390, 0]
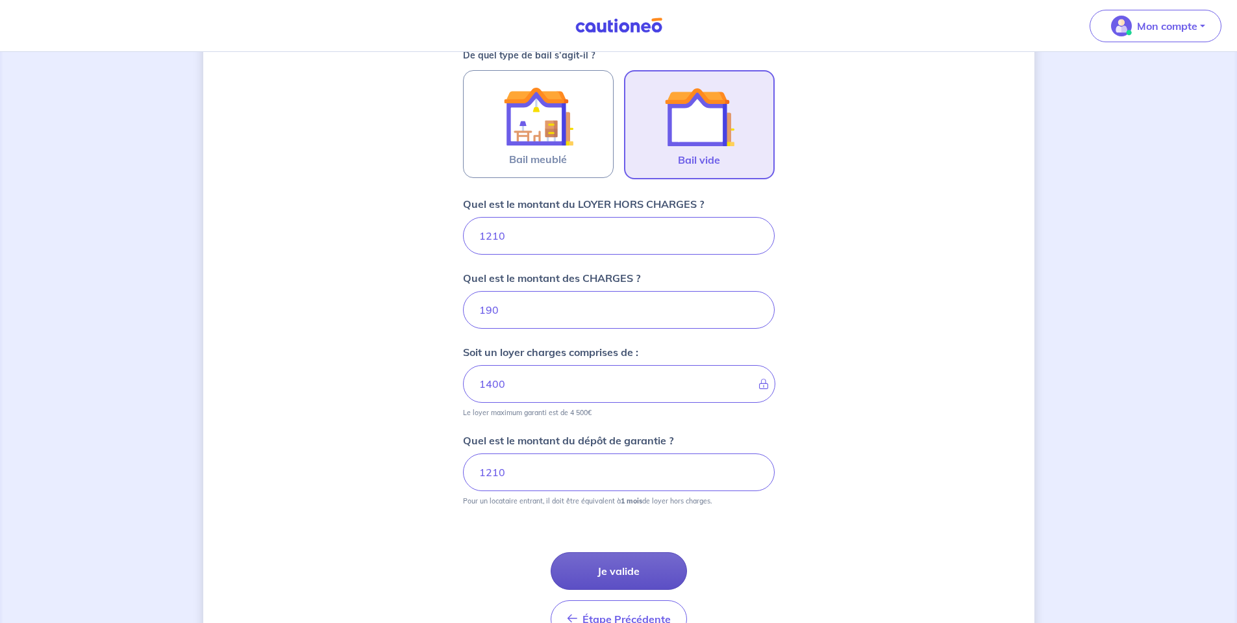
click at [627, 581] on button "Je valide" at bounding box center [619, 571] width 136 height 38
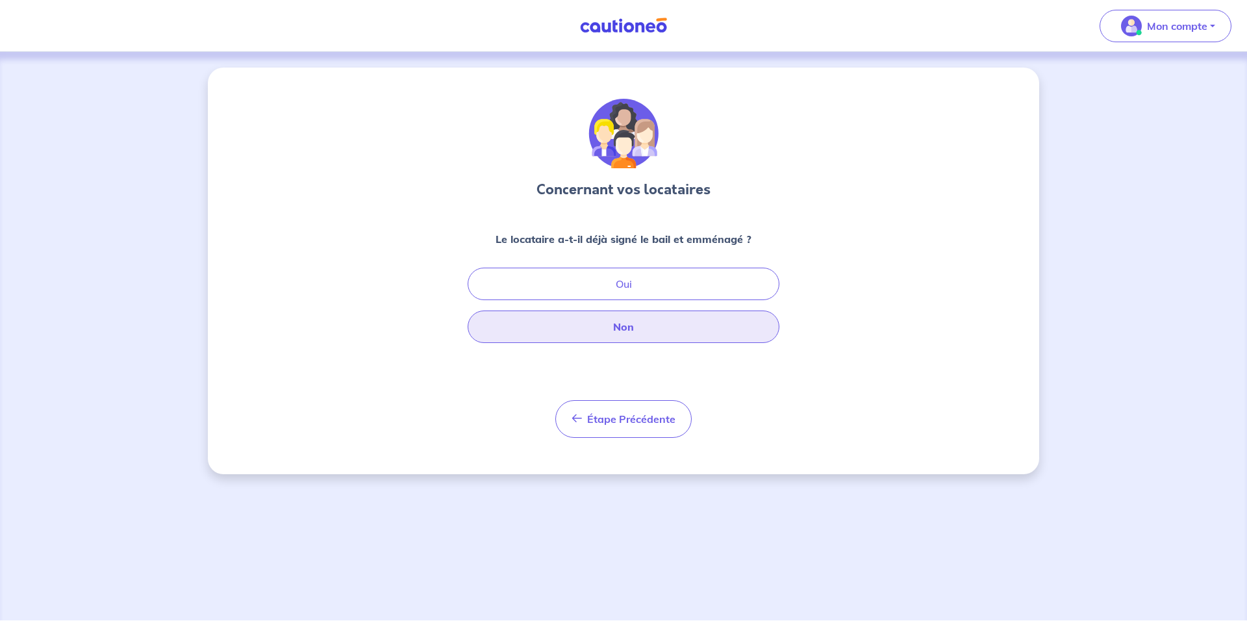
click at [607, 333] on button "Non" at bounding box center [624, 326] width 312 height 32
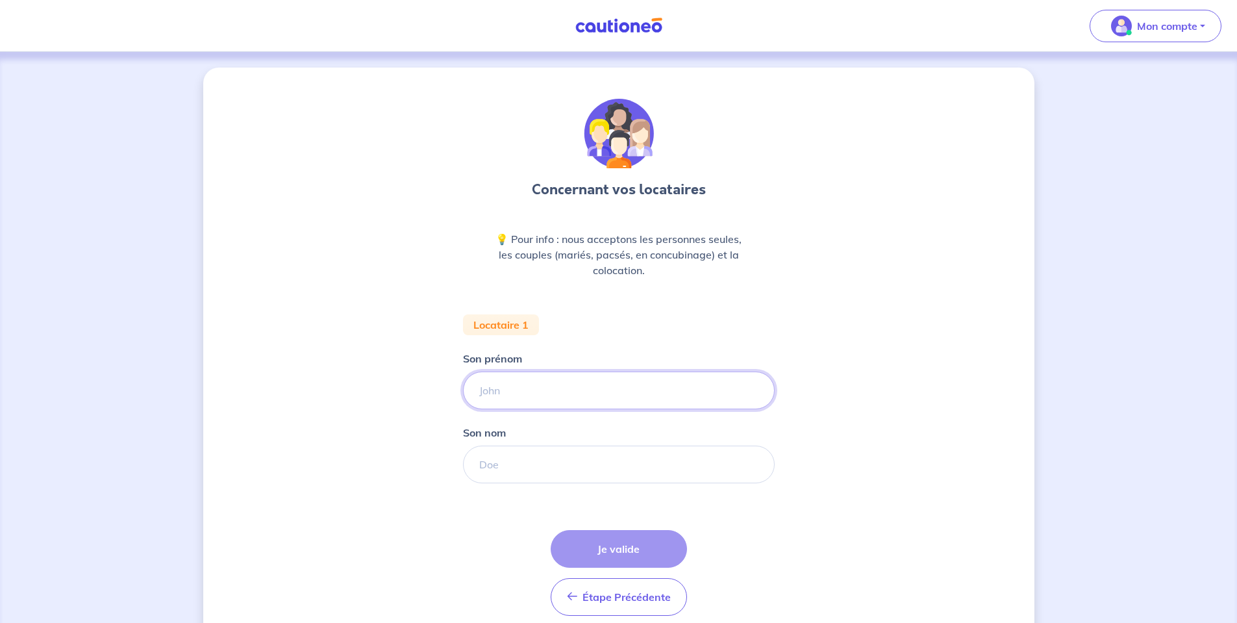
click at [568, 386] on input "Son prénom" at bounding box center [619, 390] width 312 height 38
type input "test"
click at [565, 457] on input "Son nom" at bounding box center [619, 465] width 312 height 38
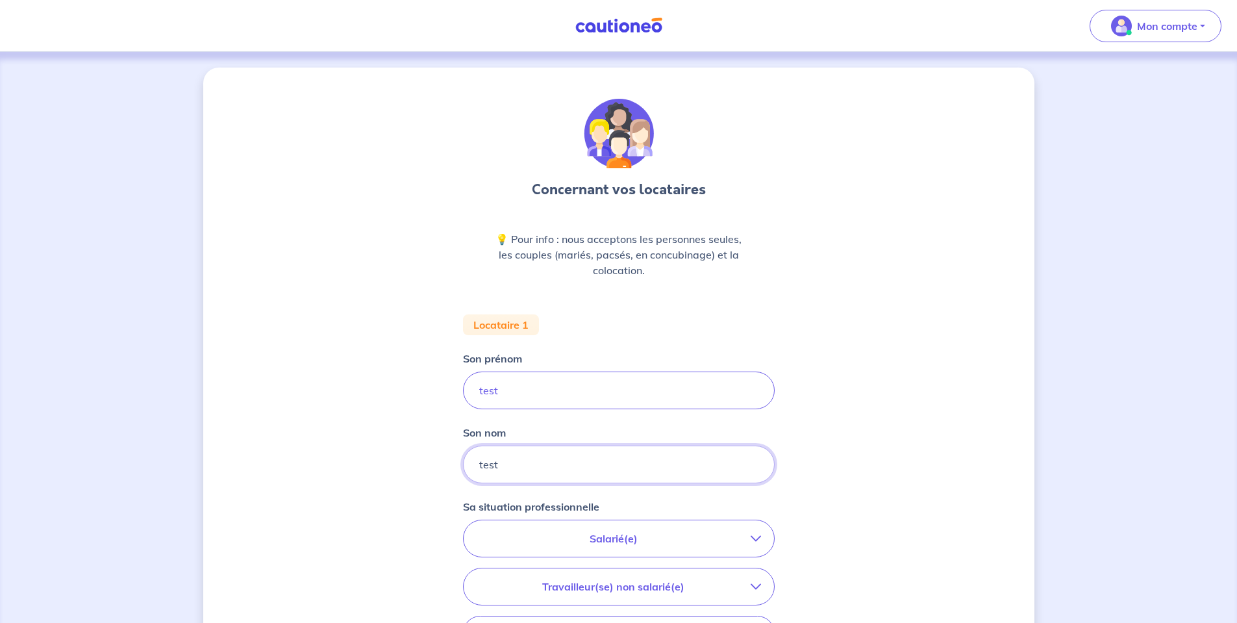
type input "test"
click at [625, 533] on p "Salarié(e)" at bounding box center [614, 539] width 274 height 16
click at [597, 575] on strong "hors période d'essai" at bounding box center [575, 575] width 102 height 13
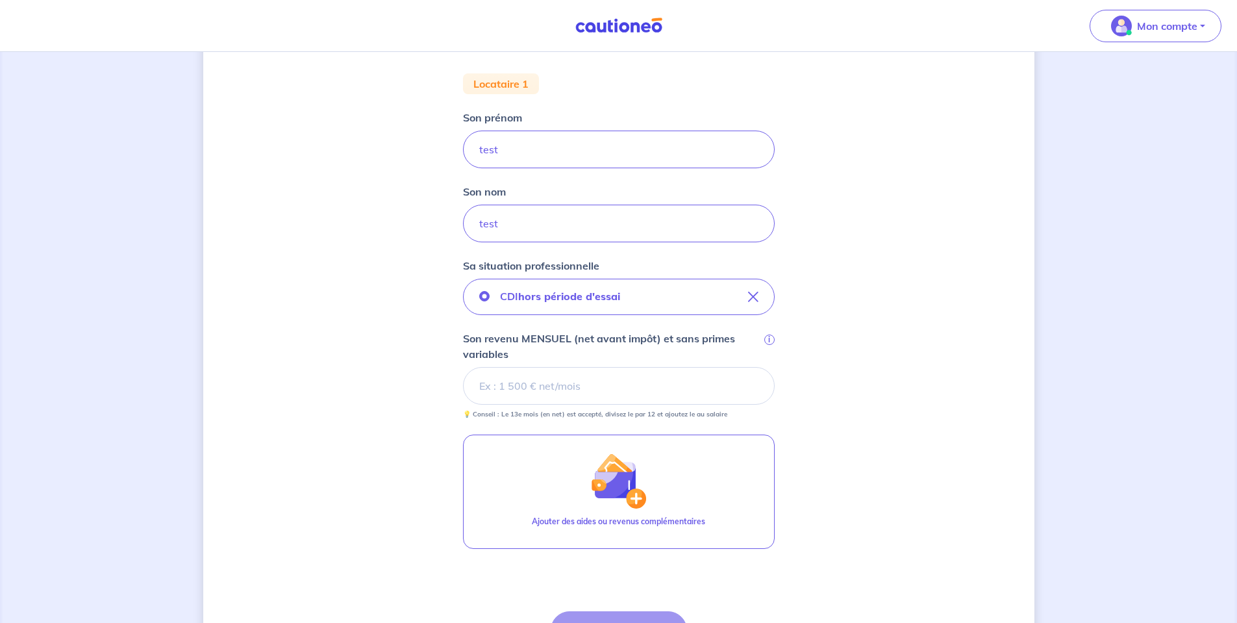
scroll to position [335, 0]
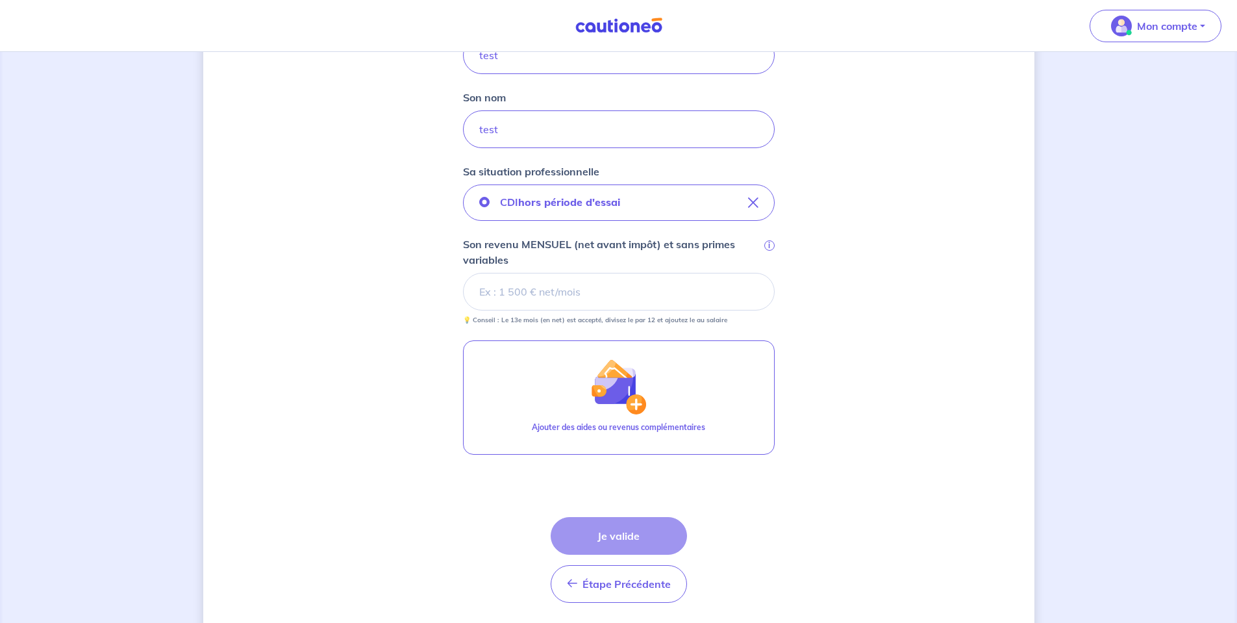
click at [617, 284] on input "Son revenu MENSUEL (net avant impôt) et sans primes variables i" at bounding box center [619, 292] width 312 height 38
click at [631, 298] on input "Son revenu MENSUEL (net avant impôt) et sans primes variables i" at bounding box center [619, 292] width 312 height 38
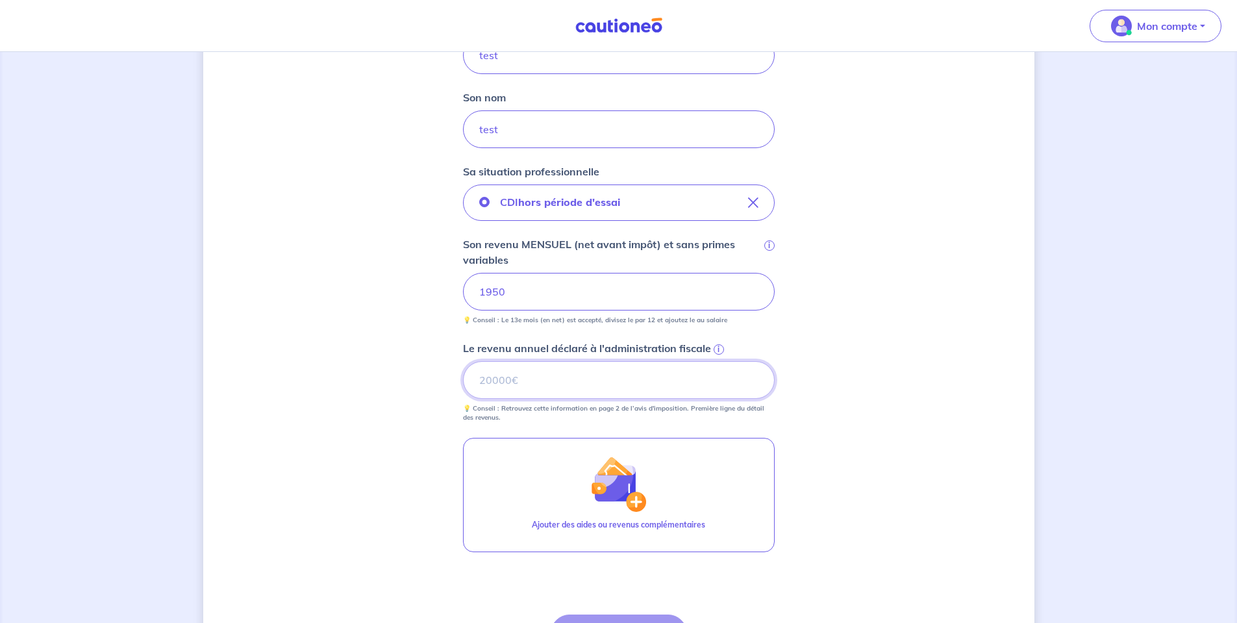
click at [529, 386] on input "Le revenu annuel déclaré à l'administration fiscale i" at bounding box center [619, 380] width 312 height 38
paste input "32789"
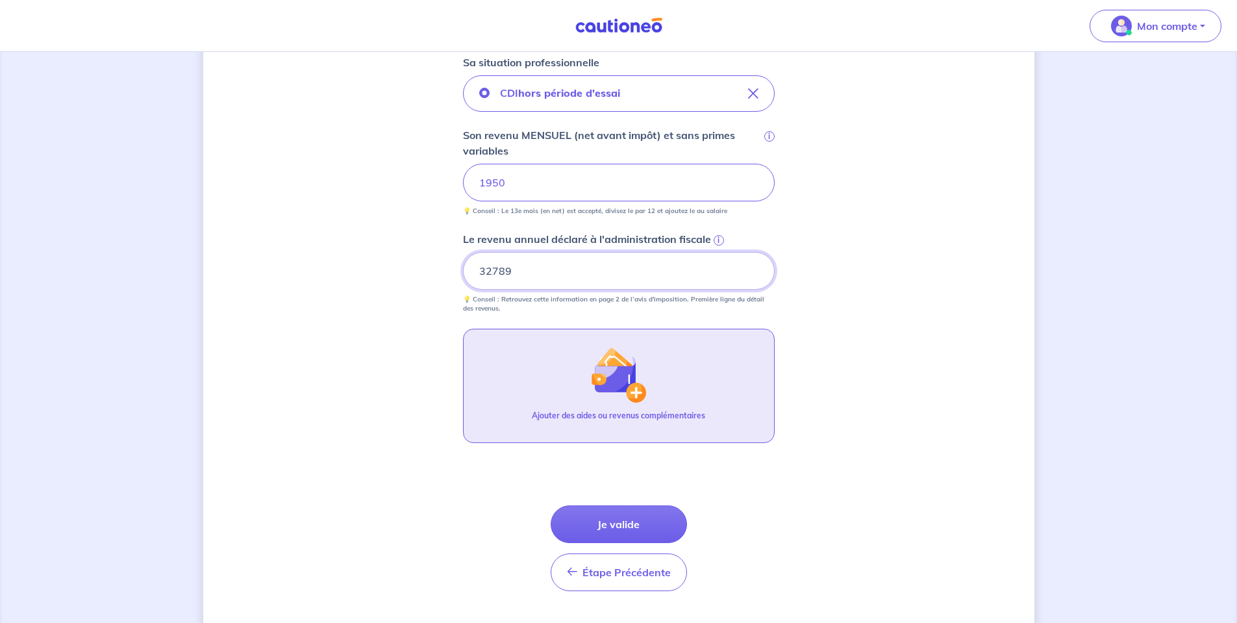
scroll to position [475, 0]
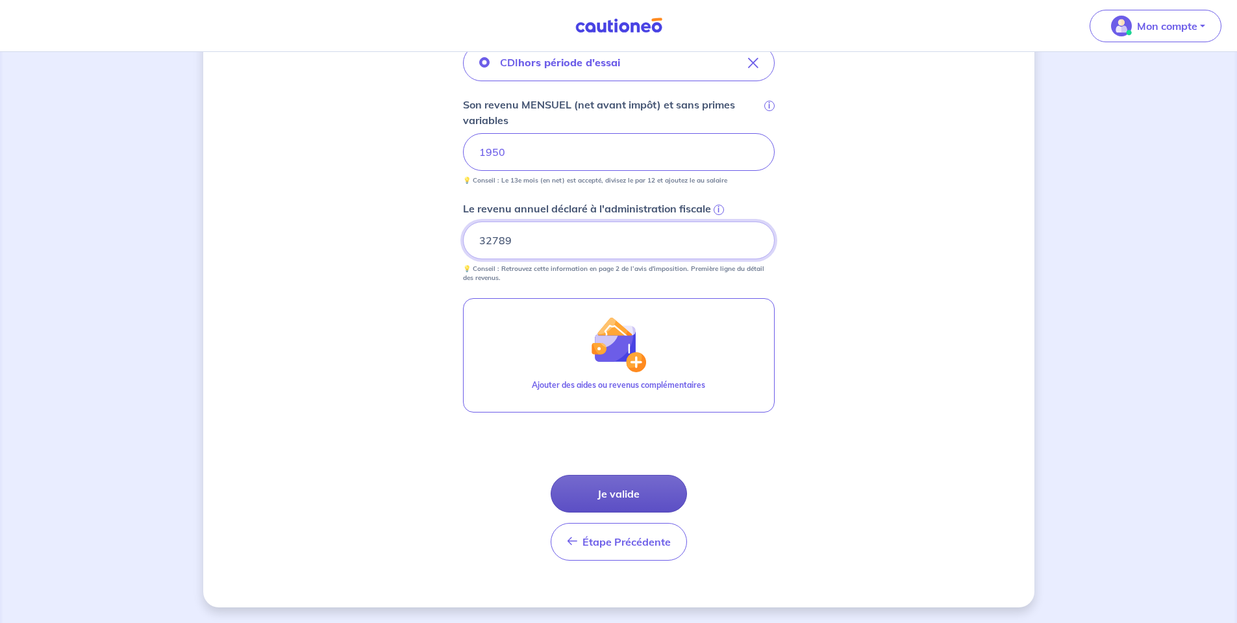
type input "32789"
click at [647, 488] on button "Je valide" at bounding box center [619, 494] width 136 height 38
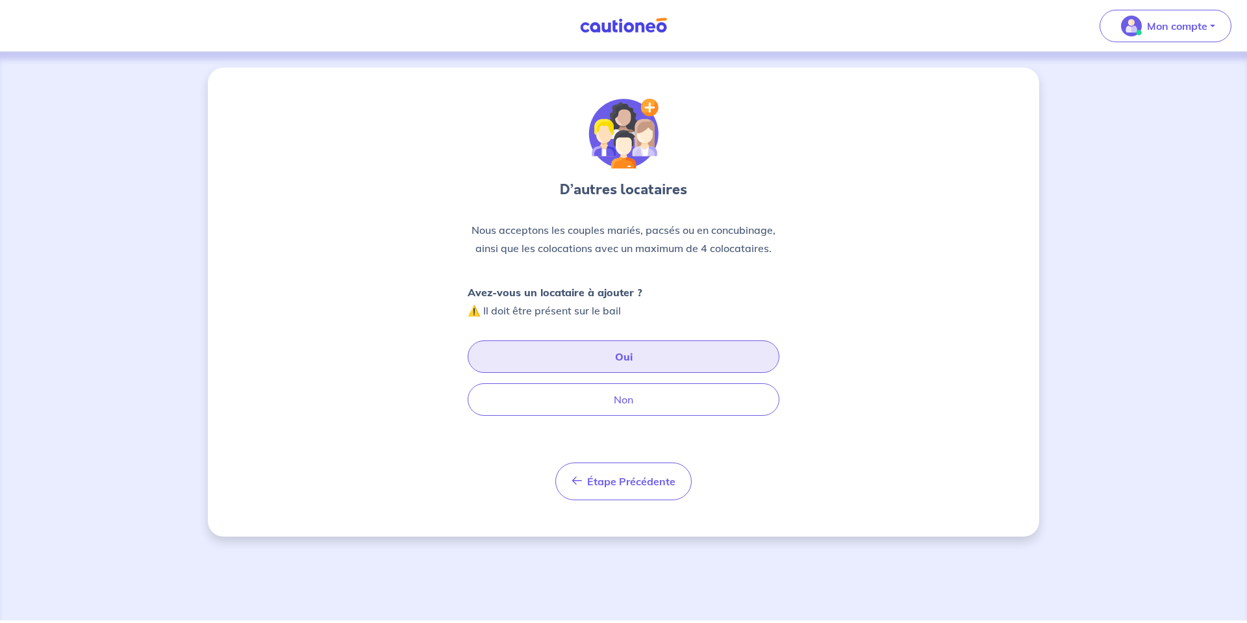
click at [565, 352] on button "Oui" at bounding box center [624, 356] width 312 height 32
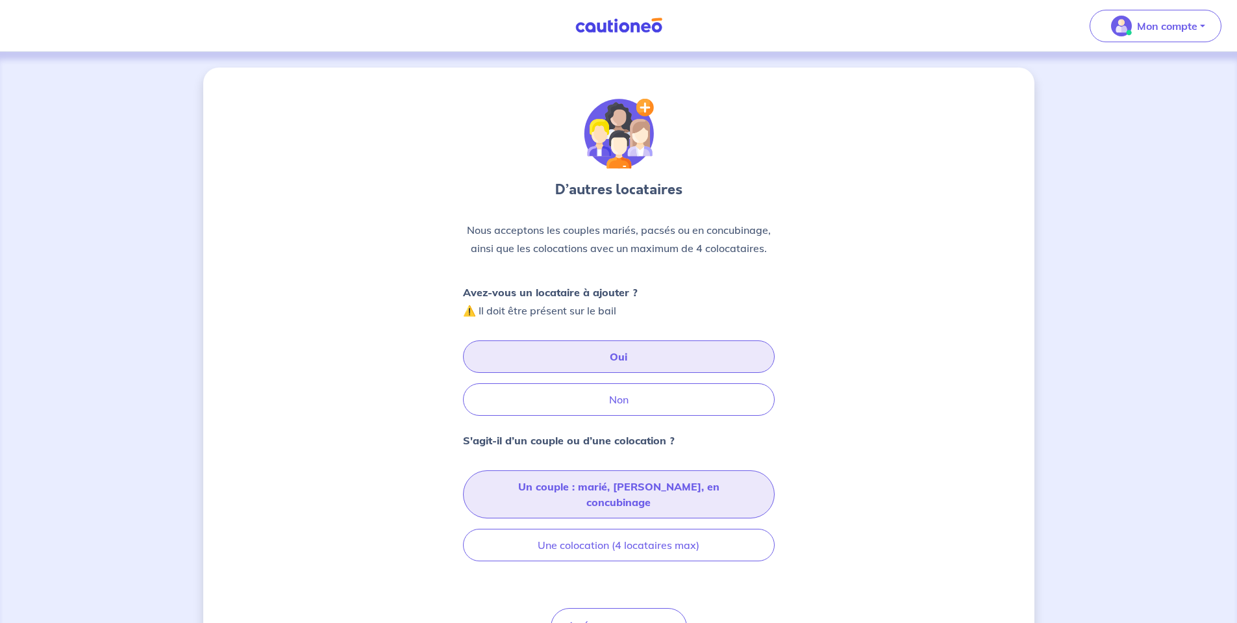
click at [687, 488] on button "Un couple : marié, pacsé, en concubinage" at bounding box center [619, 494] width 312 height 48
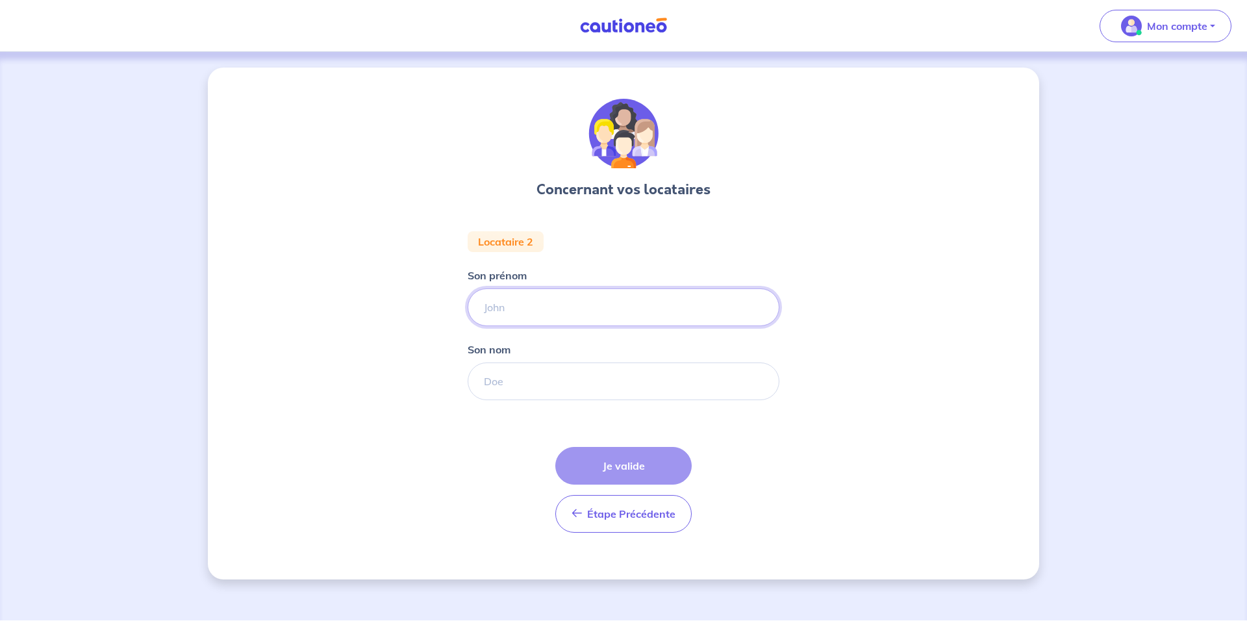
click at [560, 307] on input "Son prénom" at bounding box center [624, 307] width 312 height 38
type input "test"
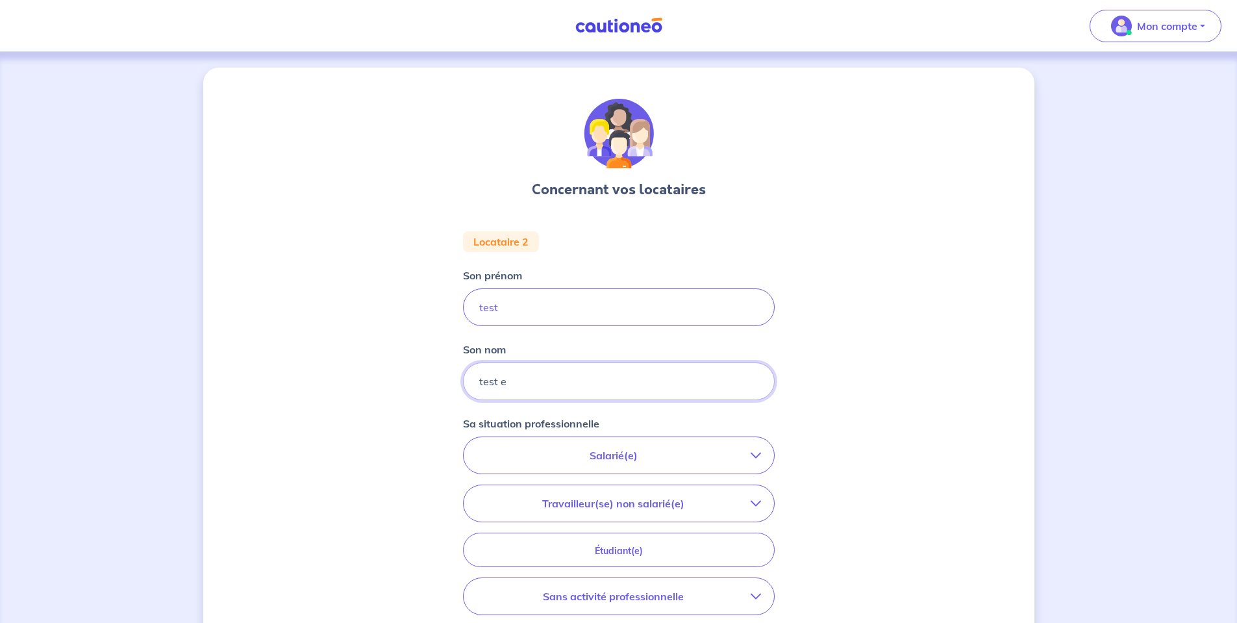
type input "test e"
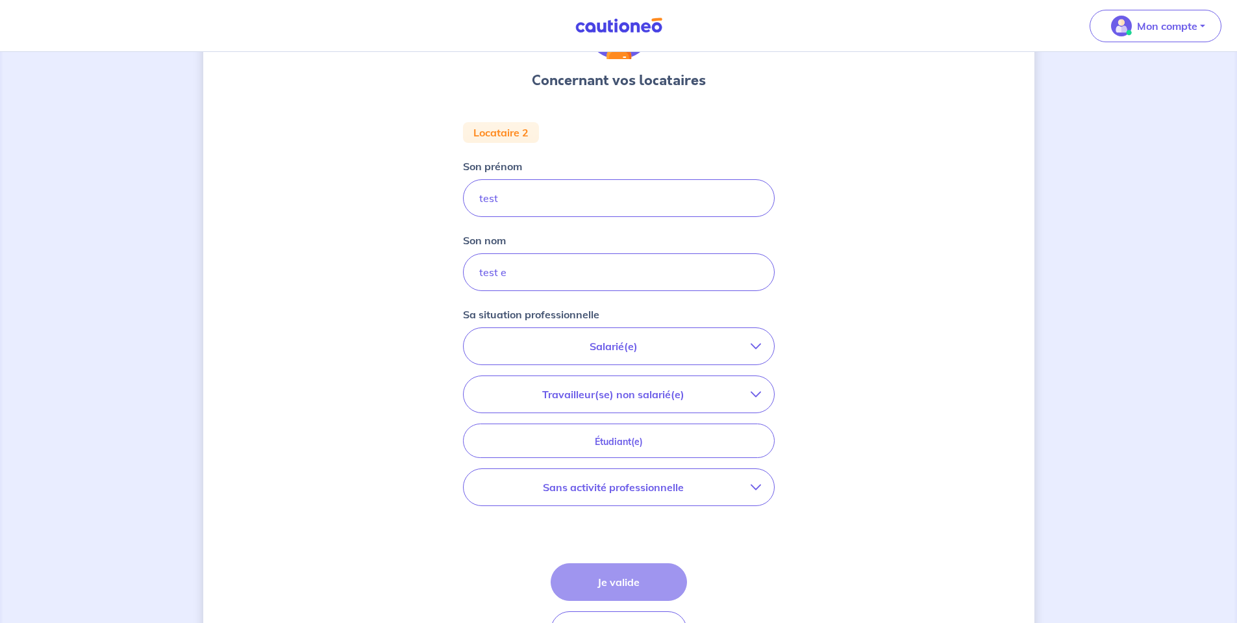
scroll to position [130, 0]
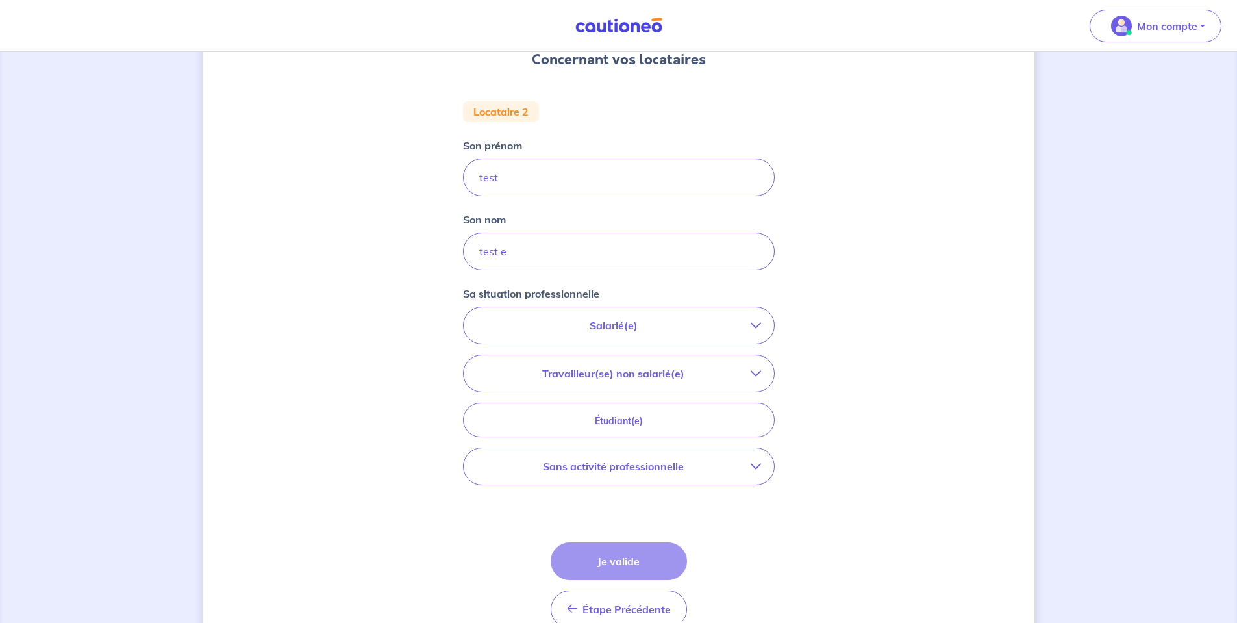
click at [583, 319] on p "Salarié(e)" at bounding box center [614, 326] width 274 height 16
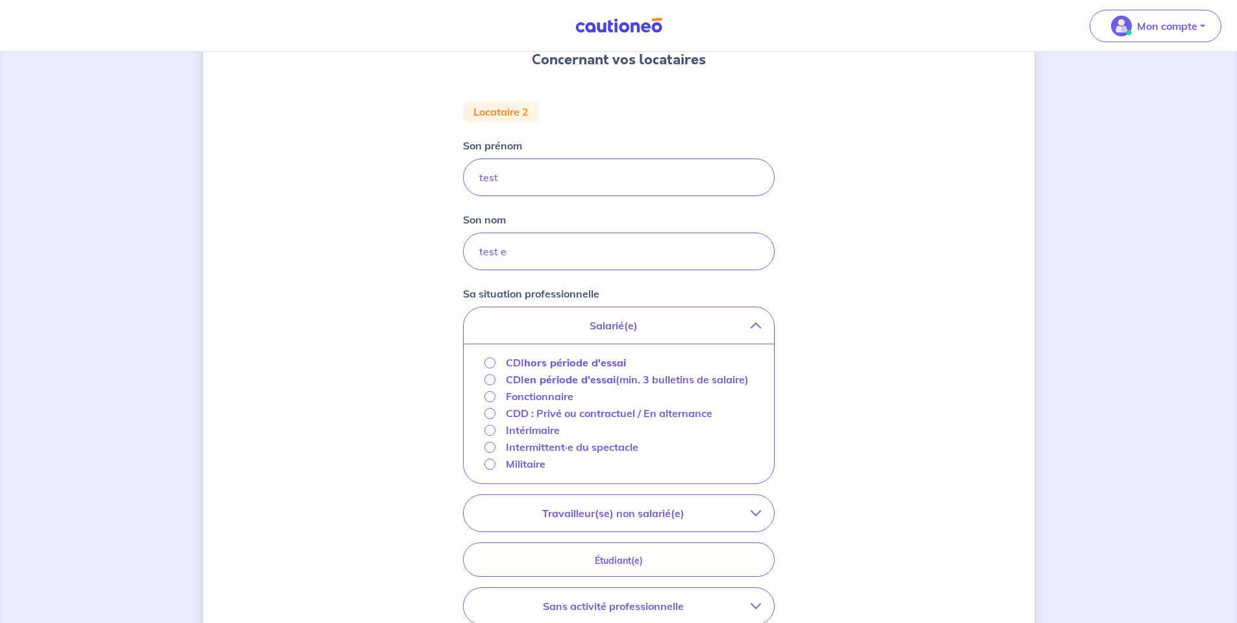
click at [559, 359] on strong "hors période d'essai" at bounding box center [575, 362] width 102 height 13
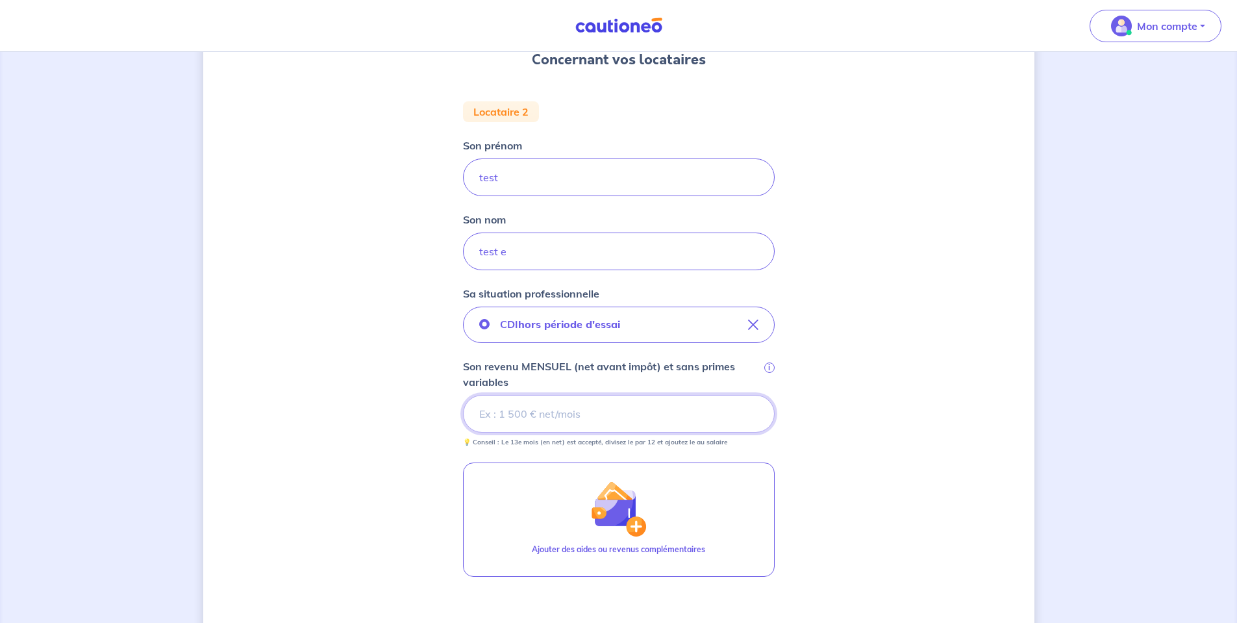
click at [514, 414] on input "Son revenu MENSUEL (net avant impôt) et sans primes variables i" at bounding box center [619, 414] width 312 height 38
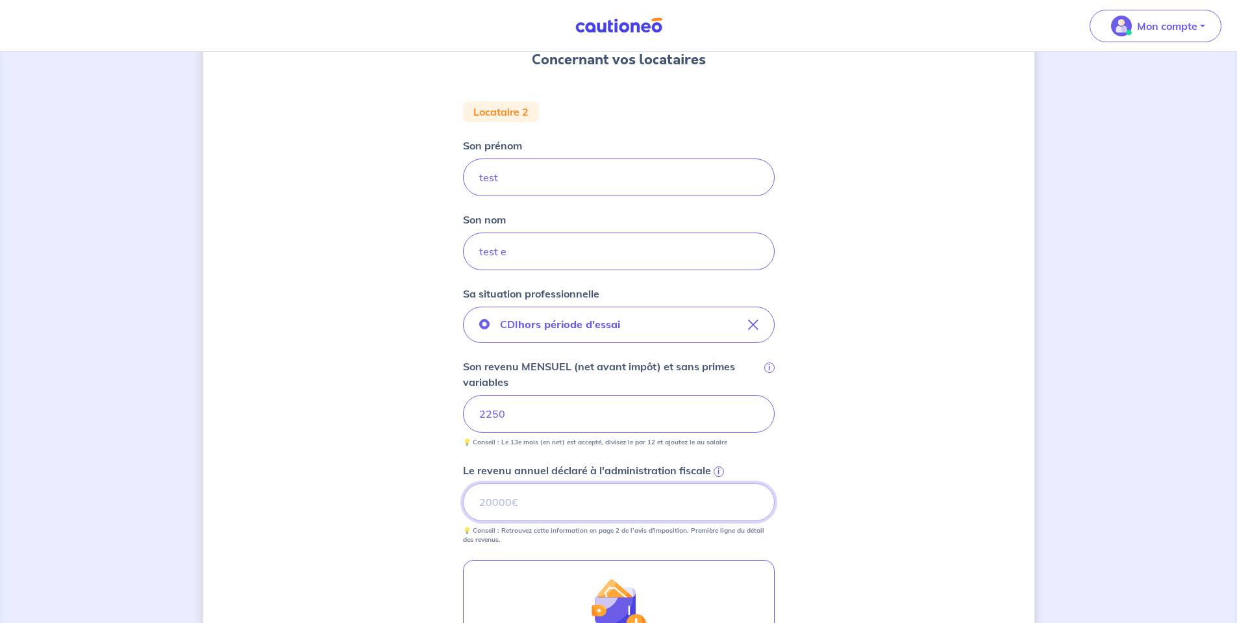
click at [540, 497] on input "Le revenu annuel déclaré à l'administration fiscale i" at bounding box center [619, 502] width 312 height 38
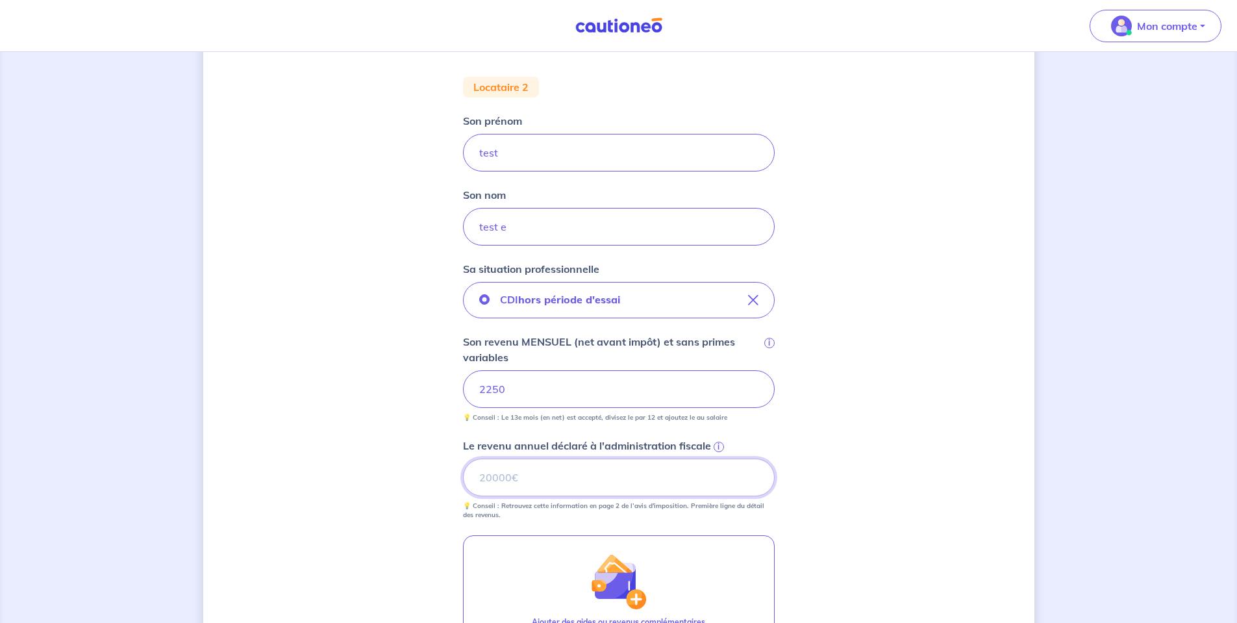
scroll to position [260, 0]
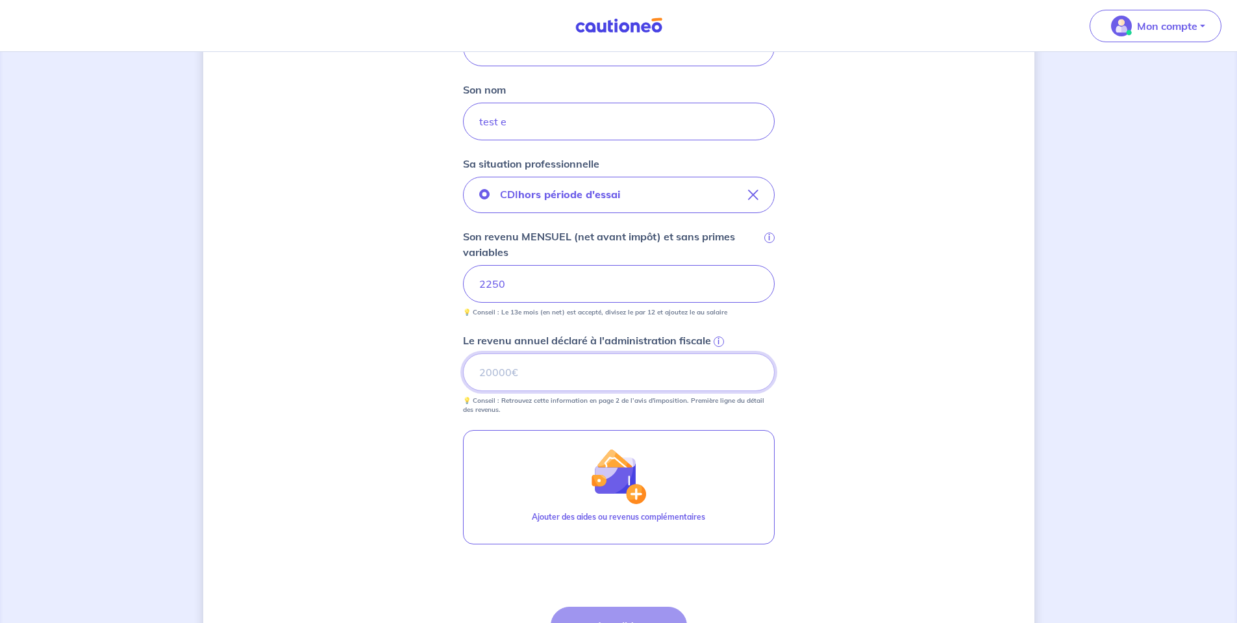
click at [565, 381] on input "Le revenu annuel déclaré à l'administration fiscale i" at bounding box center [619, 372] width 312 height 38
drag, startPoint x: 486, startPoint y: 372, endPoint x: 520, endPoint y: 370, distance: 33.2
click at [486, 372] on input "15221" at bounding box center [619, 372] width 312 height 38
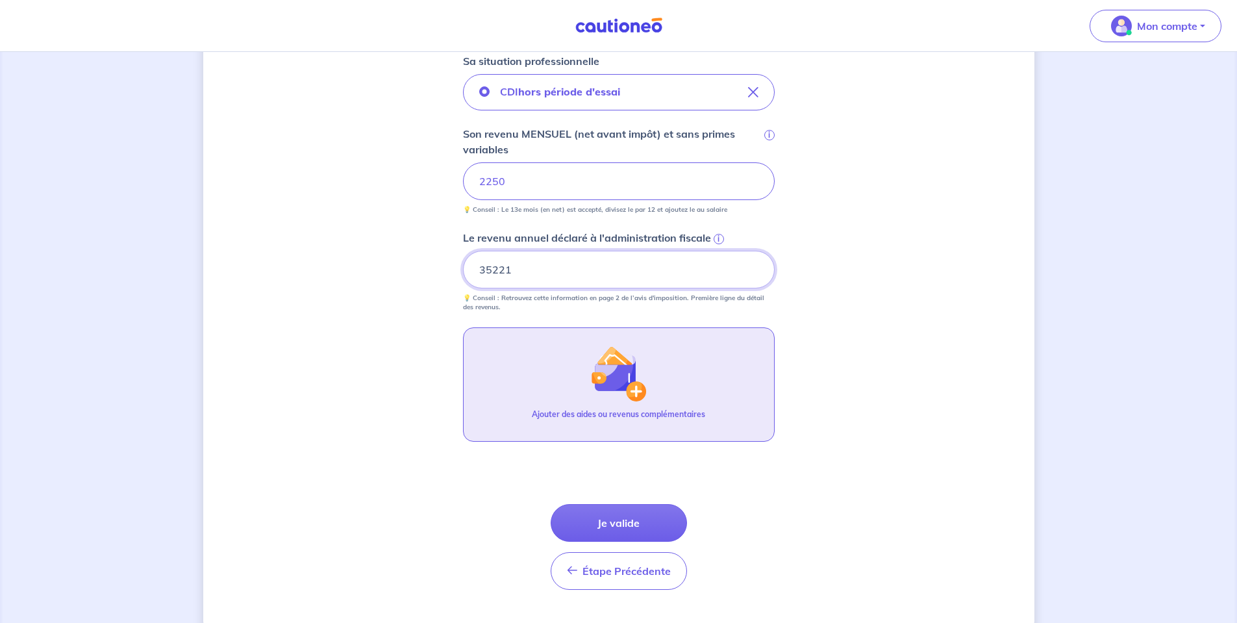
scroll to position [392, 0]
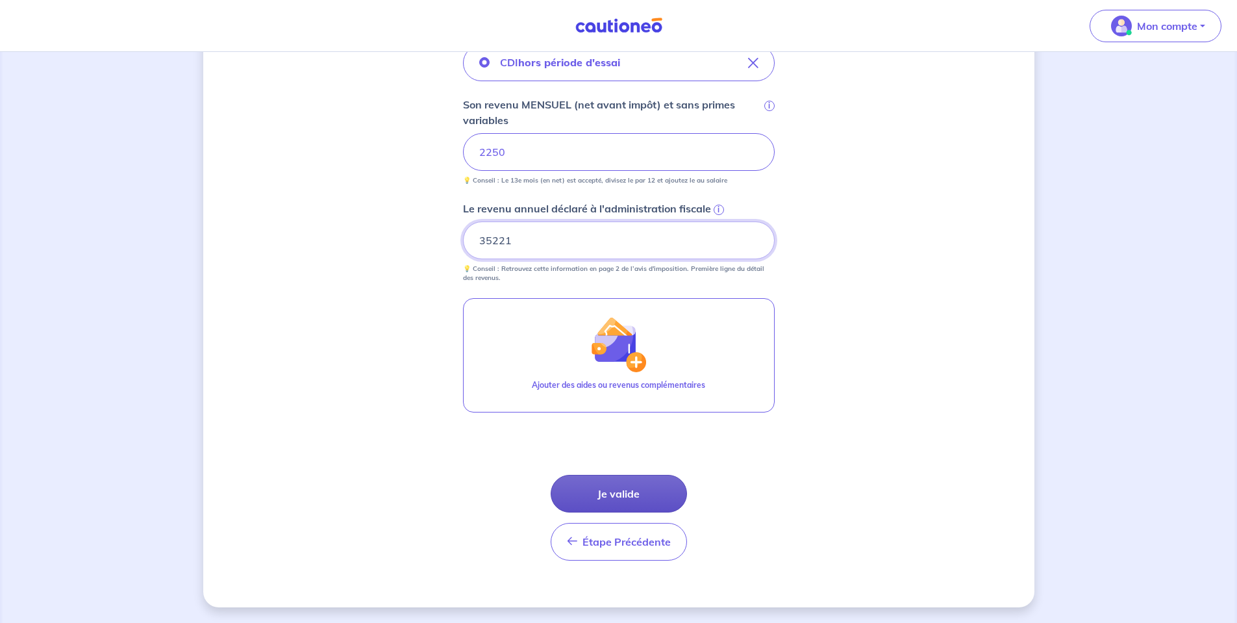
type input "35221"
click at [636, 499] on button "Je valide" at bounding box center [619, 494] width 136 height 38
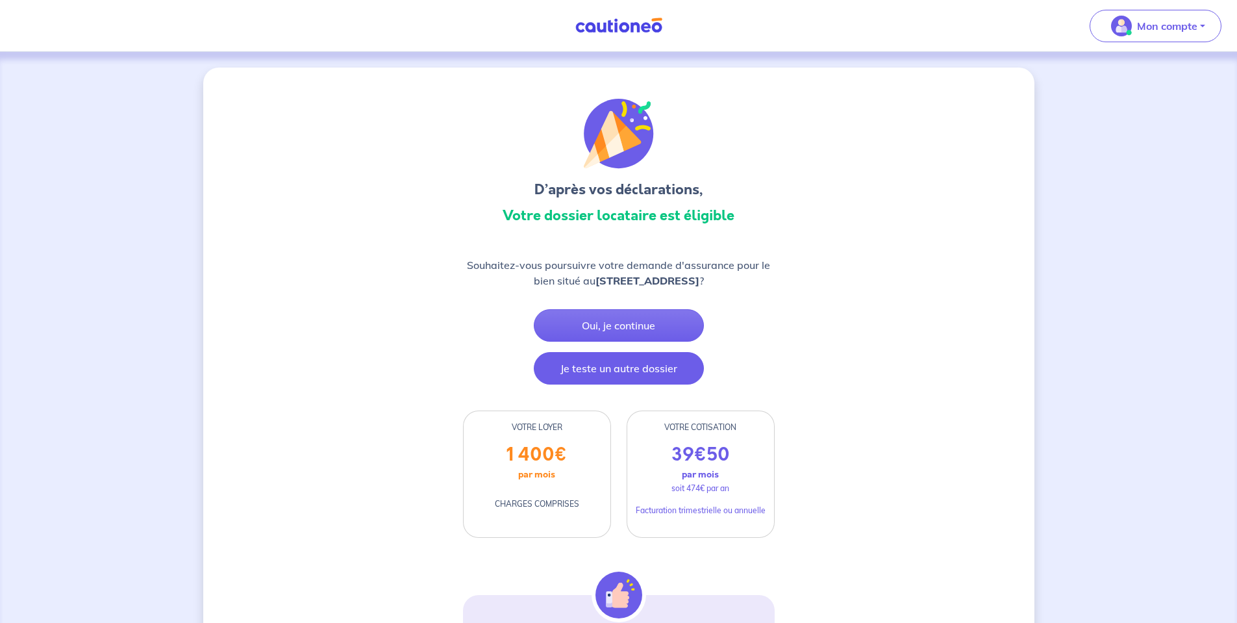
click at [622, 372] on button "Je teste un autre dossier" at bounding box center [619, 368] width 170 height 32
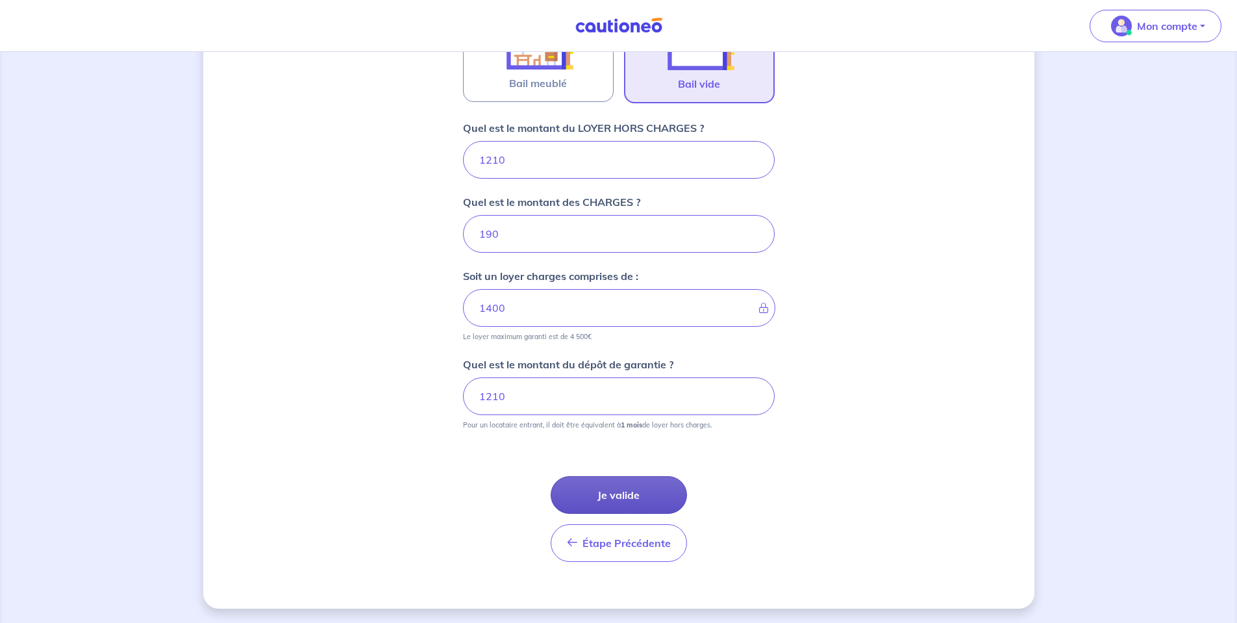
scroll to position [467, 0]
click at [616, 493] on button "Je valide" at bounding box center [619, 494] width 136 height 38
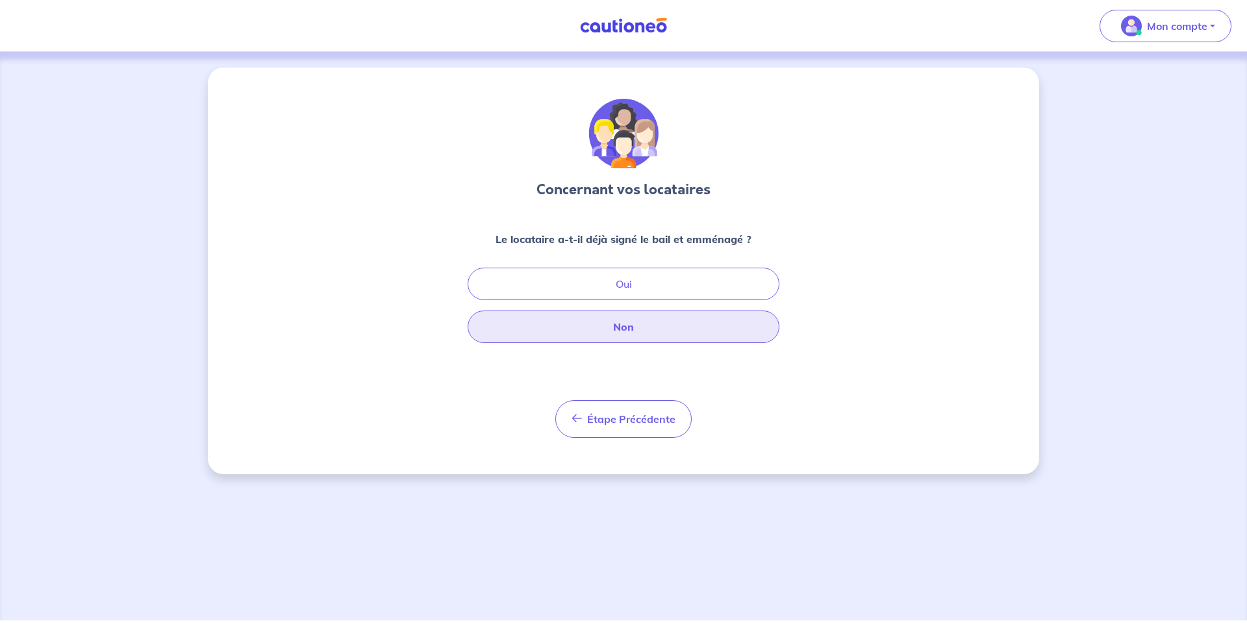
click at [636, 325] on button "Non" at bounding box center [624, 326] width 312 height 32
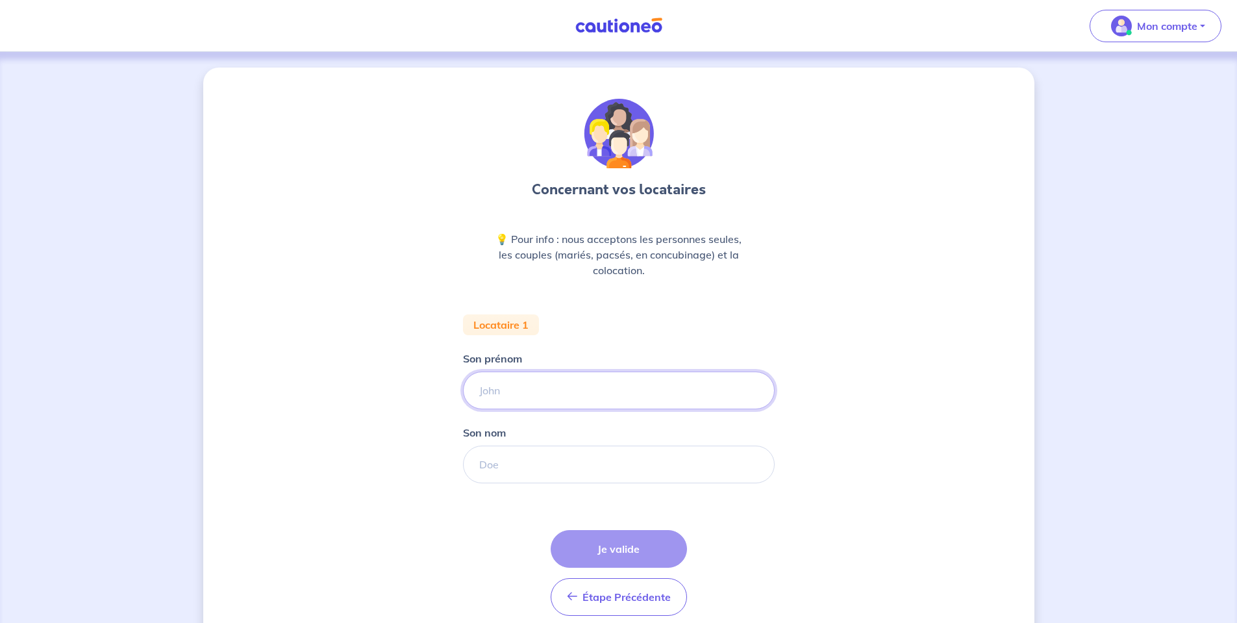
click at [538, 384] on input "Son prénom" at bounding box center [619, 390] width 312 height 38
type input "te"
click at [529, 473] on input "Son nom" at bounding box center [619, 465] width 312 height 38
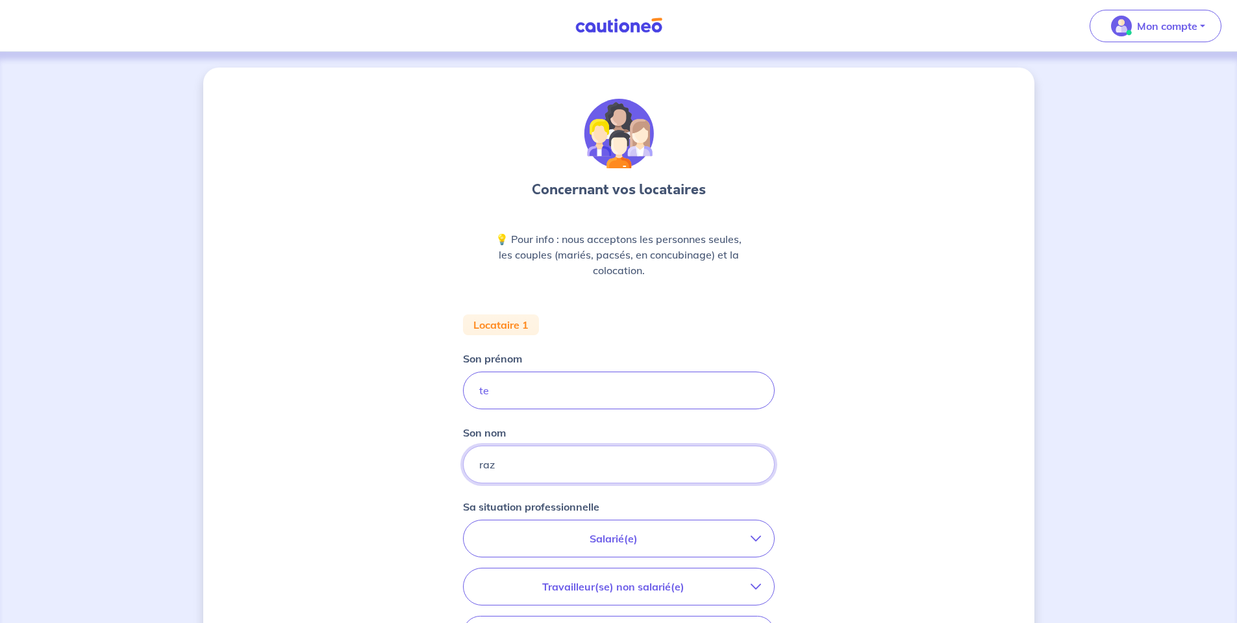
type input "raz"
click at [655, 527] on button "Salarié(e)" at bounding box center [619, 538] width 310 height 36
click at [608, 577] on strong "hors période d'essai" at bounding box center [575, 575] width 102 height 13
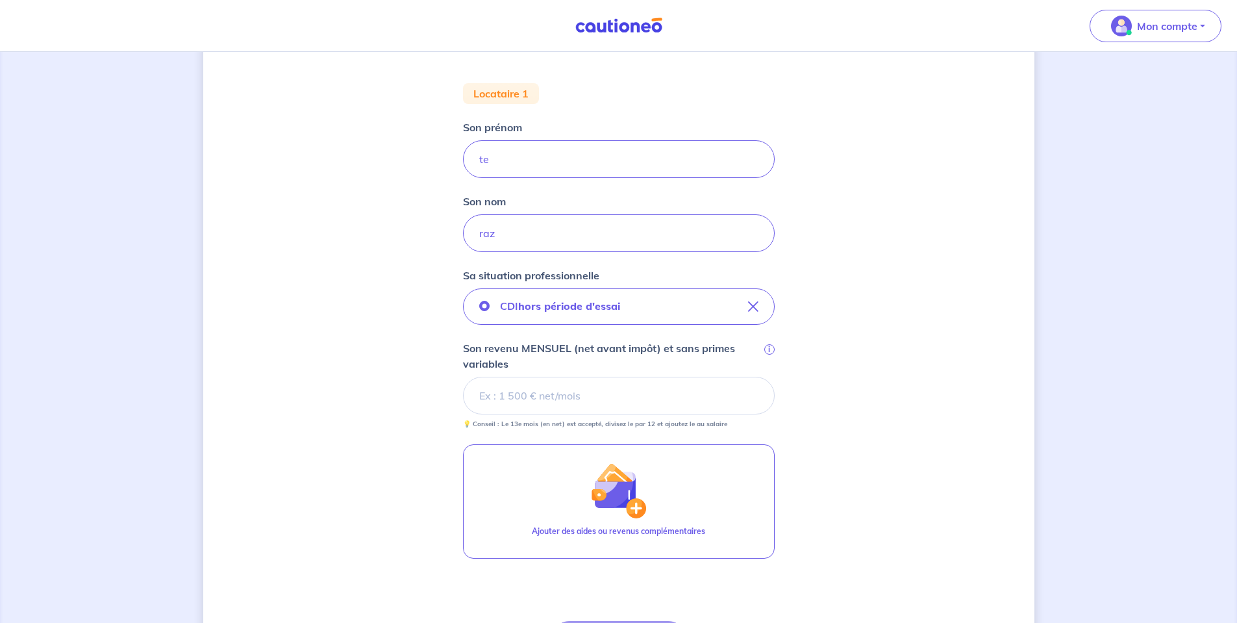
scroll to position [335, 0]
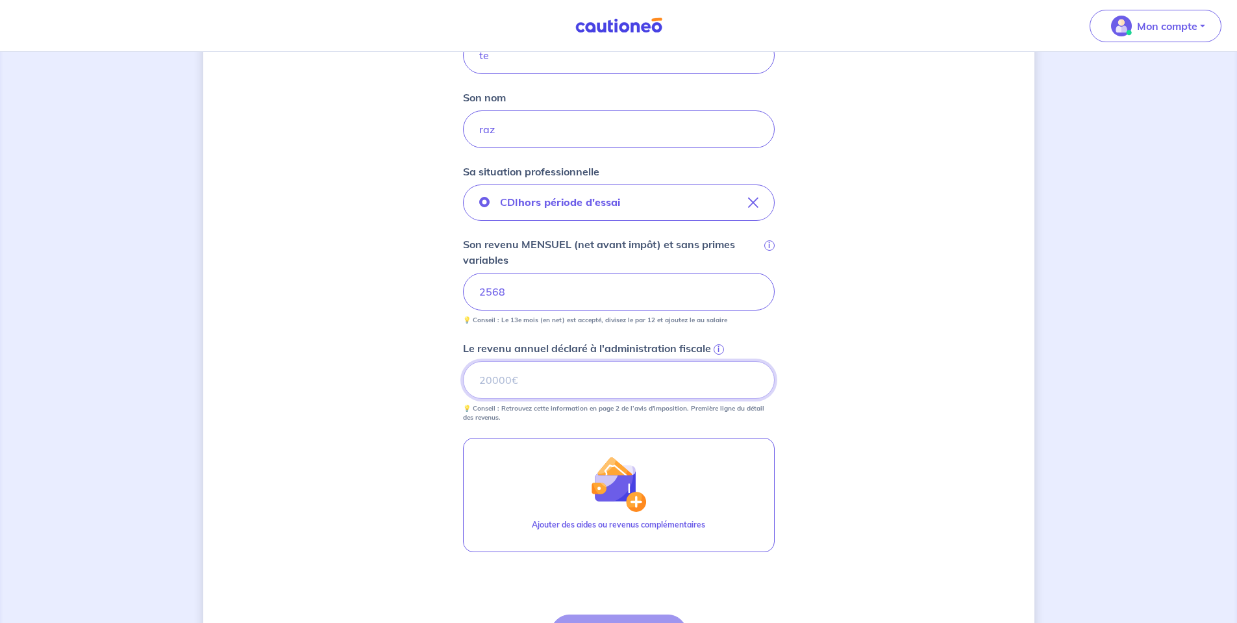
click at [551, 379] on input "Le revenu annuel déclaré à l'administration fiscale i" at bounding box center [619, 380] width 312 height 38
type input "35221"
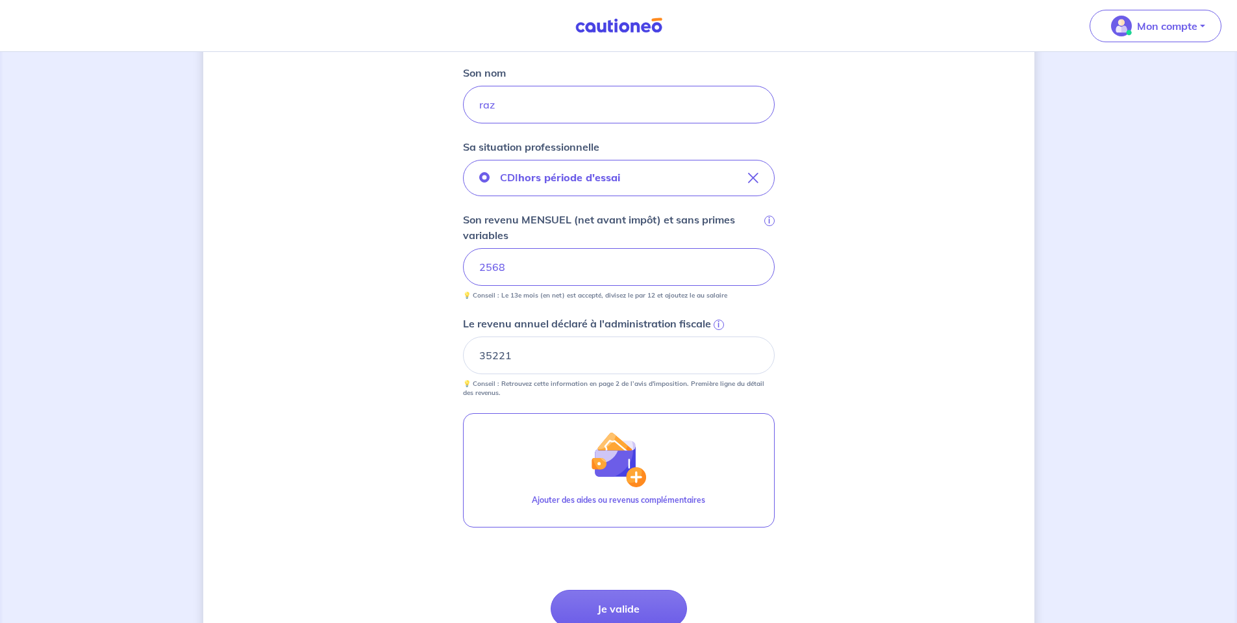
scroll to position [475, 0]
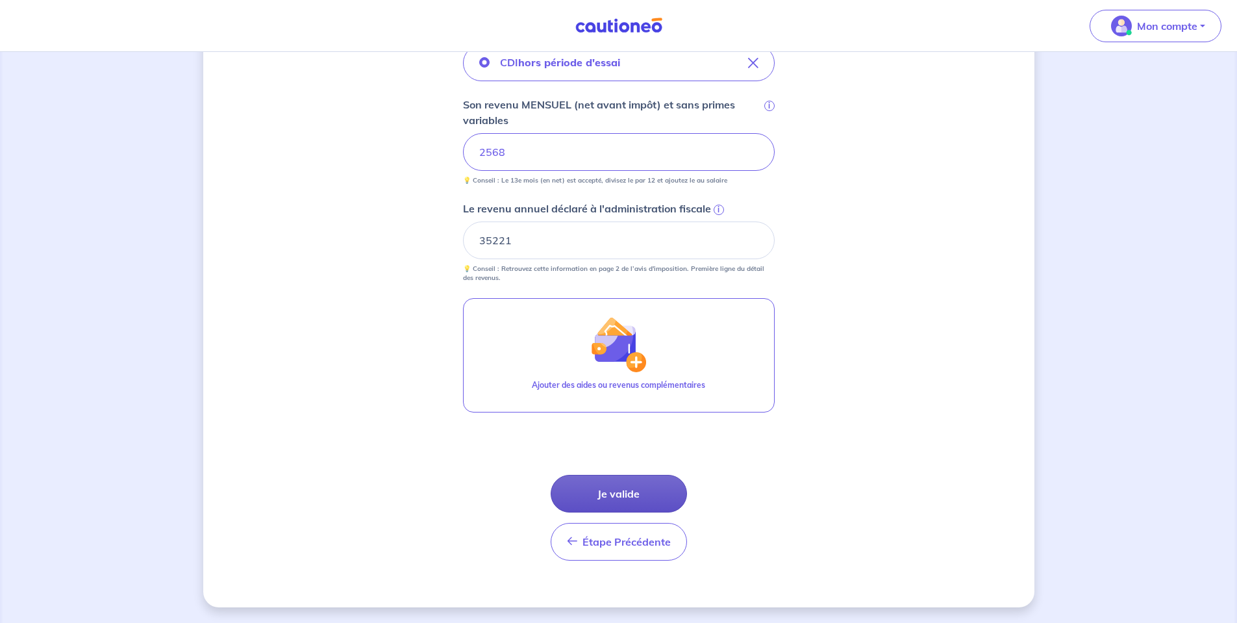
click at [588, 492] on button "Je valide" at bounding box center [619, 494] width 136 height 38
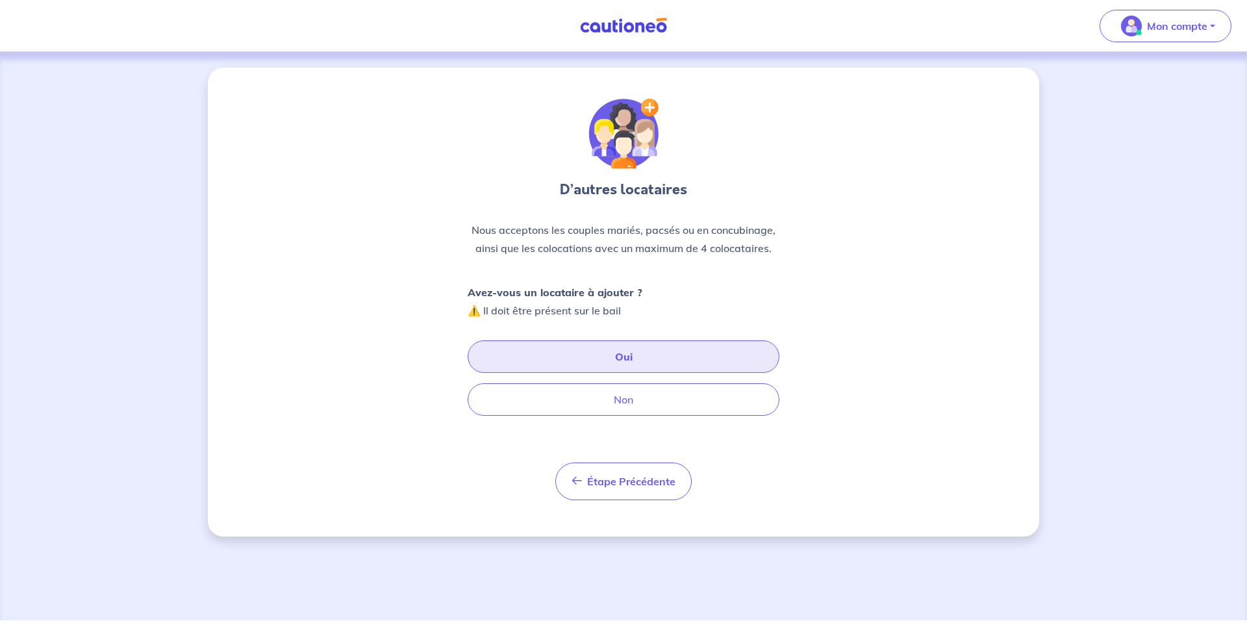
click at [573, 347] on button "Oui" at bounding box center [624, 356] width 312 height 32
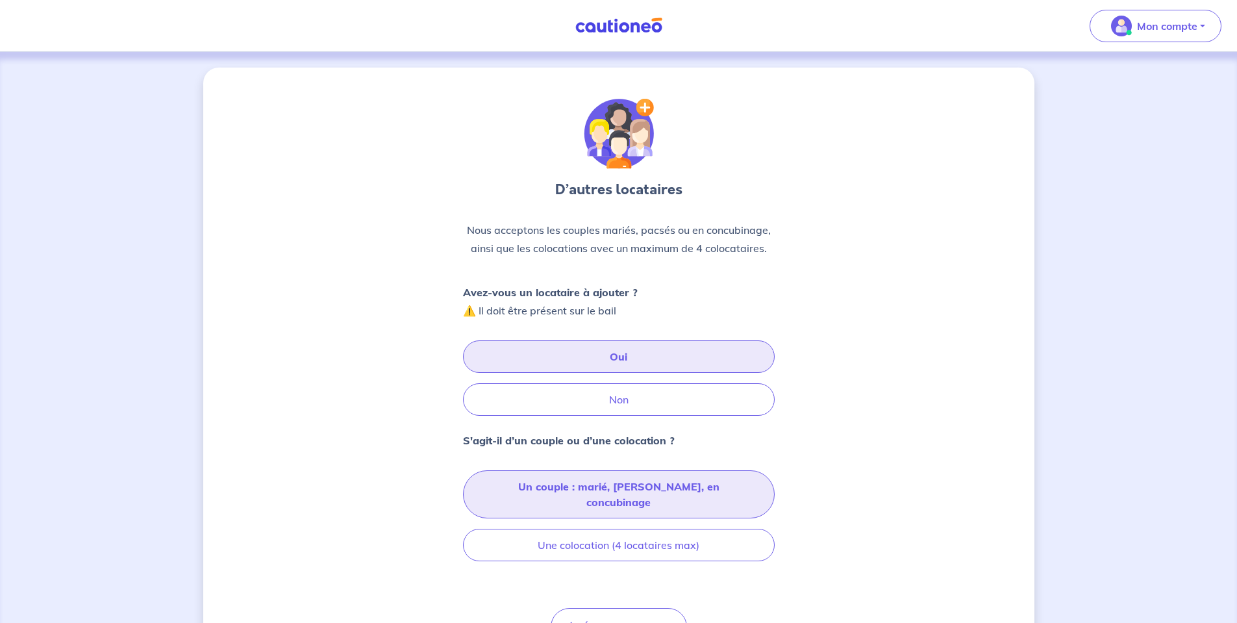
click at [575, 486] on button "Un couple : marié, pacsé, en concubinage" at bounding box center [619, 494] width 312 height 48
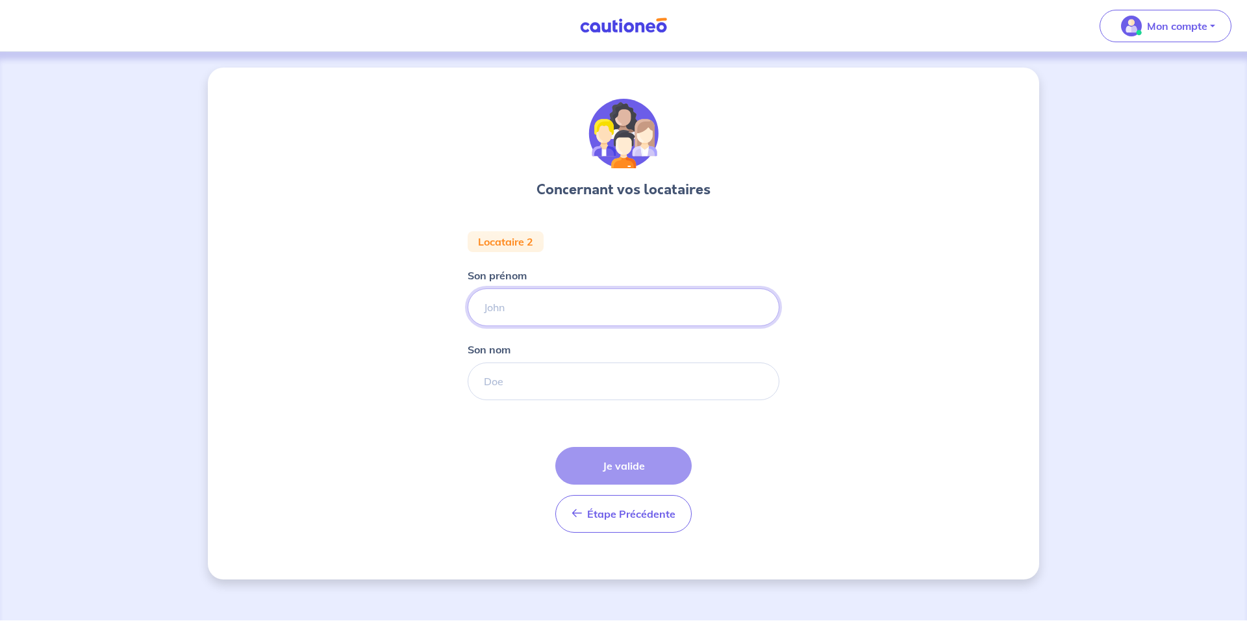
click at [596, 309] on input "Son prénom" at bounding box center [624, 307] width 312 height 38
type input "ezae"
click at [560, 382] on input "Son nom" at bounding box center [624, 381] width 312 height 38
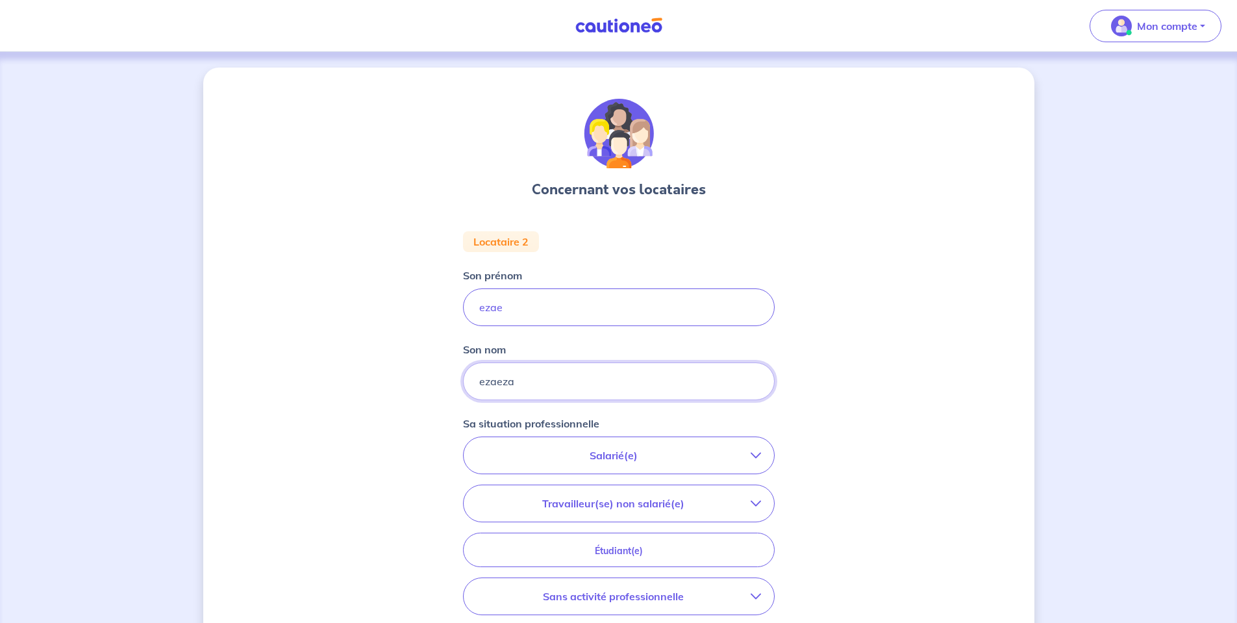
type input "ezaeza"
click at [622, 462] on p "Salarié(e)" at bounding box center [614, 455] width 274 height 16
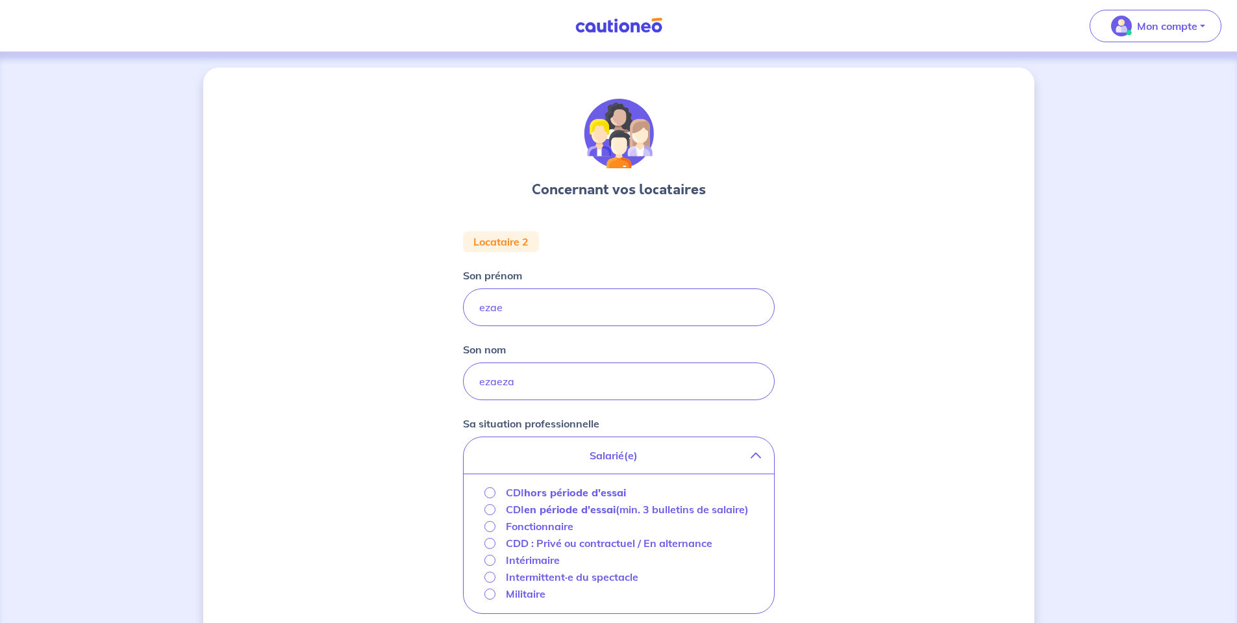
click at [583, 490] on strong "hors période d'essai" at bounding box center [575, 492] width 102 height 13
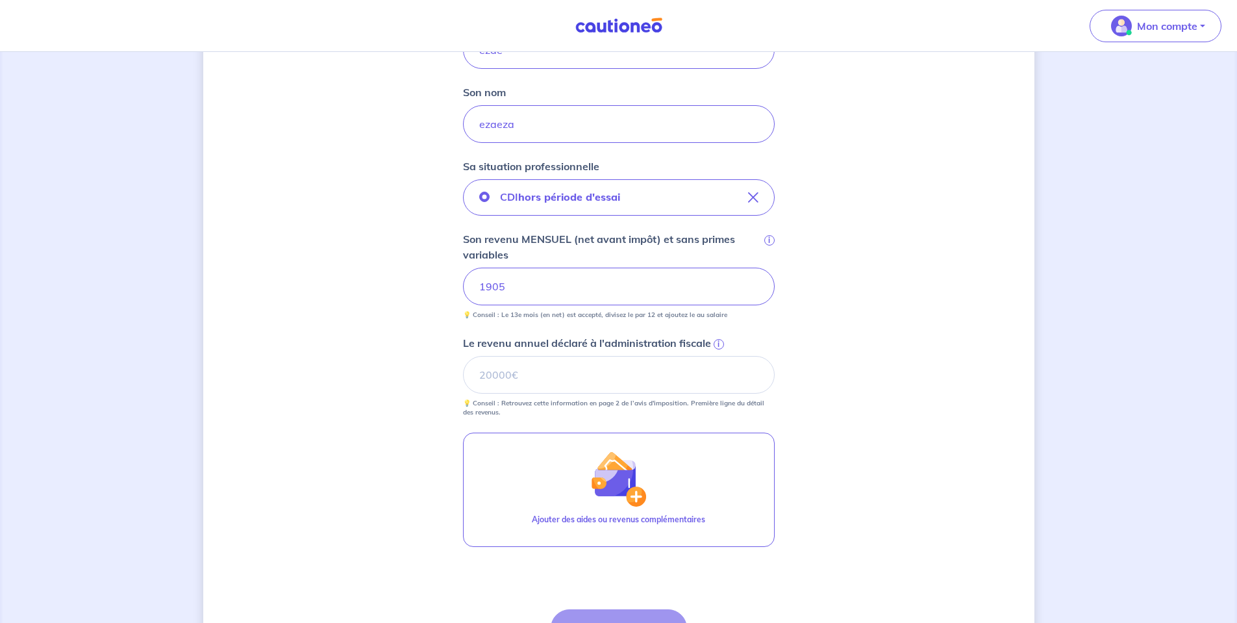
scroll to position [260, 0]
click at [529, 389] on input "Le revenu annuel déclaré à l'administration fiscale i" at bounding box center [619, 372] width 312 height 38
click at [546, 362] on input "Le revenu annuel déclaré à l'administration fiscale i" at bounding box center [619, 372] width 312 height 38
type input "2"
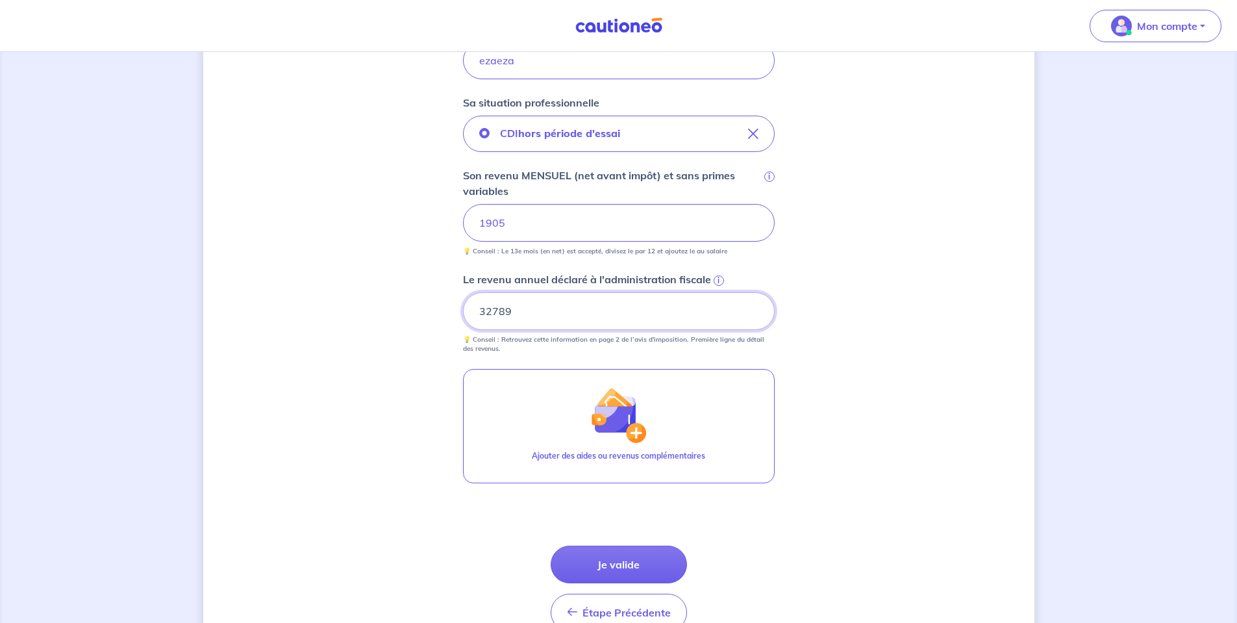
scroll to position [392, 0]
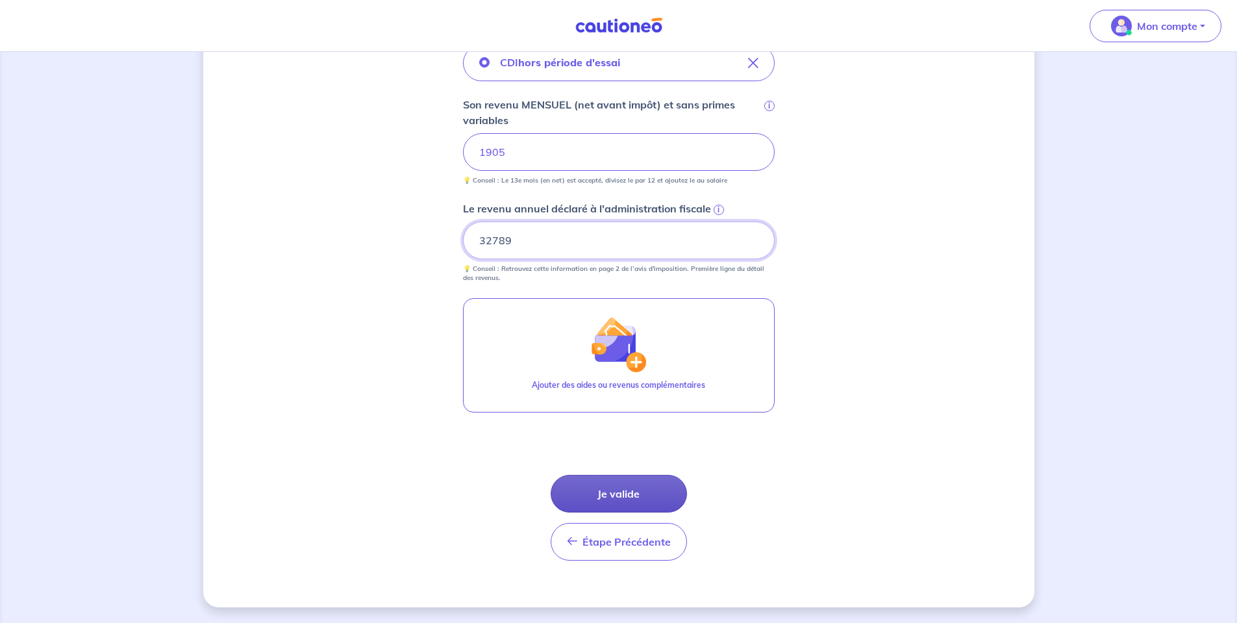
type input "32789"
click at [599, 481] on button "Je valide" at bounding box center [619, 494] width 136 height 38
